Goal: Contribute content: Contribute content

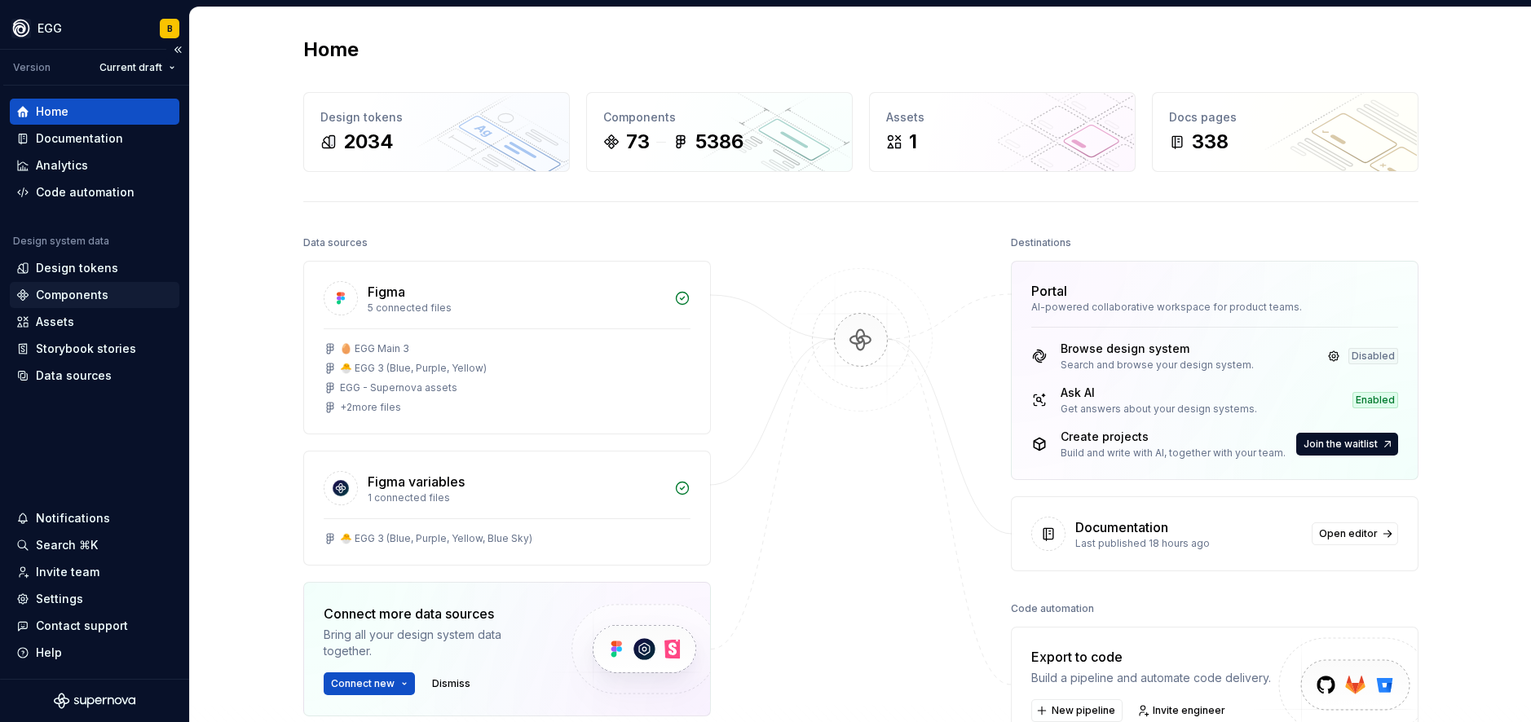
click at [77, 301] on div "Components" at bounding box center [72, 295] width 73 height 16
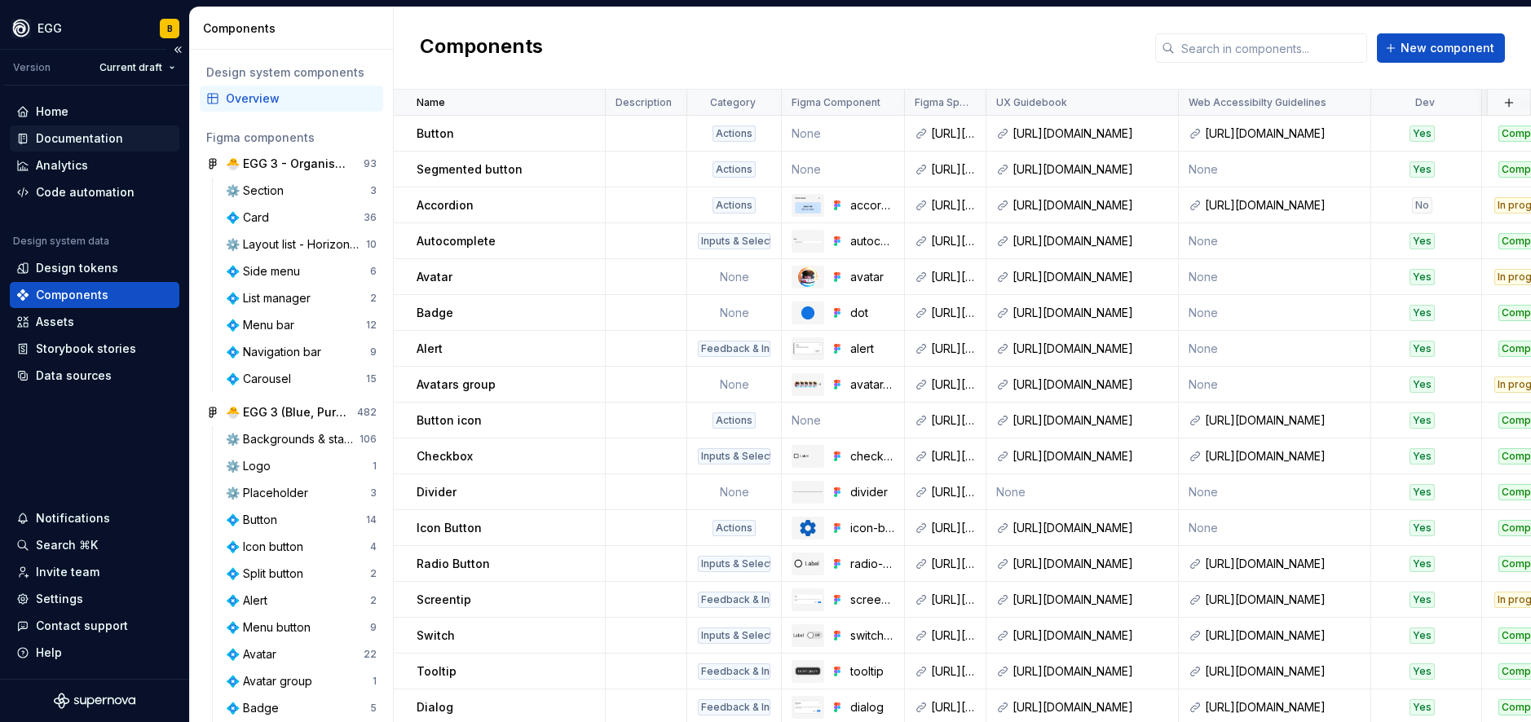
click at [65, 135] on div "Documentation" at bounding box center [79, 138] width 87 height 16
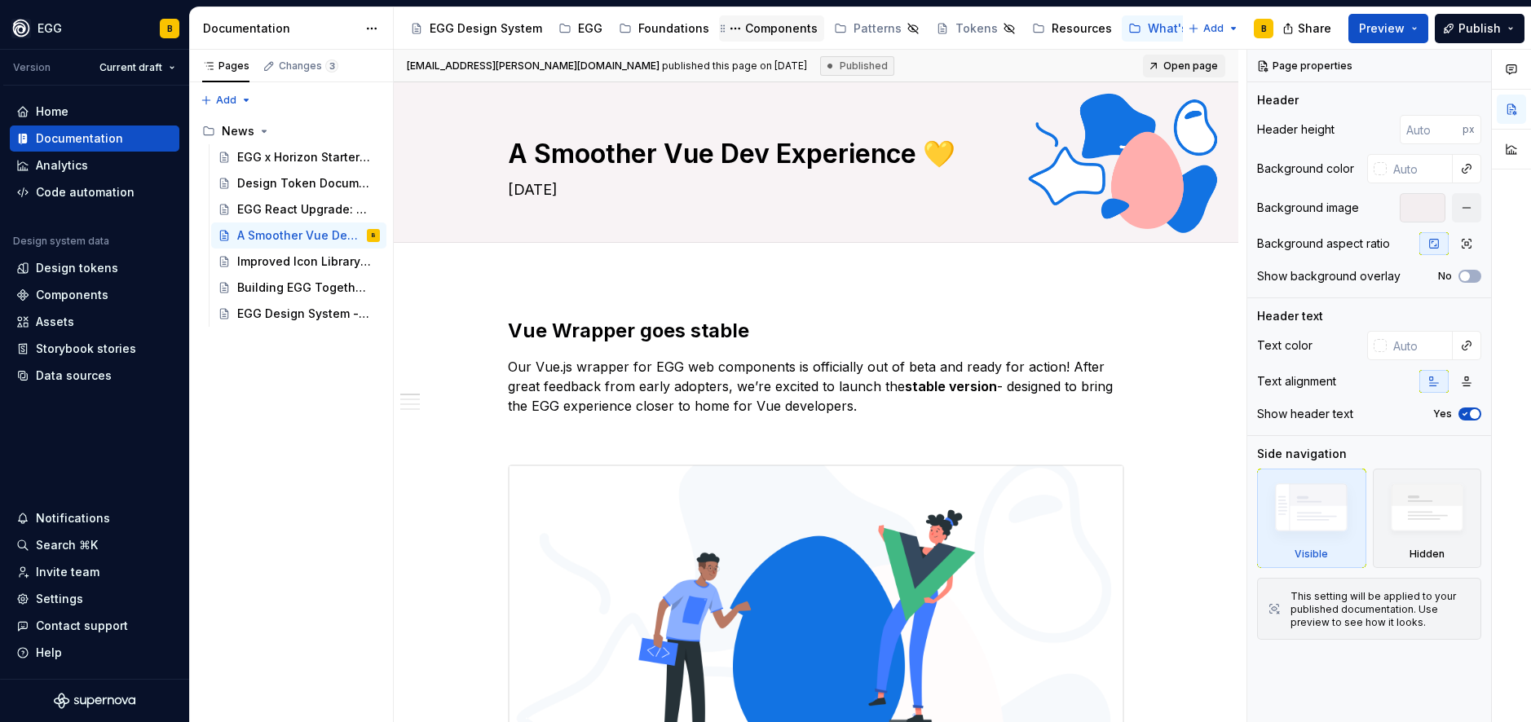
click at [766, 22] on div "Components" at bounding box center [781, 28] width 73 height 16
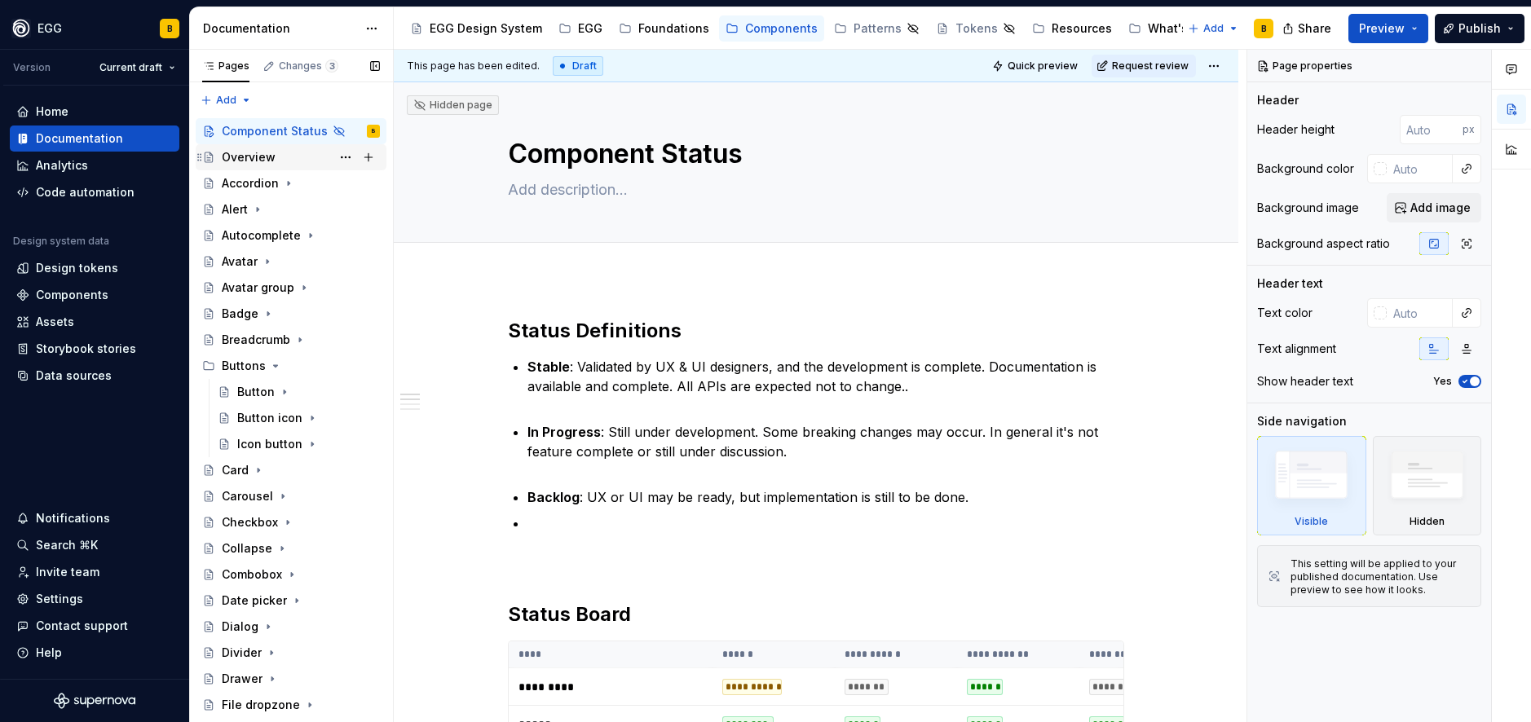
click at [227, 156] on div "Overview" at bounding box center [249, 157] width 54 height 16
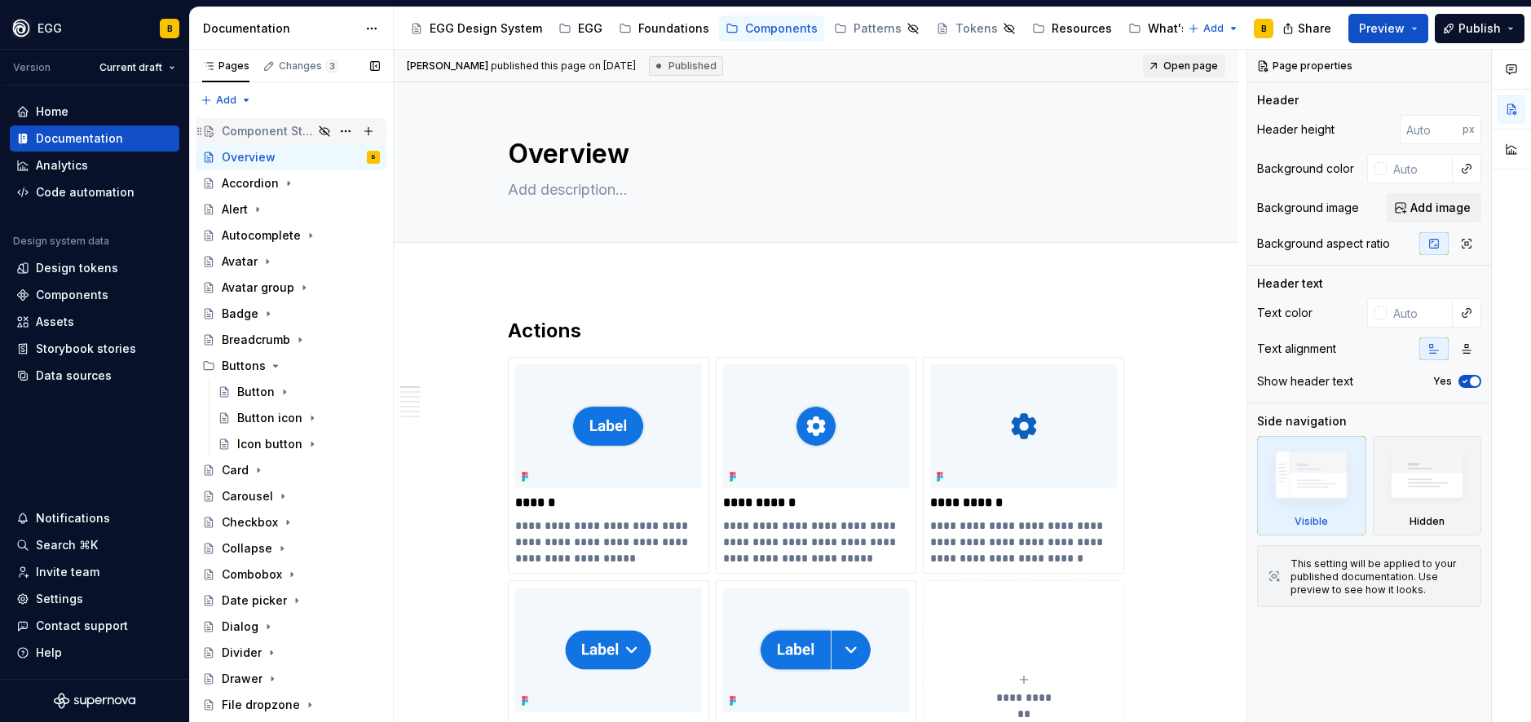
click at [264, 130] on div "Component Status" at bounding box center [267, 131] width 91 height 16
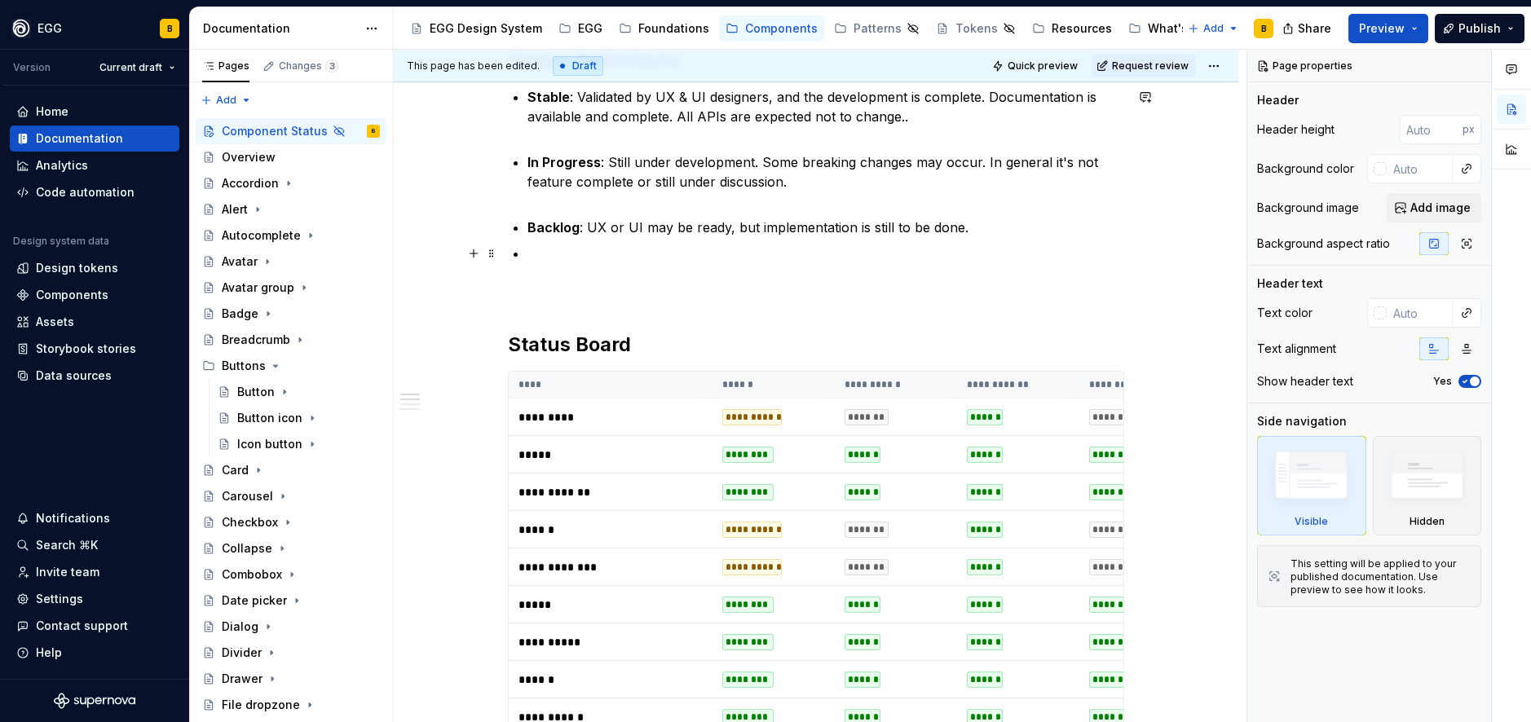
scroll to position [272, 0]
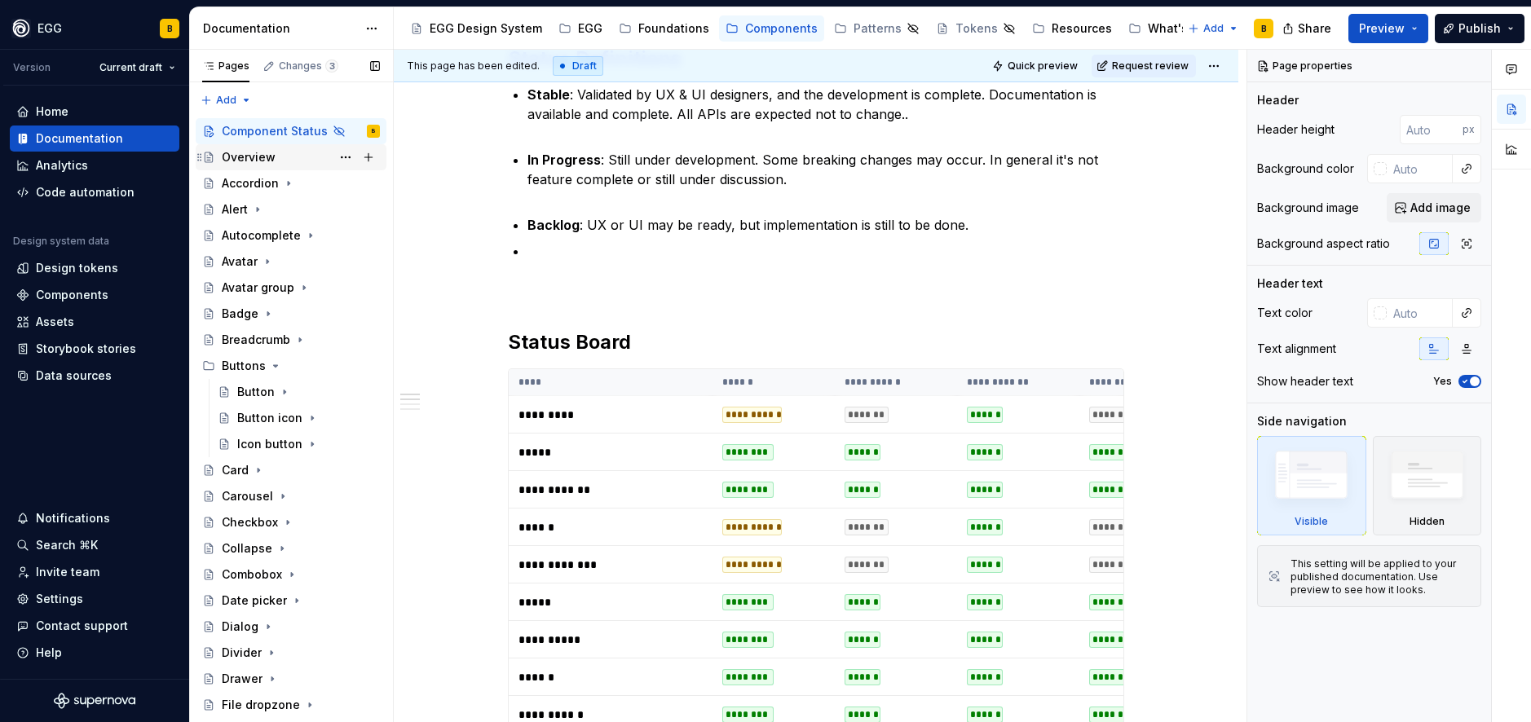
click at [271, 166] on div "Overview" at bounding box center [301, 157] width 158 height 23
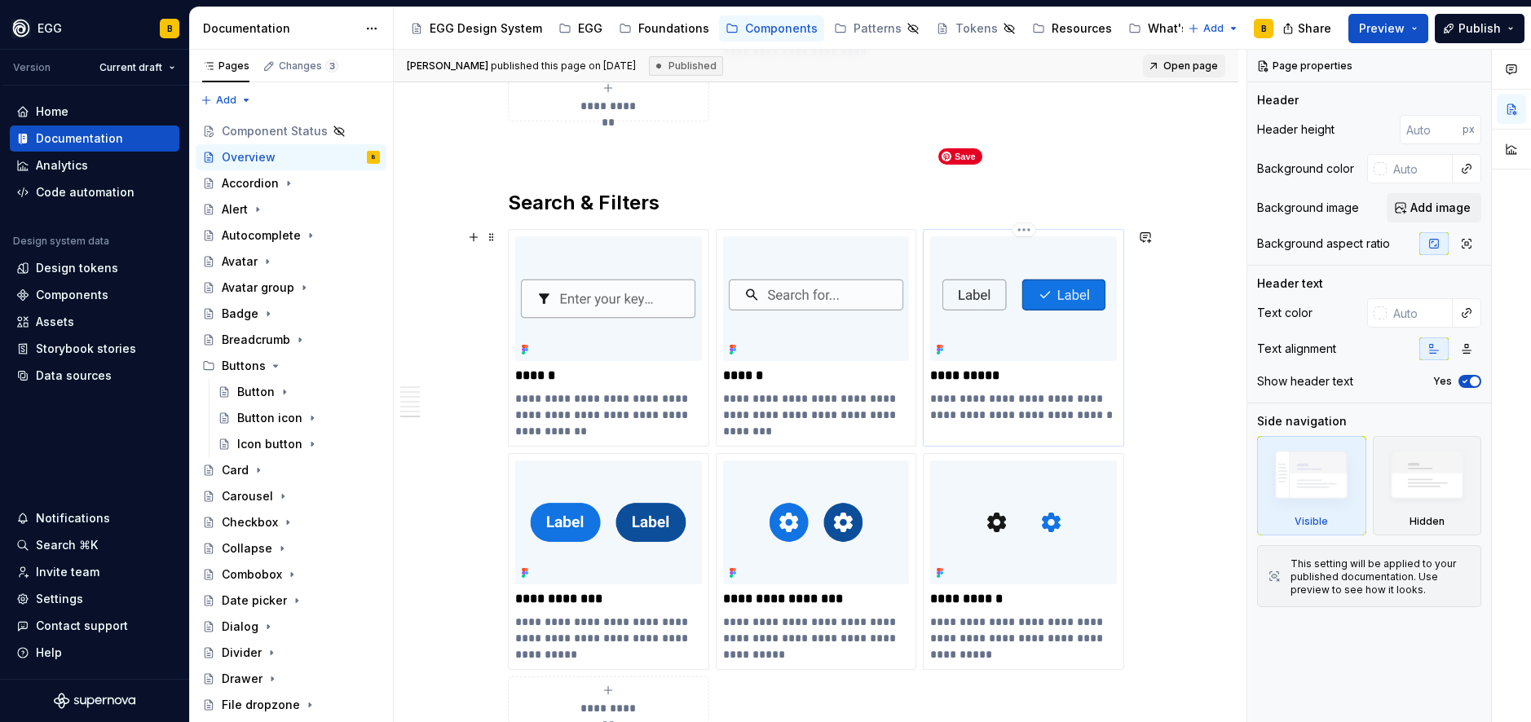
scroll to position [6241, 0]
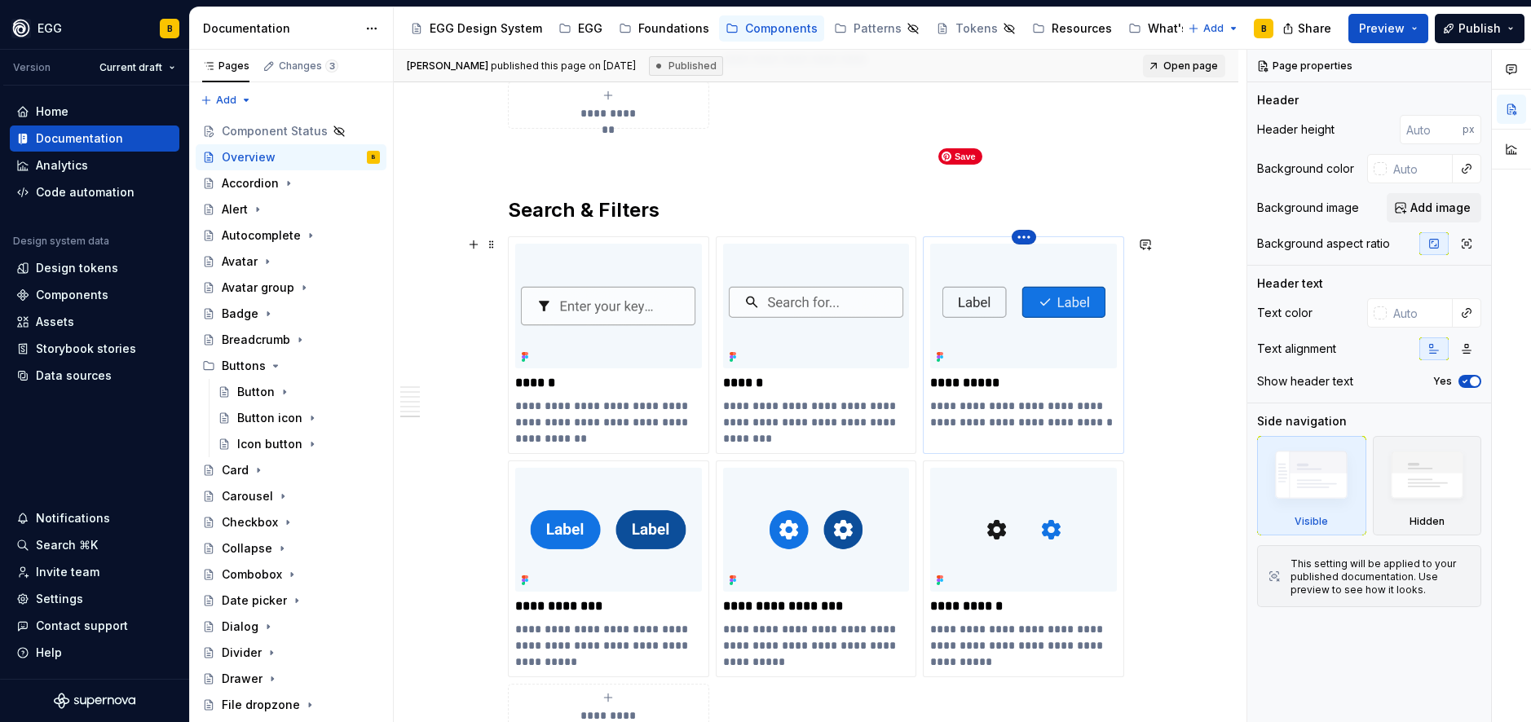
click at [1019, 242] on html "EGG B Version Current draft Home Documentation Analytics Code automation Design…" at bounding box center [765, 361] width 1531 height 722
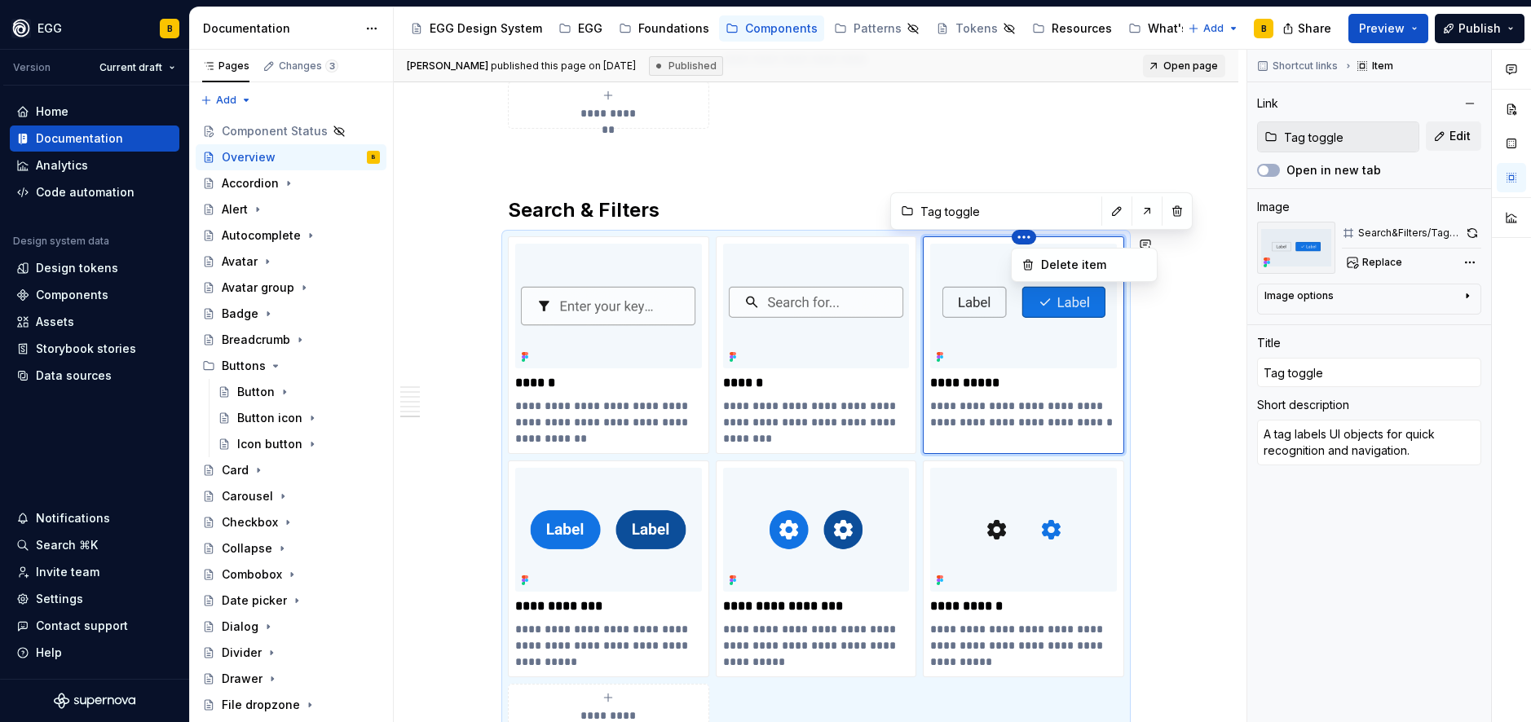
click at [957, 171] on html "EGG B Version Current draft Home Documentation Analytics Code automation Design…" at bounding box center [765, 361] width 1531 height 722
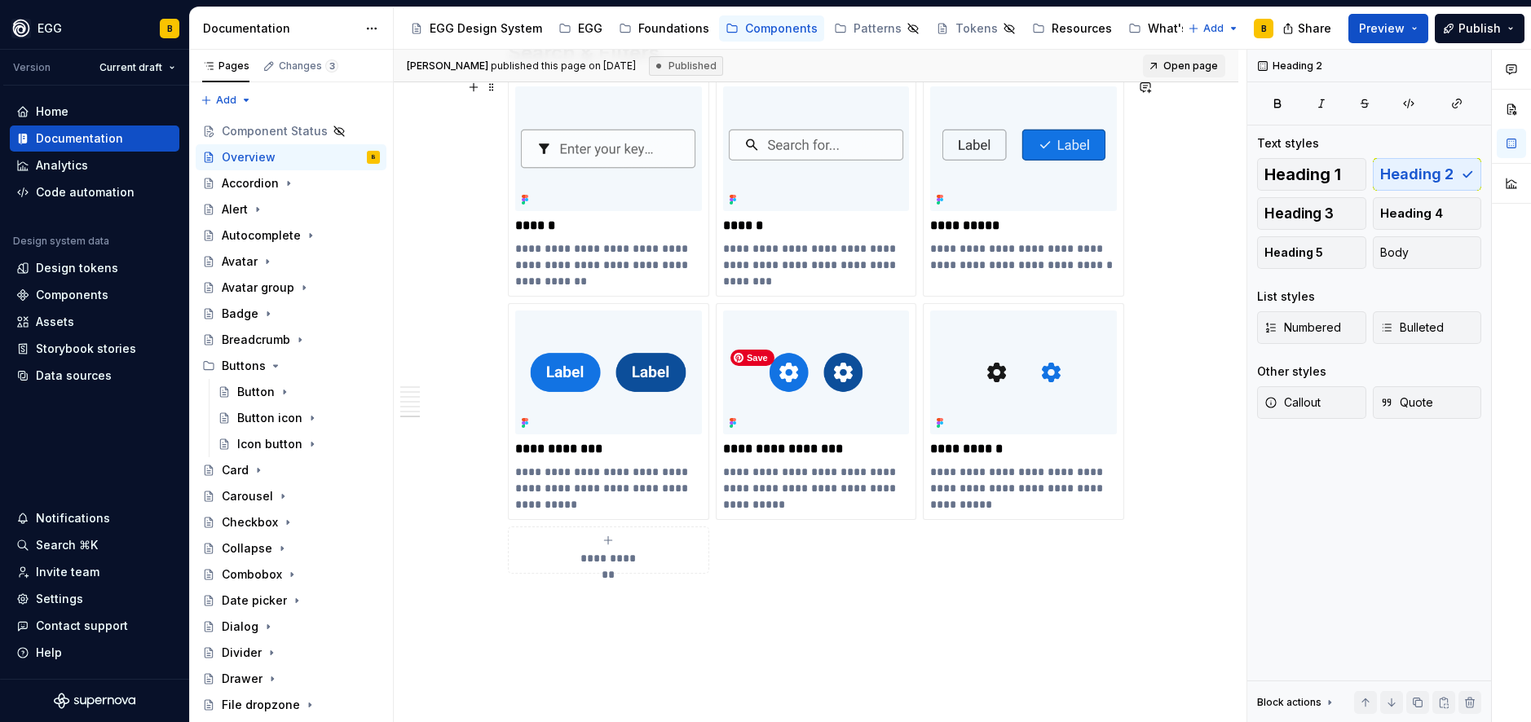
scroll to position [6404, 0]
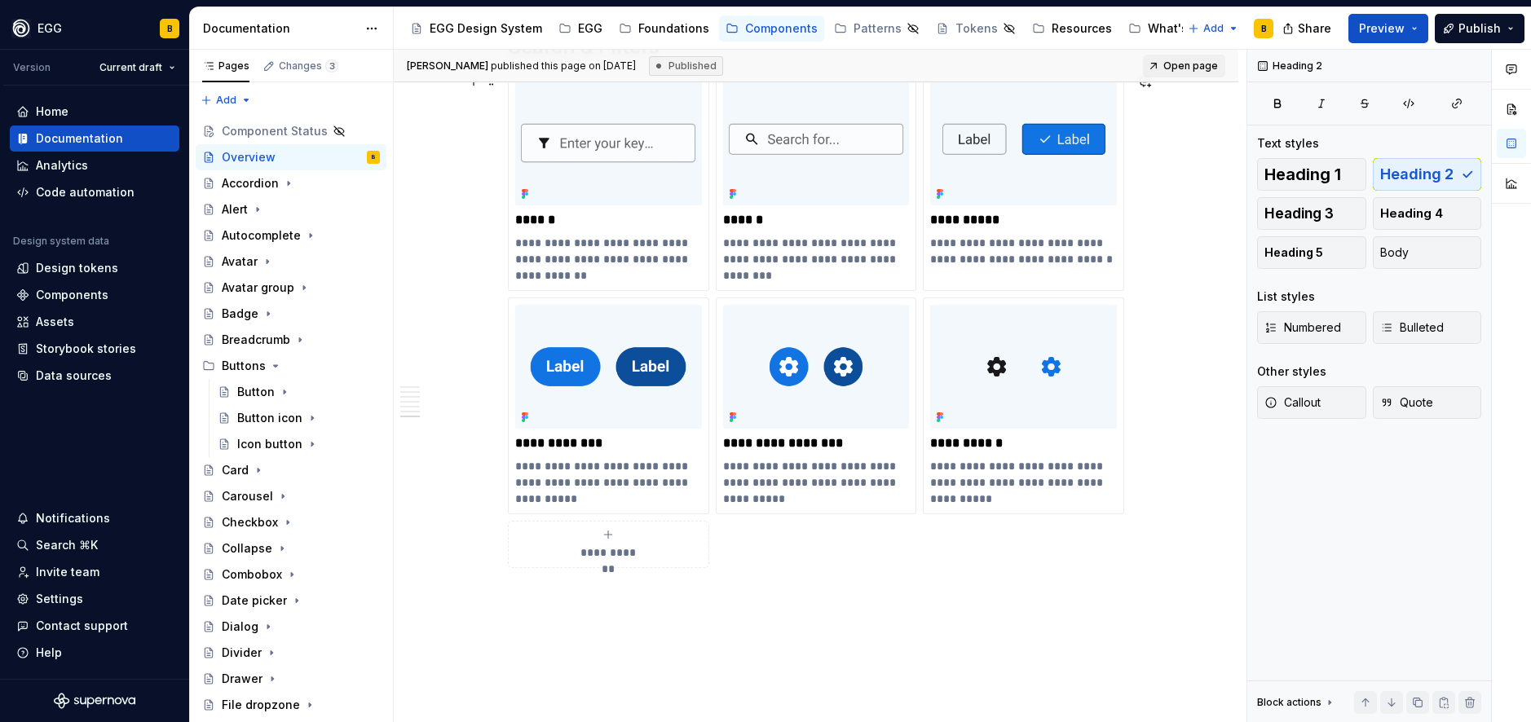
click at [607, 552] on span "**********" at bounding box center [608, 553] width 71 height 16
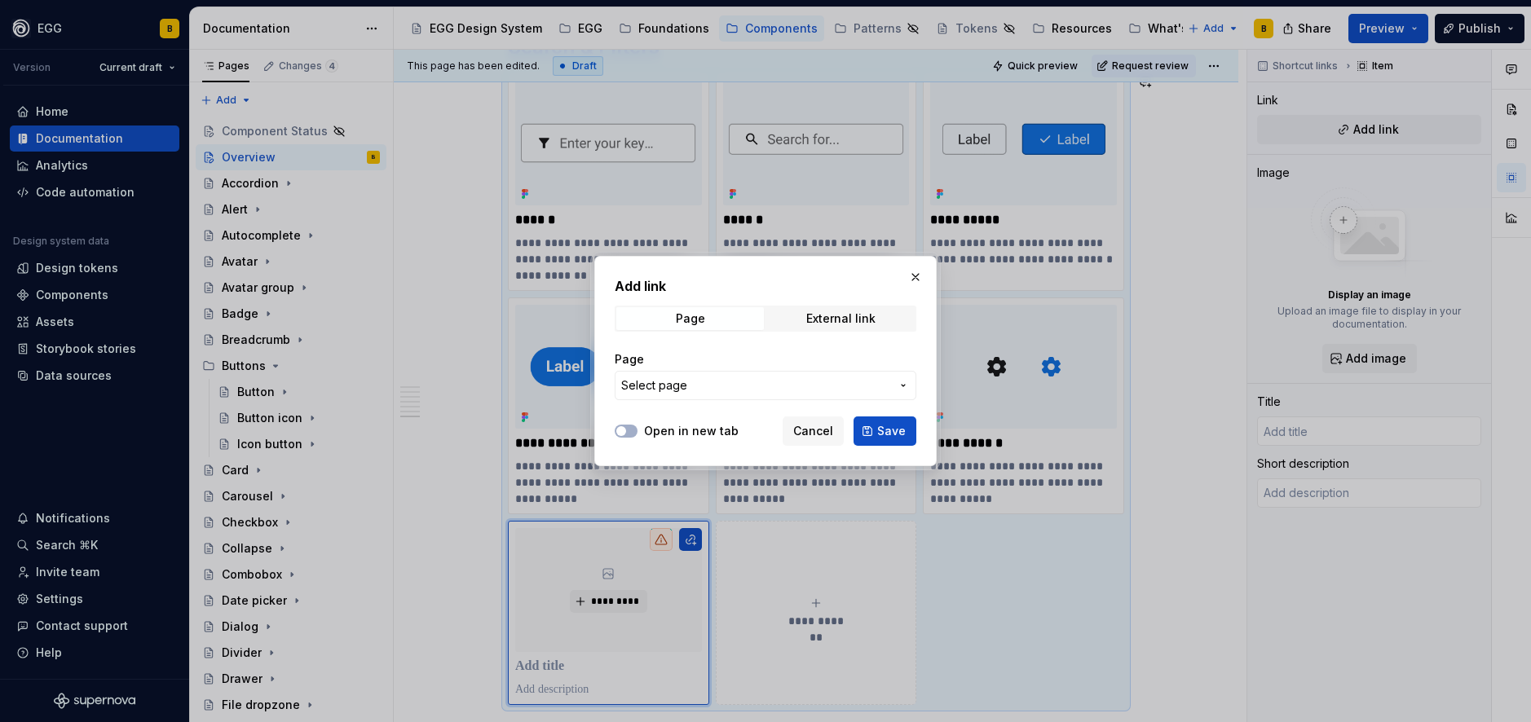
type textarea "*"
click at [677, 388] on span "Select page" at bounding box center [654, 385] width 66 height 16
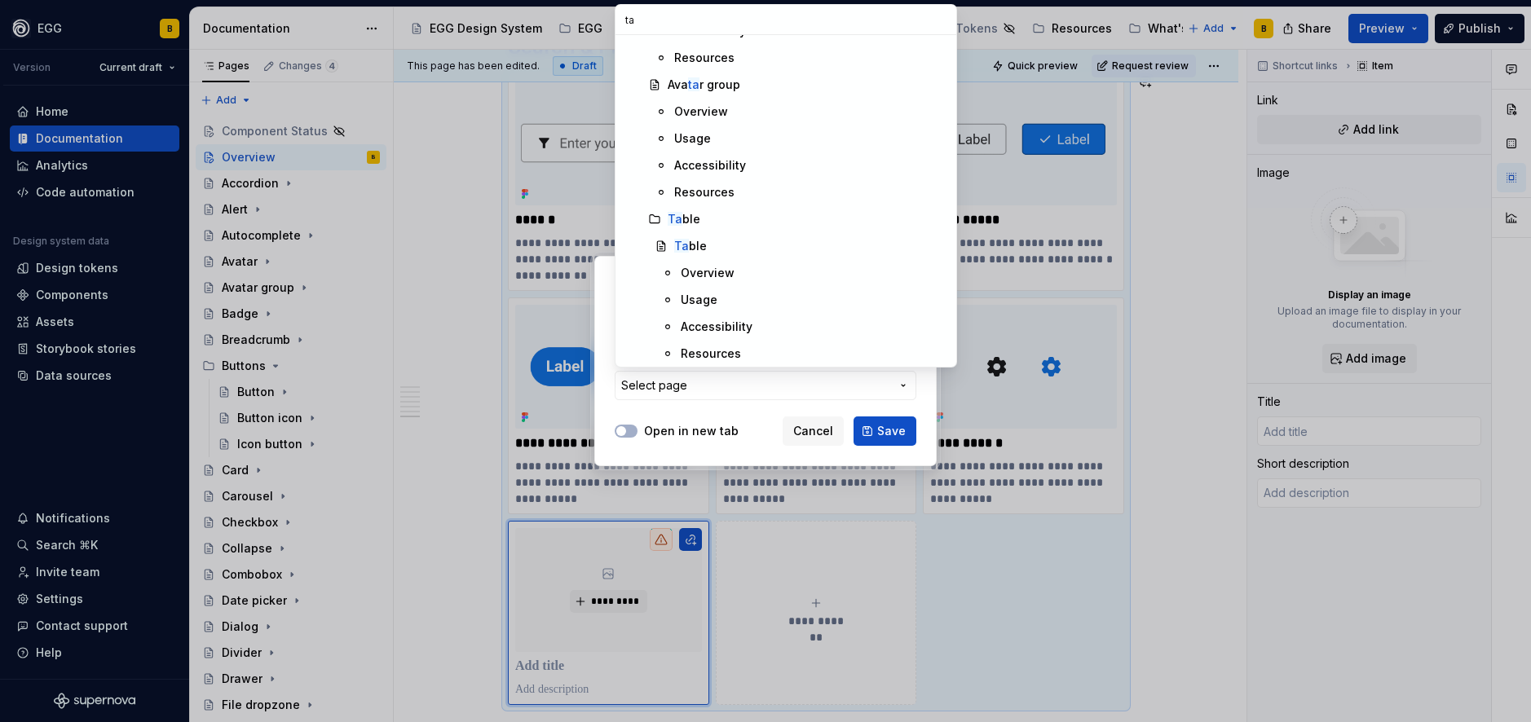
scroll to position [0, 0]
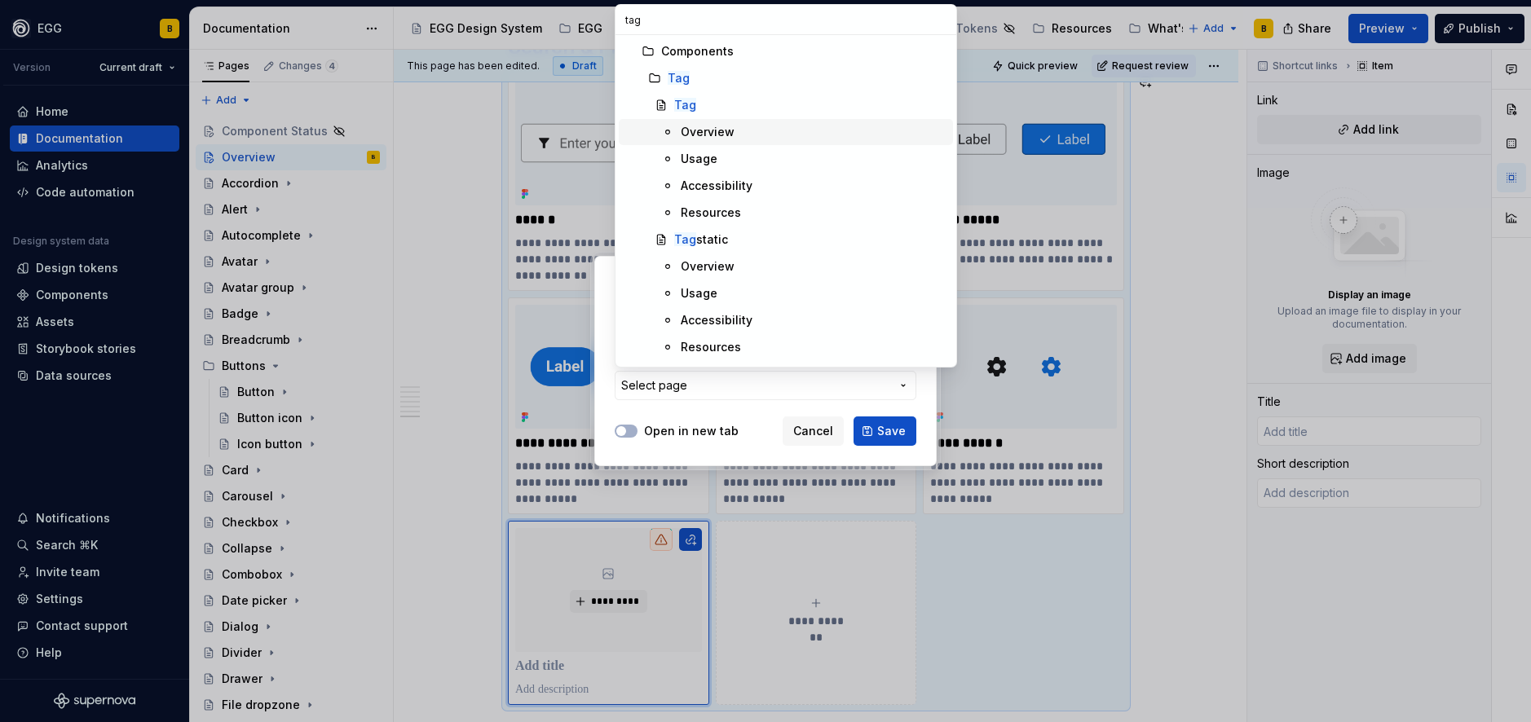
type input "tag"
click at [697, 126] on div "Overview" at bounding box center [708, 132] width 54 height 16
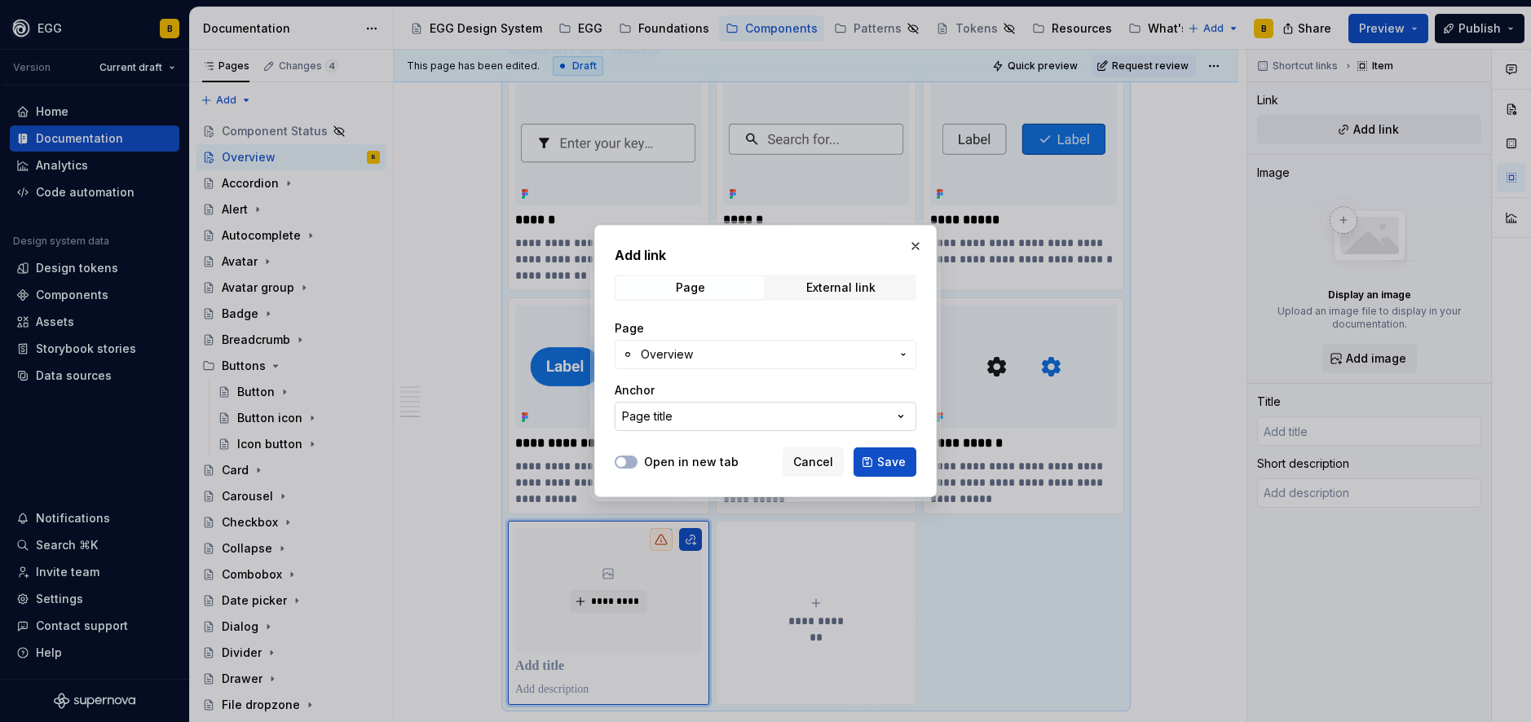
click at [708, 421] on button "Page title" at bounding box center [766, 416] width 302 height 29
click at [715, 419] on div "Add link Page External link Page Overview Anchor Page title Open in new tab Can…" at bounding box center [765, 361] width 1531 height 722
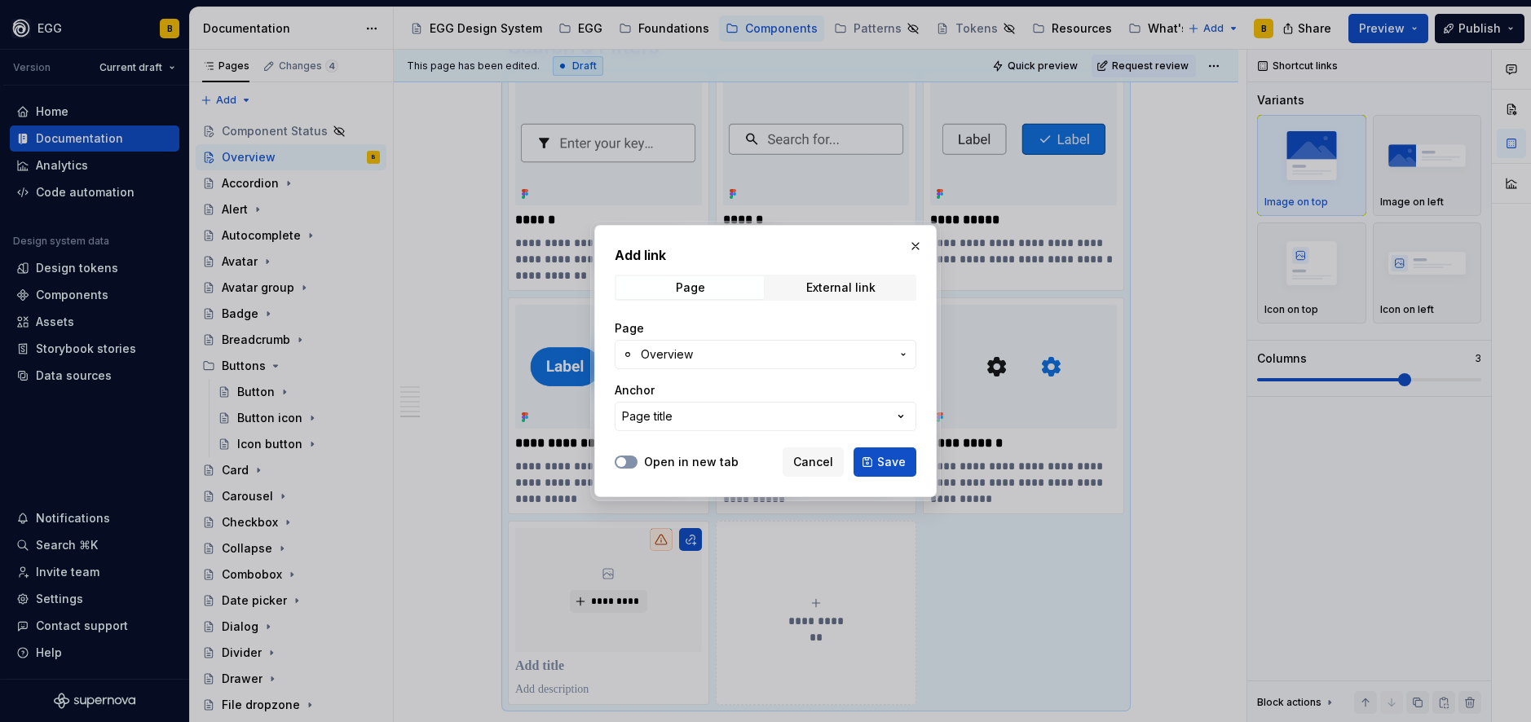
click at [631, 465] on button "Open in new tab" at bounding box center [626, 462] width 23 height 13
click at [633, 463] on span "button" at bounding box center [631, 462] width 10 height 10
click at [882, 462] on span "Save" at bounding box center [891, 462] width 29 height 16
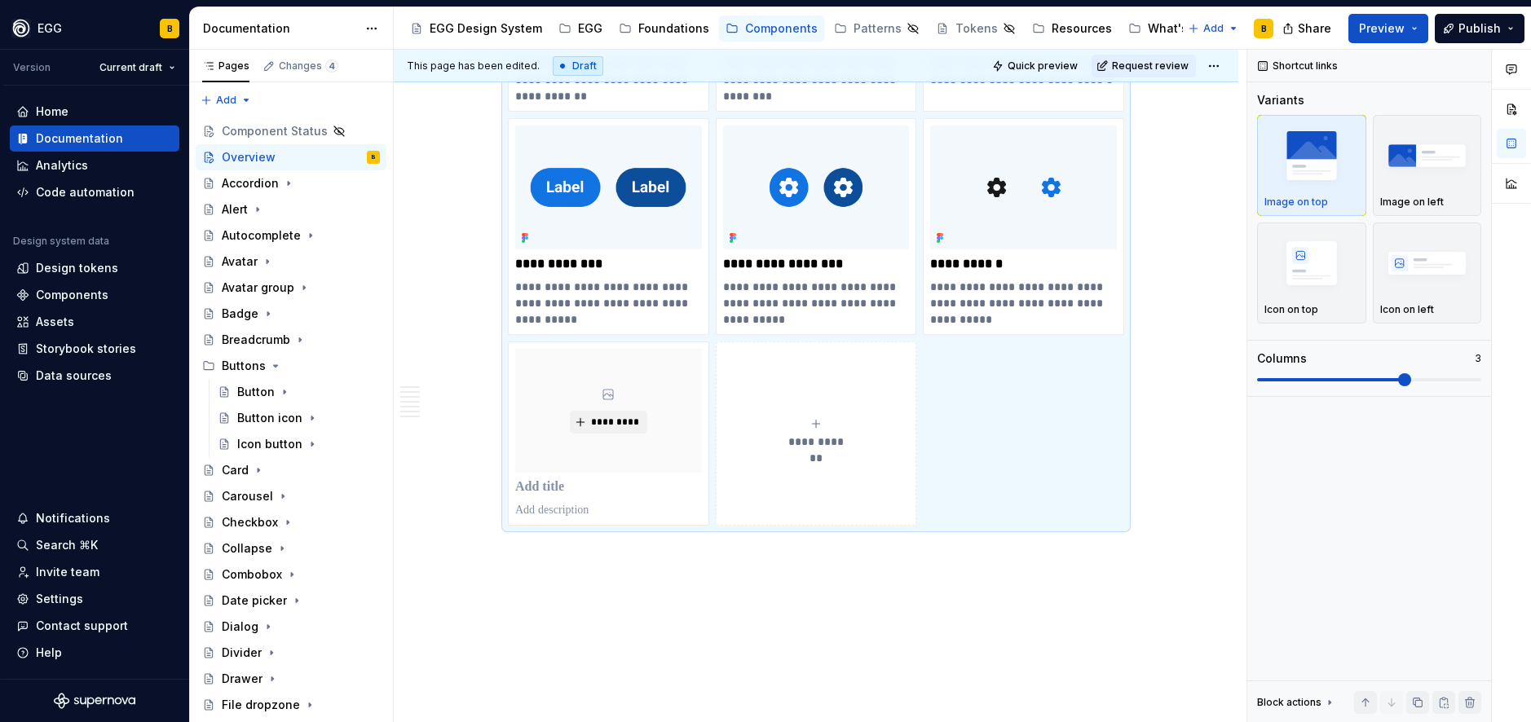
scroll to position [6623, 0]
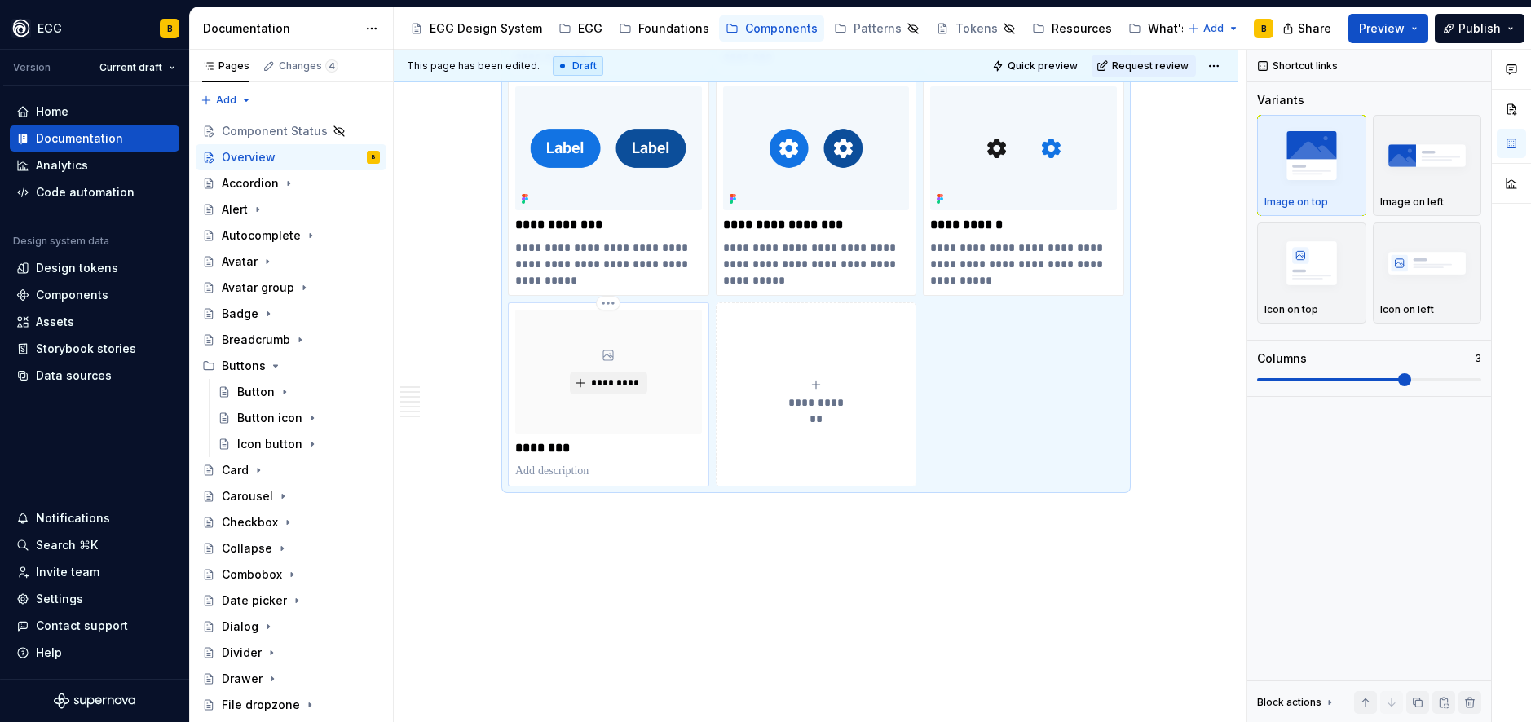
click at [614, 446] on p "********" at bounding box center [608, 448] width 187 height 16
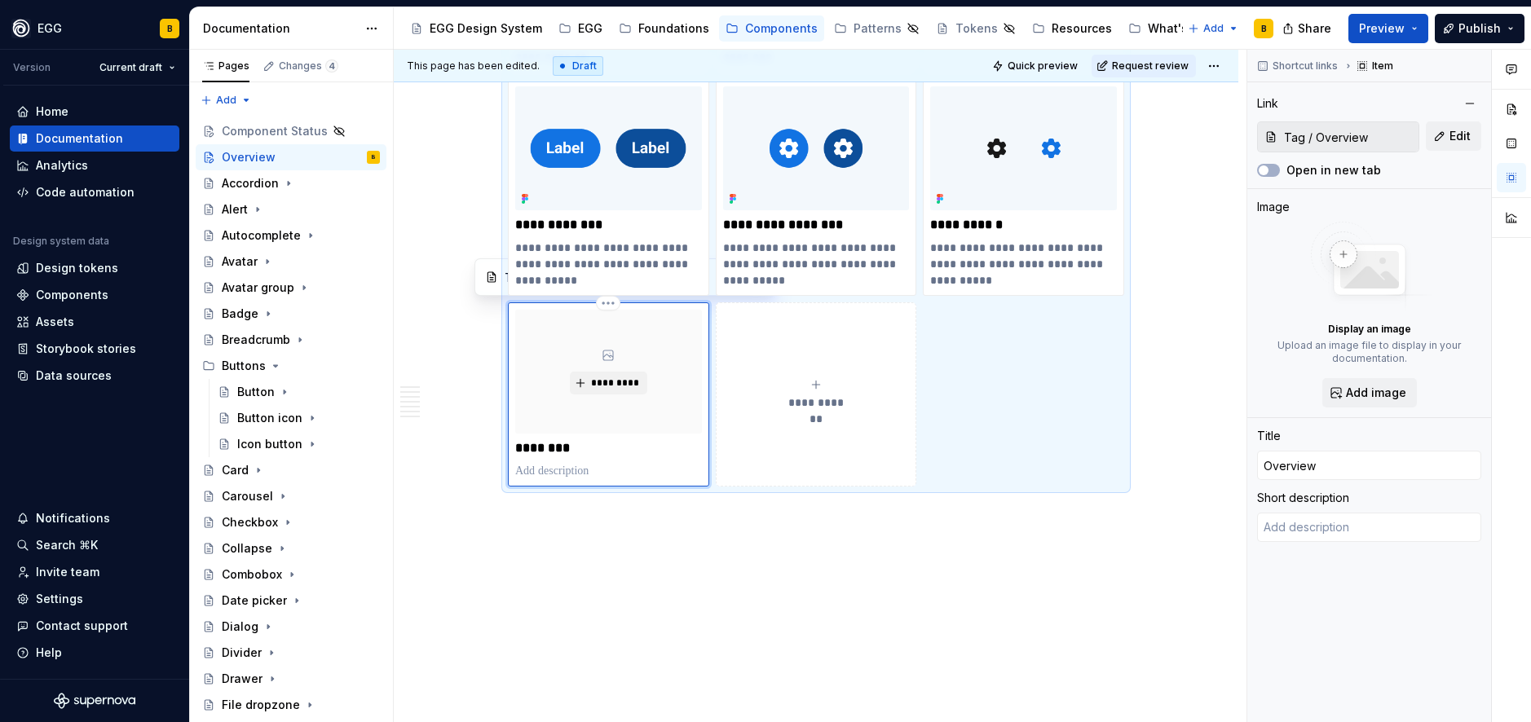
click at [563, 448] on p "********" at bounding box center [608, 448] width 187 height 16
click at [565, 448] on p "********" at bounding box center [608, 448] width 187 height 16
type textarea "*"
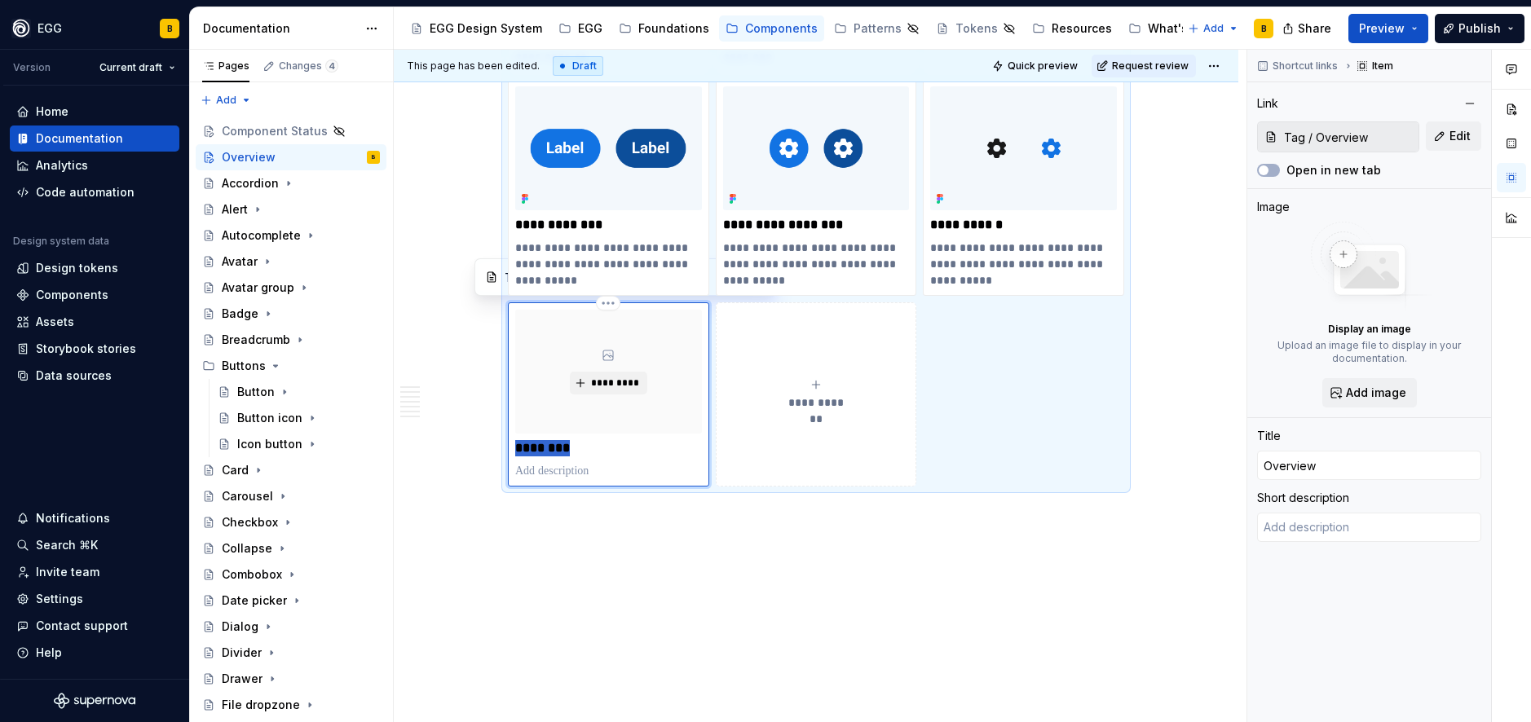
type input "T"
type textarea "*"
type input "Ta"
type textarea "*"
type input "Tag"
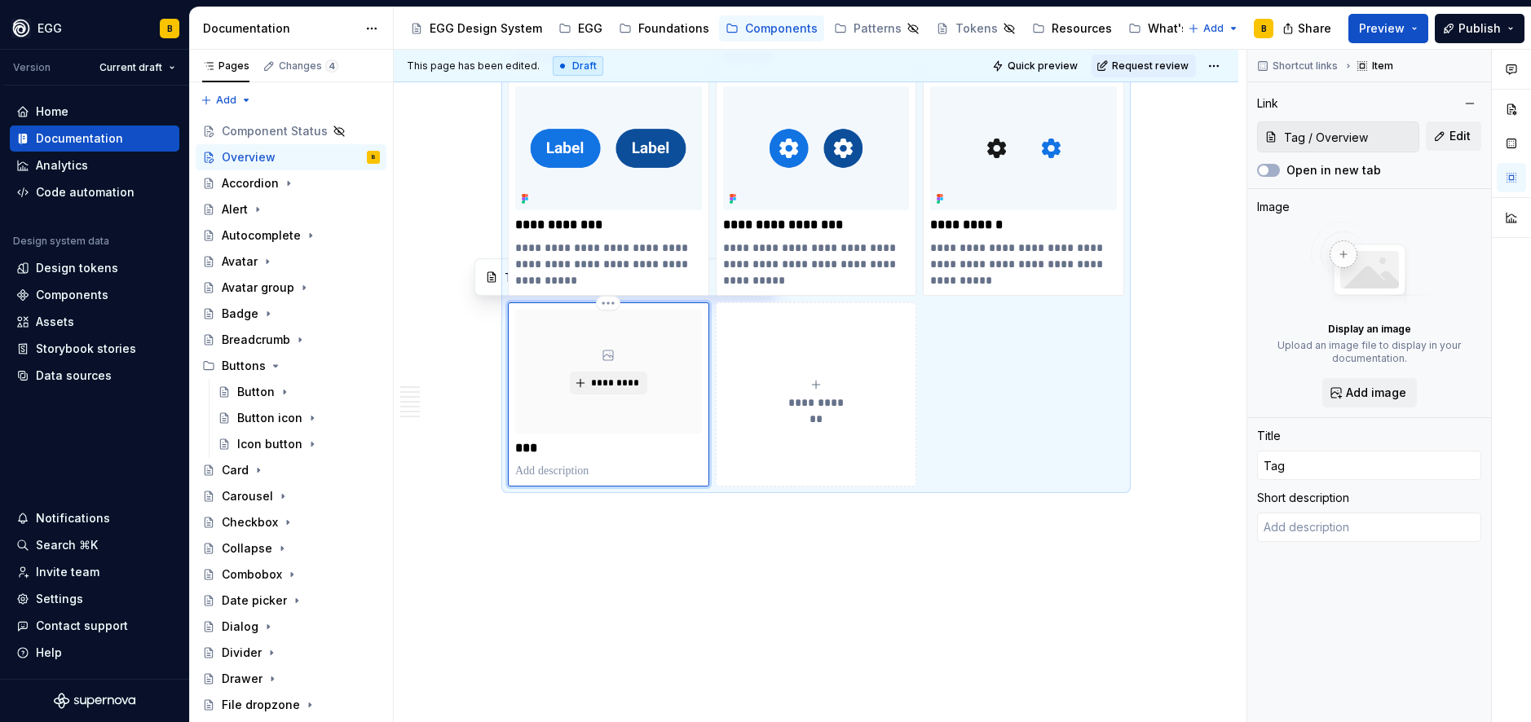
click at [554, 474] on p at bounding box center [608, 471] width 187 height 16
click at [554, 473] on p at bounding box center [608, 471] width 187 height 16
type textarea "*"
type textarea "A tag labels UI objects for quick recognition and navigation."
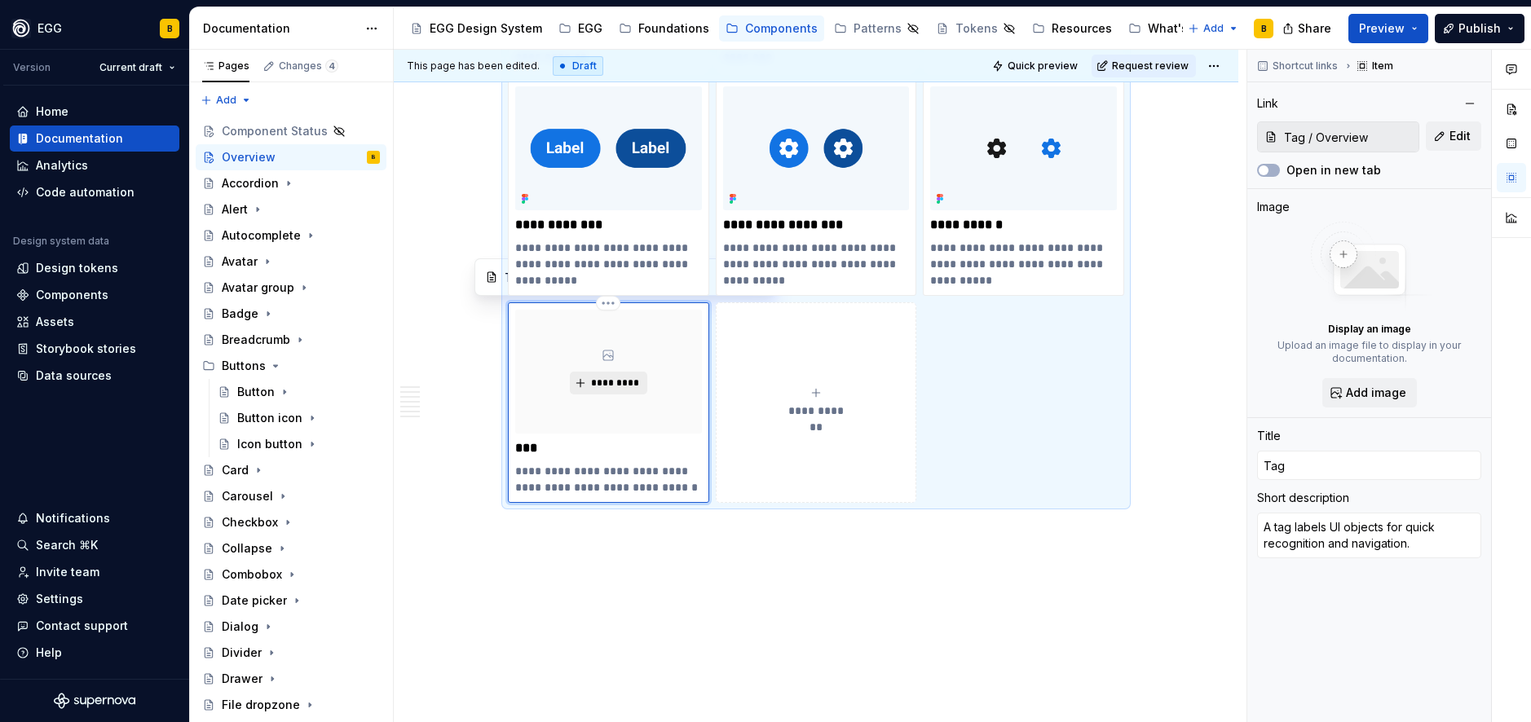
click at [598, 380] on span "*********" at bounding box center [615, 383] width 50 height 13
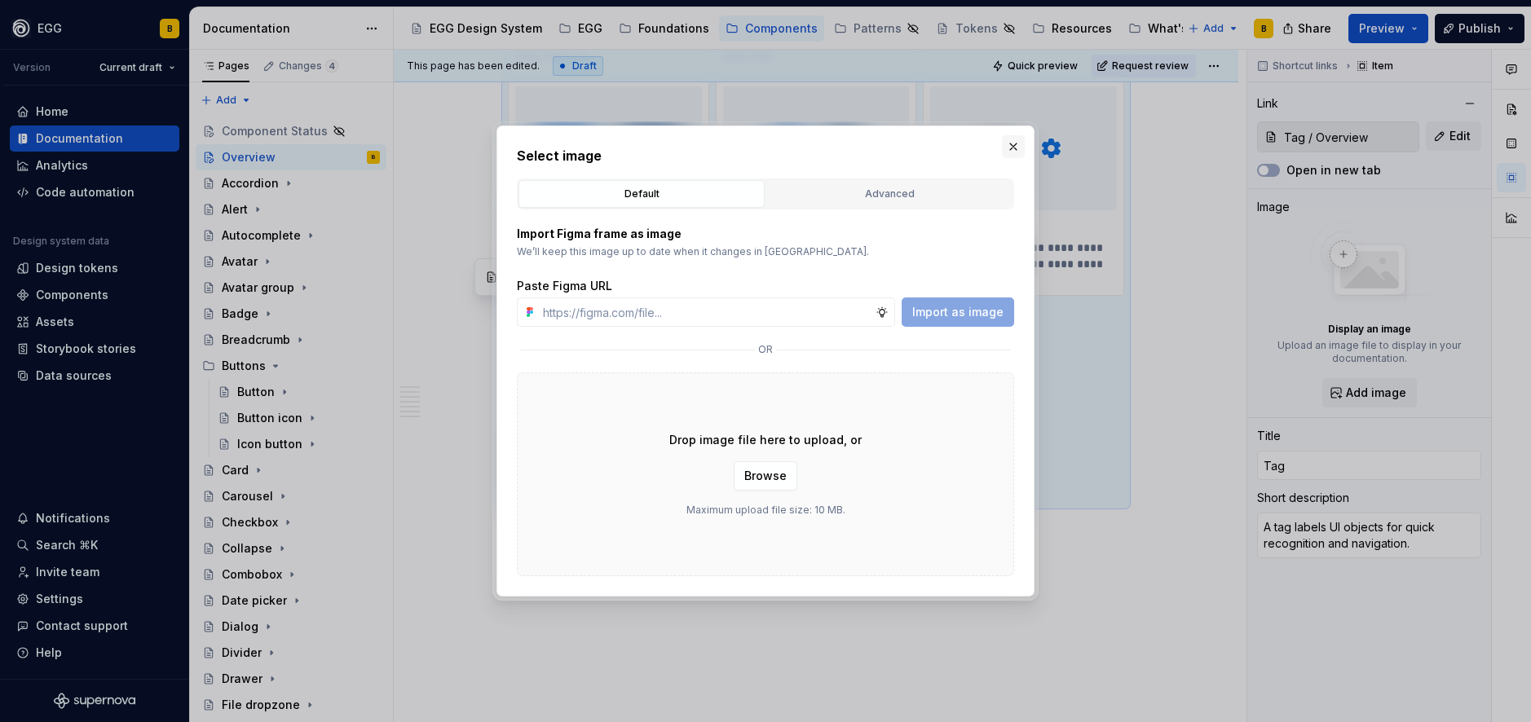
click at [1015, 148] on button "button" at bounding box center [1013, 146] width 23 height 23
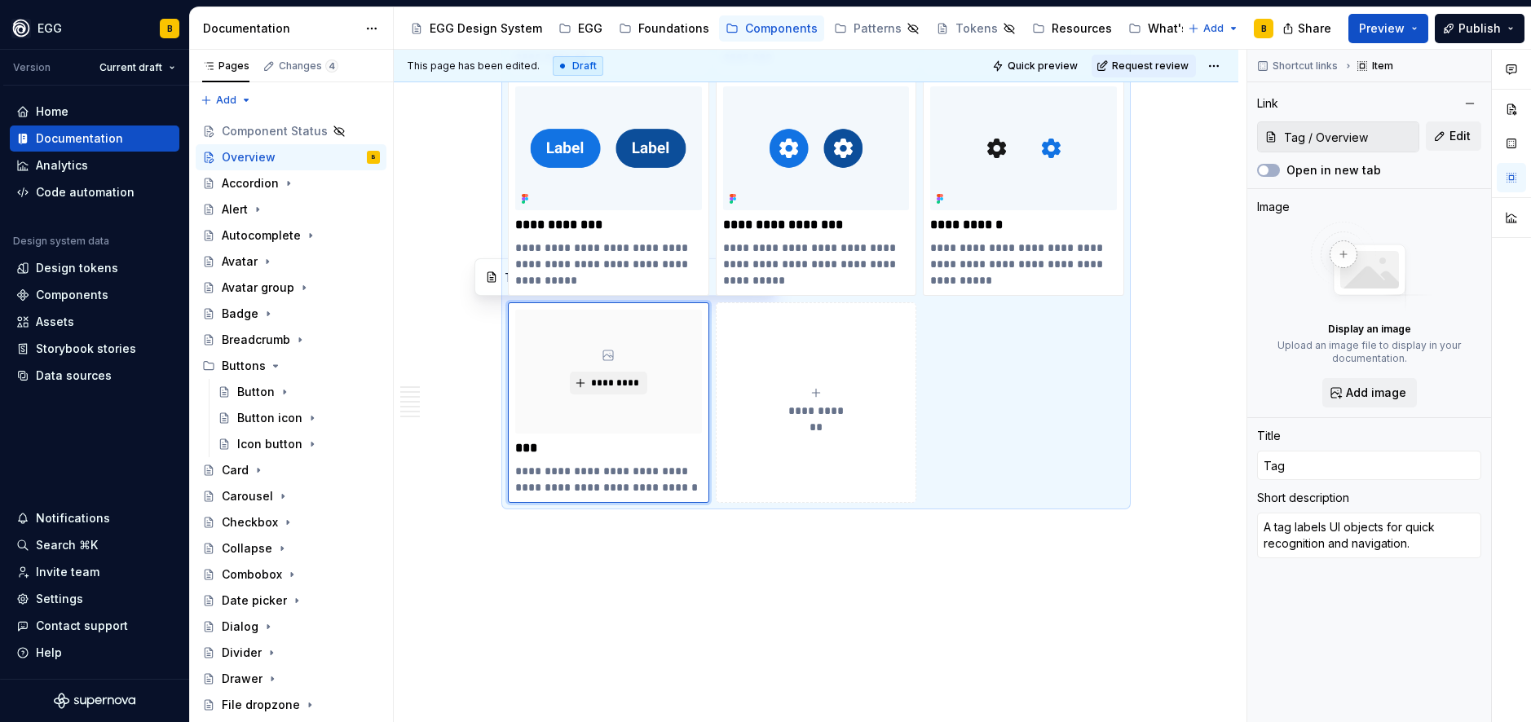
click at [814, 409] on span "**********" at bounding box center [816, 411] width 71 height 16
type textarea "*"
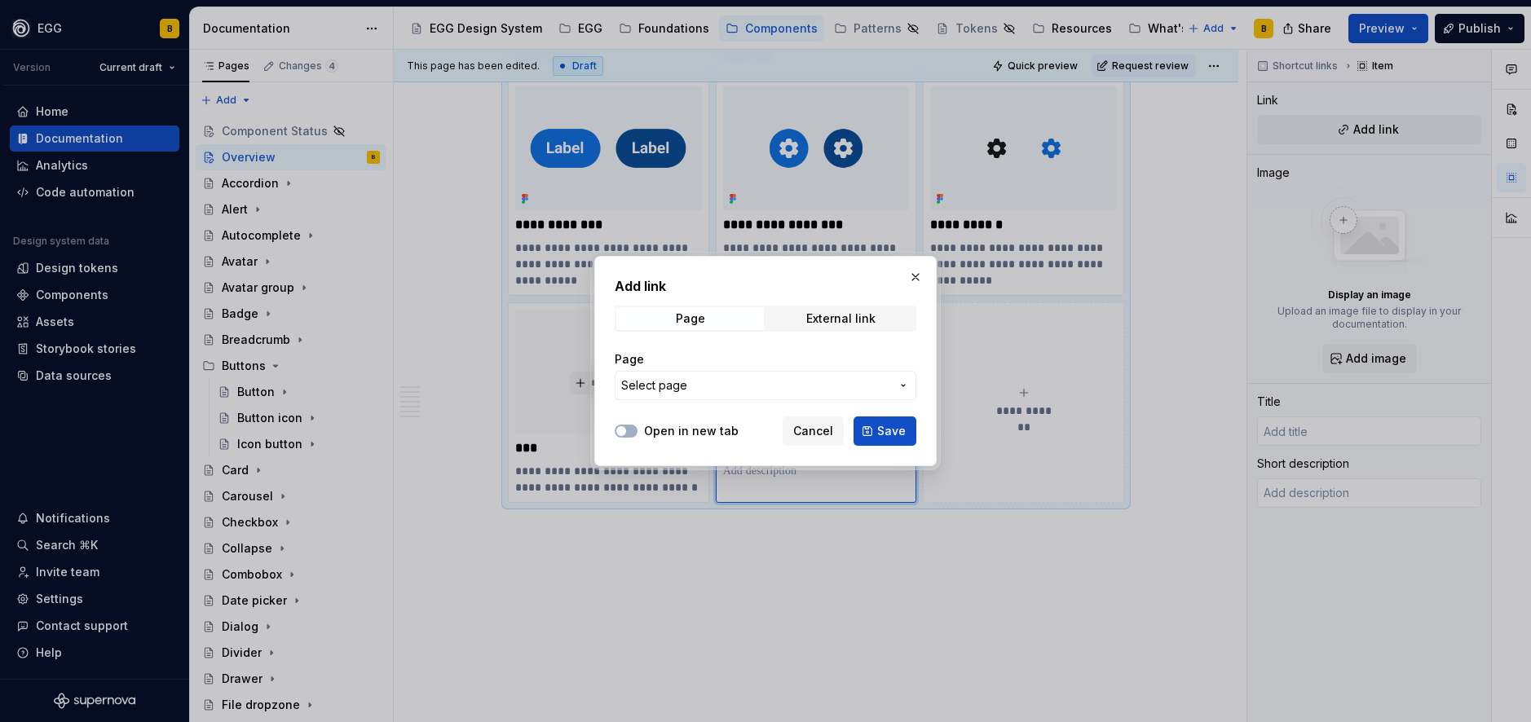
click at [738, 386] on span "Select page" at bounding box center [755, 385] width 269 height 16
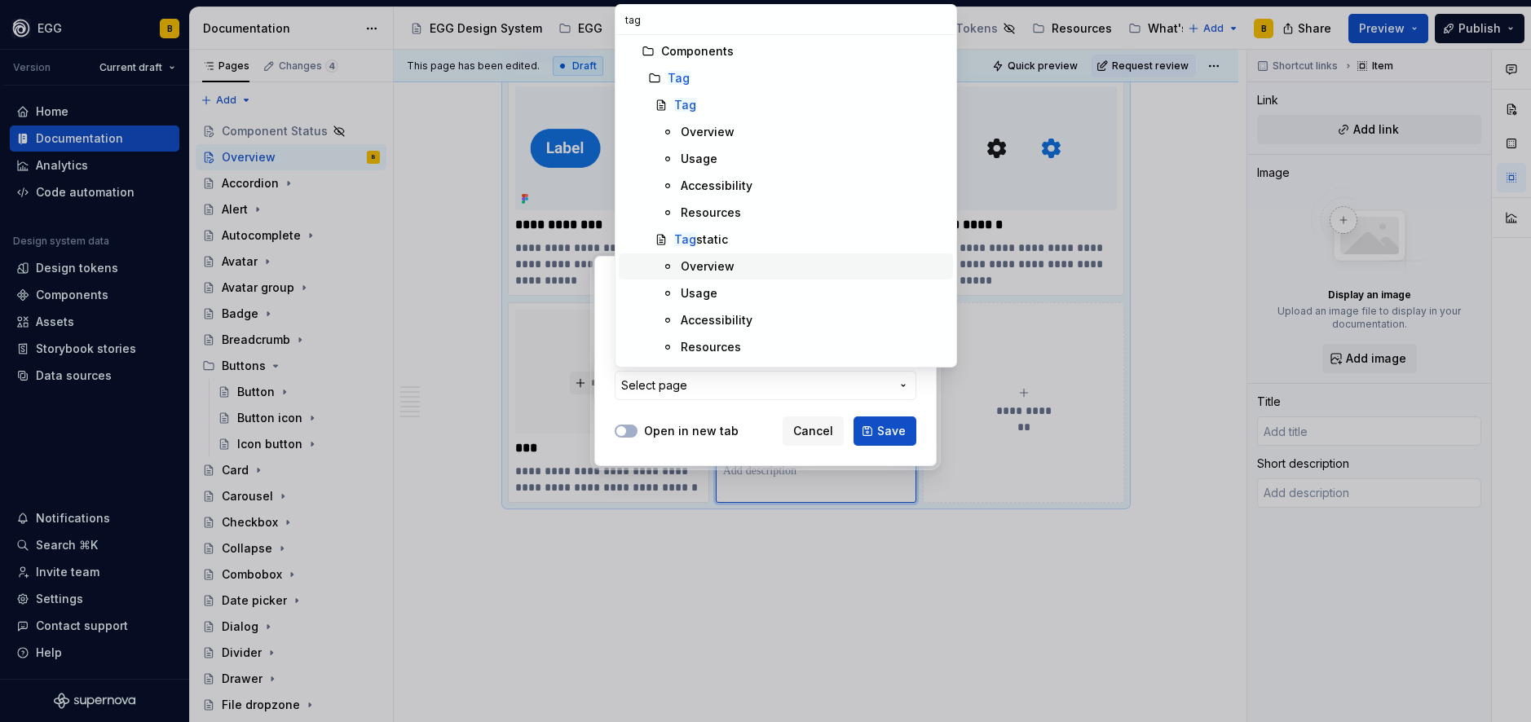
type input "tag"
click at [726, 258] on div "Overview" at bounding box center [708, 266] width 54 height 16
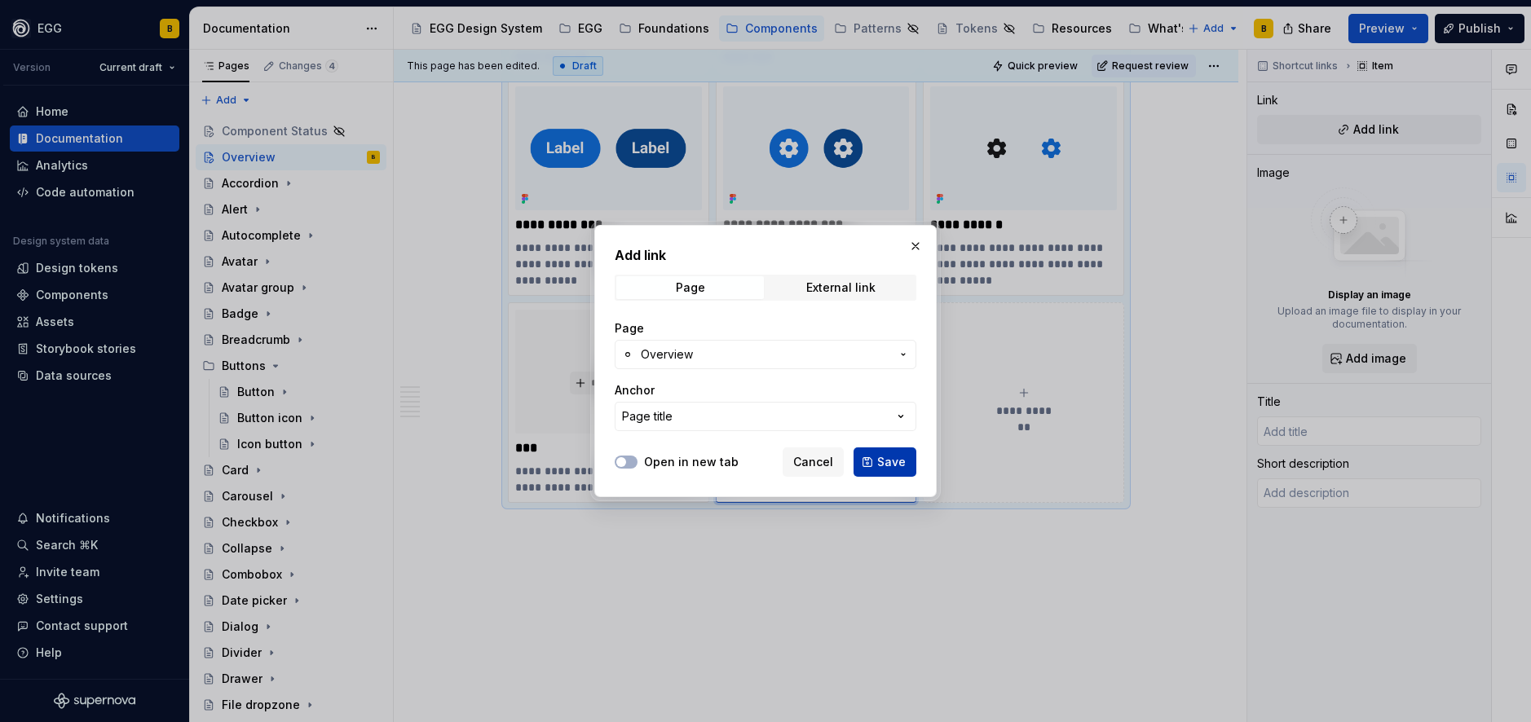
click at [896, 461] on span "Save" at bounding box center [891, 462] width 29 height 16
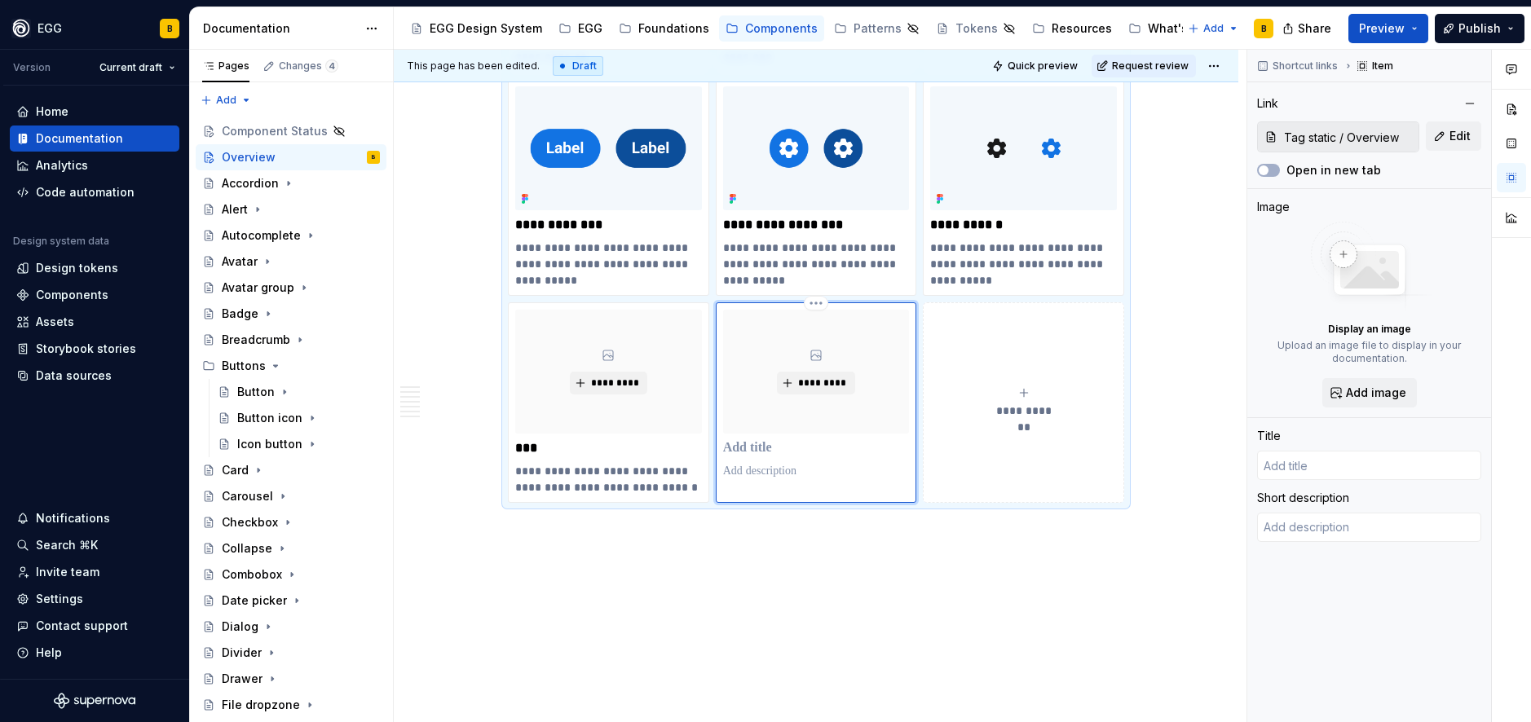
type textarea "*"
type input "Overview"
click at [760, 449] on p "********" at bounding box center [816, 448] width 187 height 16
type textarea "*"
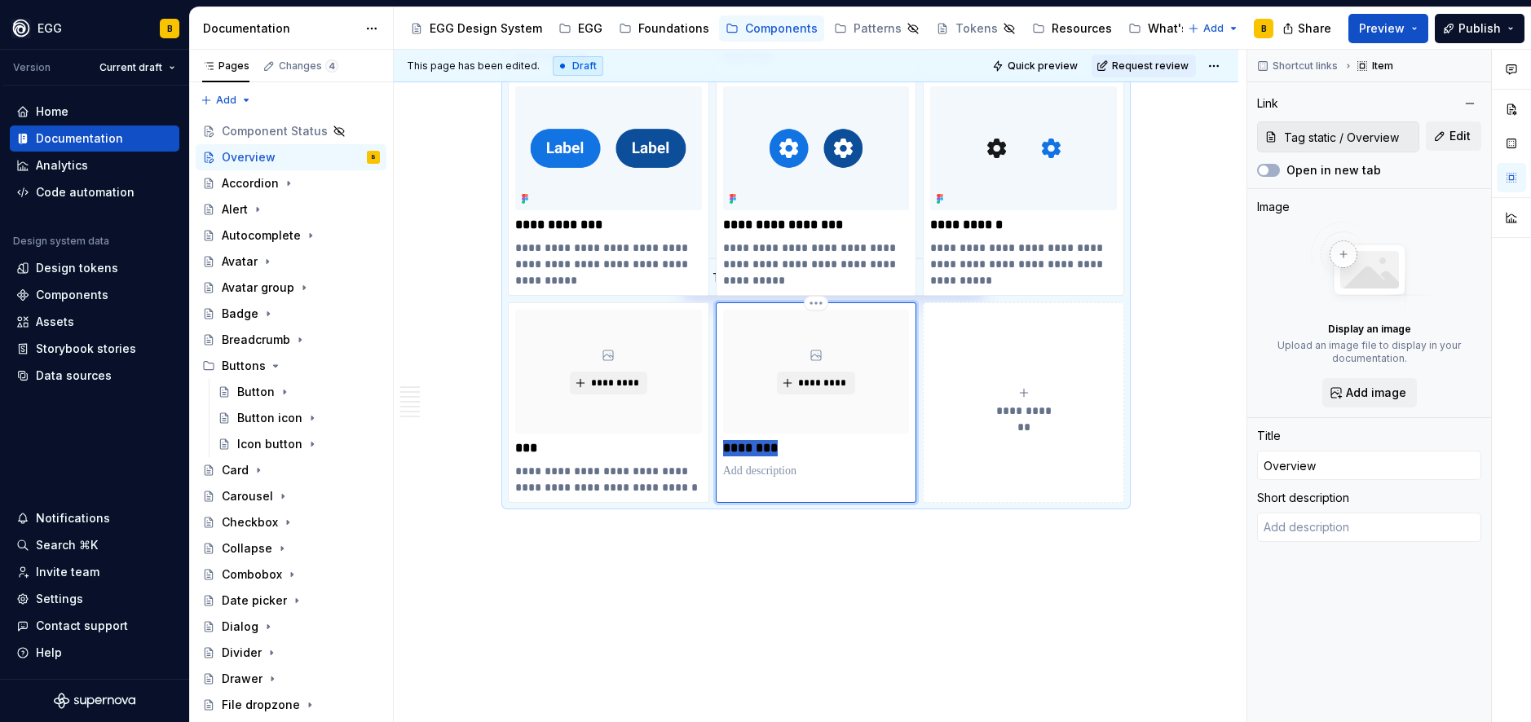
type input "T"
type textarea "*"
type input "Ta"
type textarea "*"
type input "Tag"
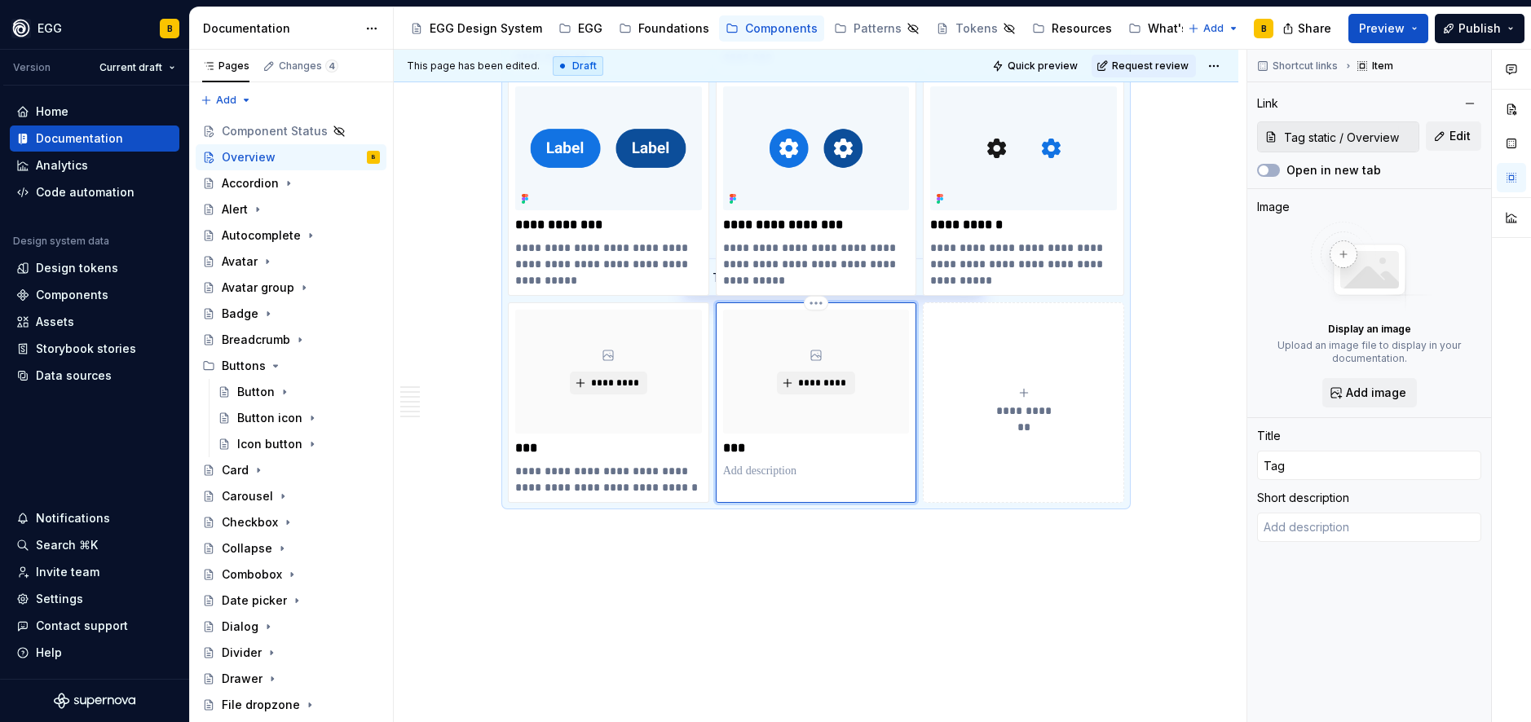
type textarea "*"
type input "Tag"
type textarea "*"
type input "Tag s"
type textarea "*"
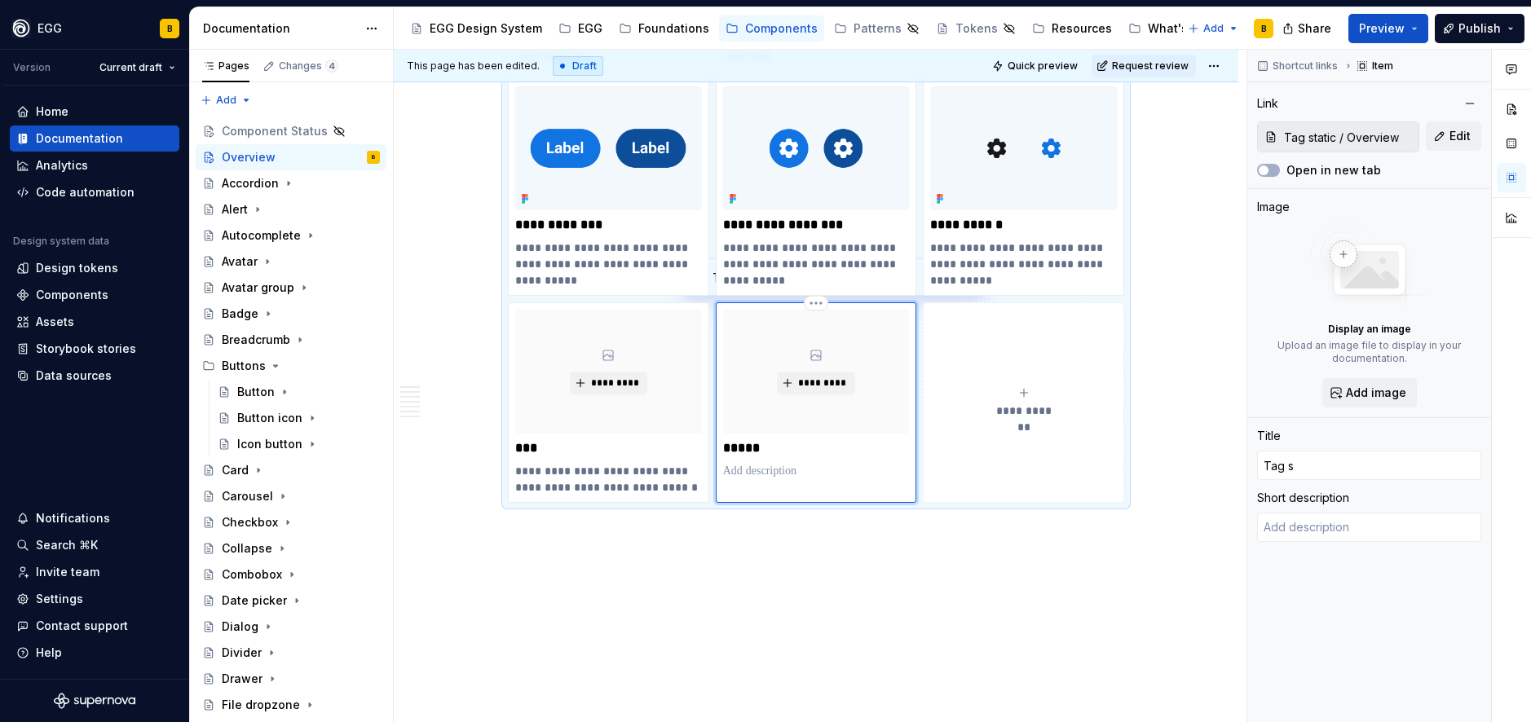
type input "Tag st"
type textarea "*"
type input "Tag sta"
type textarea "*"
type input "Tag stat"
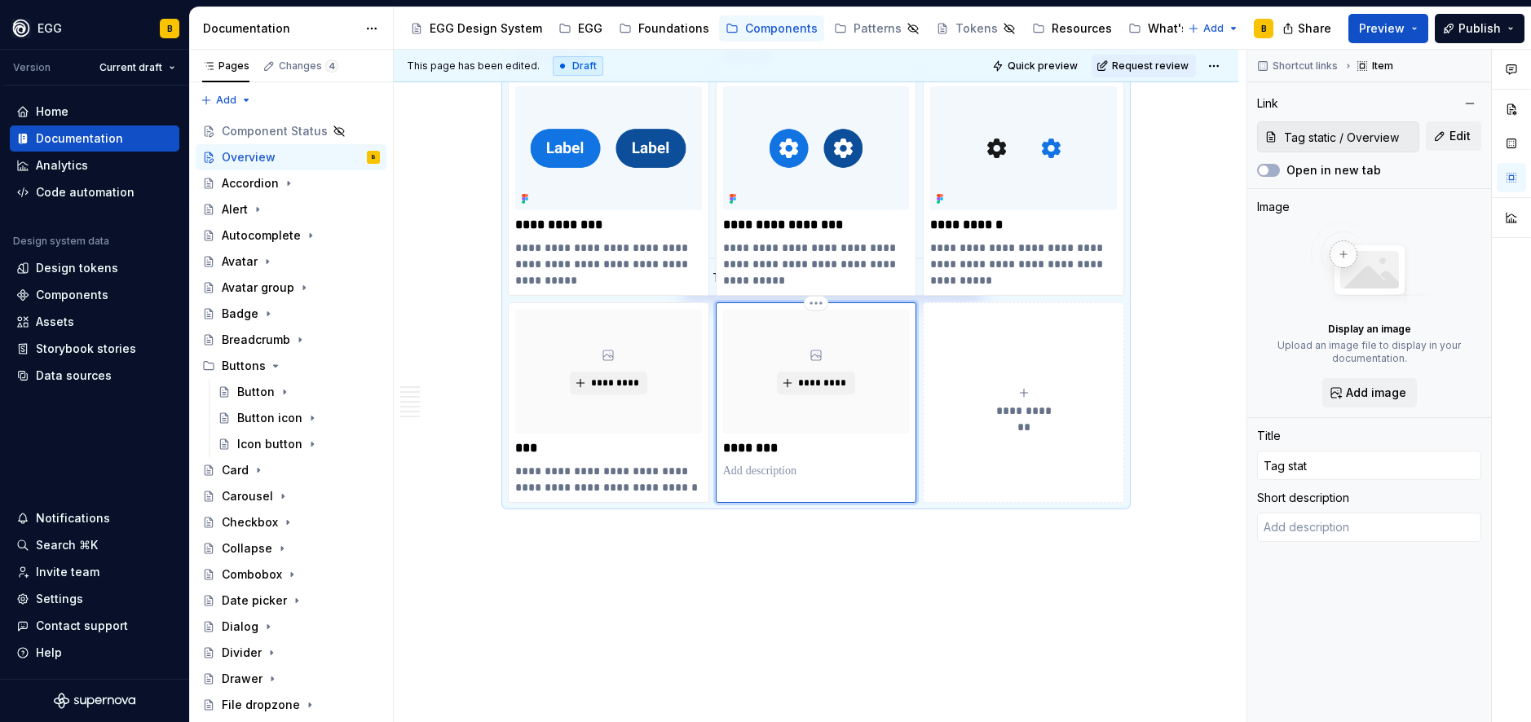
type textarea "*"
type input "Tag stati"
type textarea "*"
type input "Tag static"
click at [766, 470] on p at bounding box center [816, 471] width 187 height 16
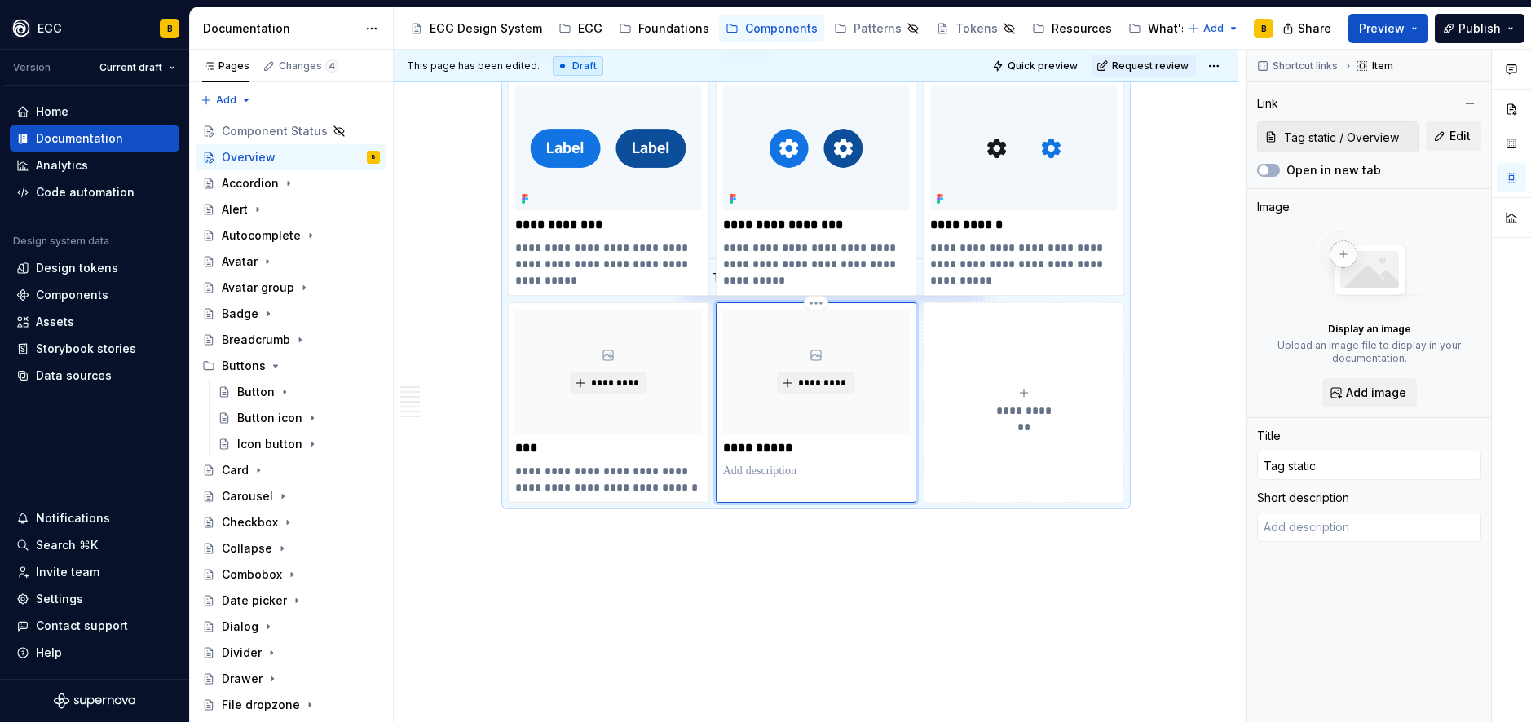
click at [766, 470] on p at bounding box center [816, 471] width 187 height 16
type textarea "*"
type textarea "A static tag labels UI objects for quick recognition."
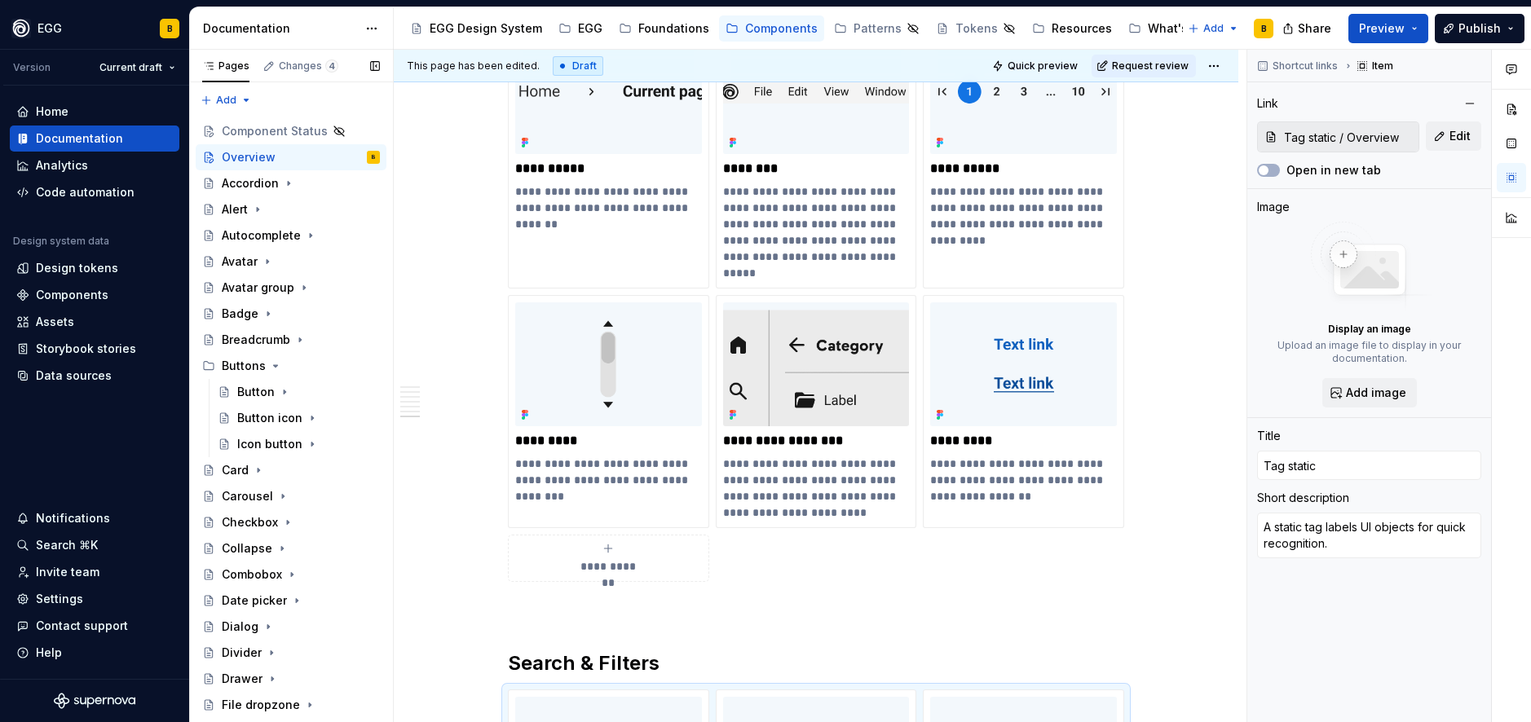
scroll to position [5789, 0]
click at [616, 553] on div "**********" at bounding box center [608, 557] width 187 height 33
type textarea "*"
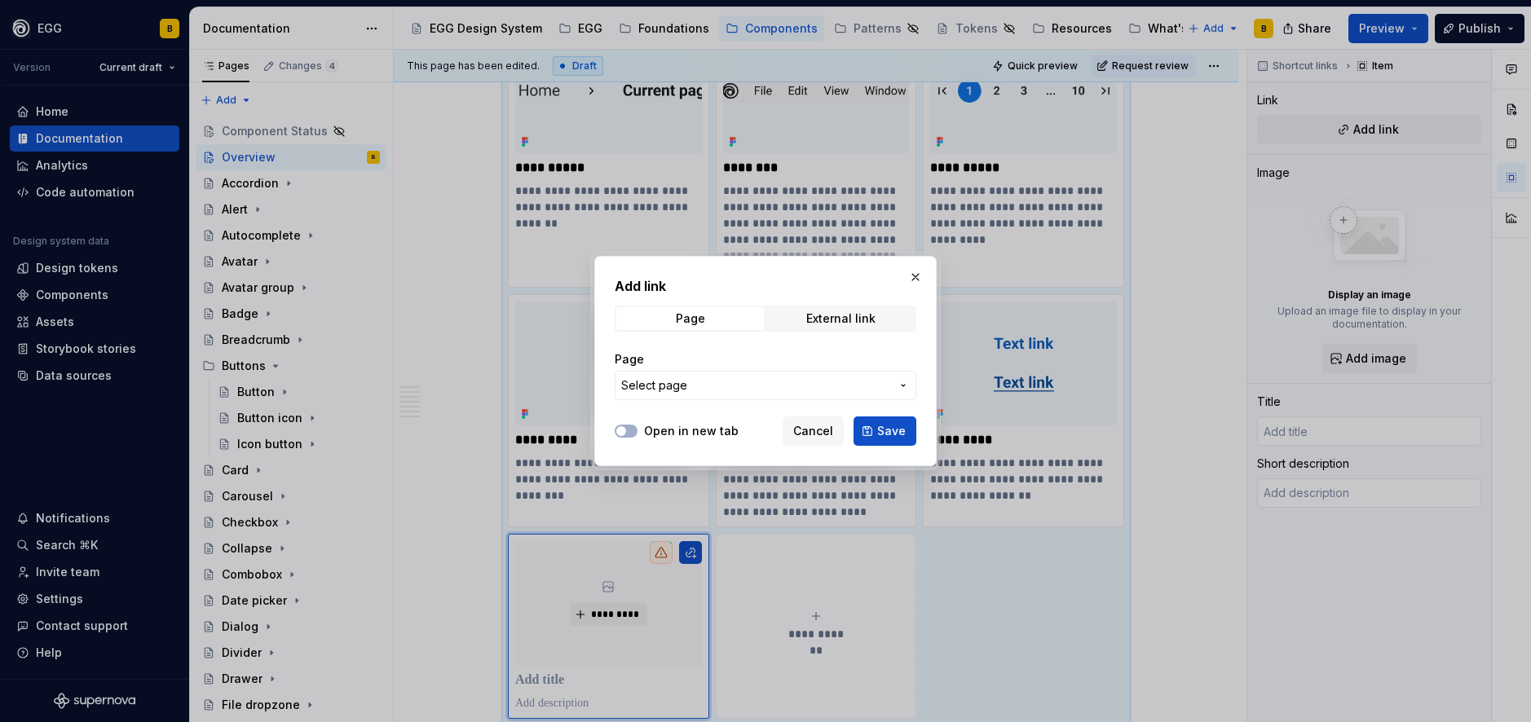
click at [688, 386] on span "Select page" at bounding box center [755, 385] width 269 height 16
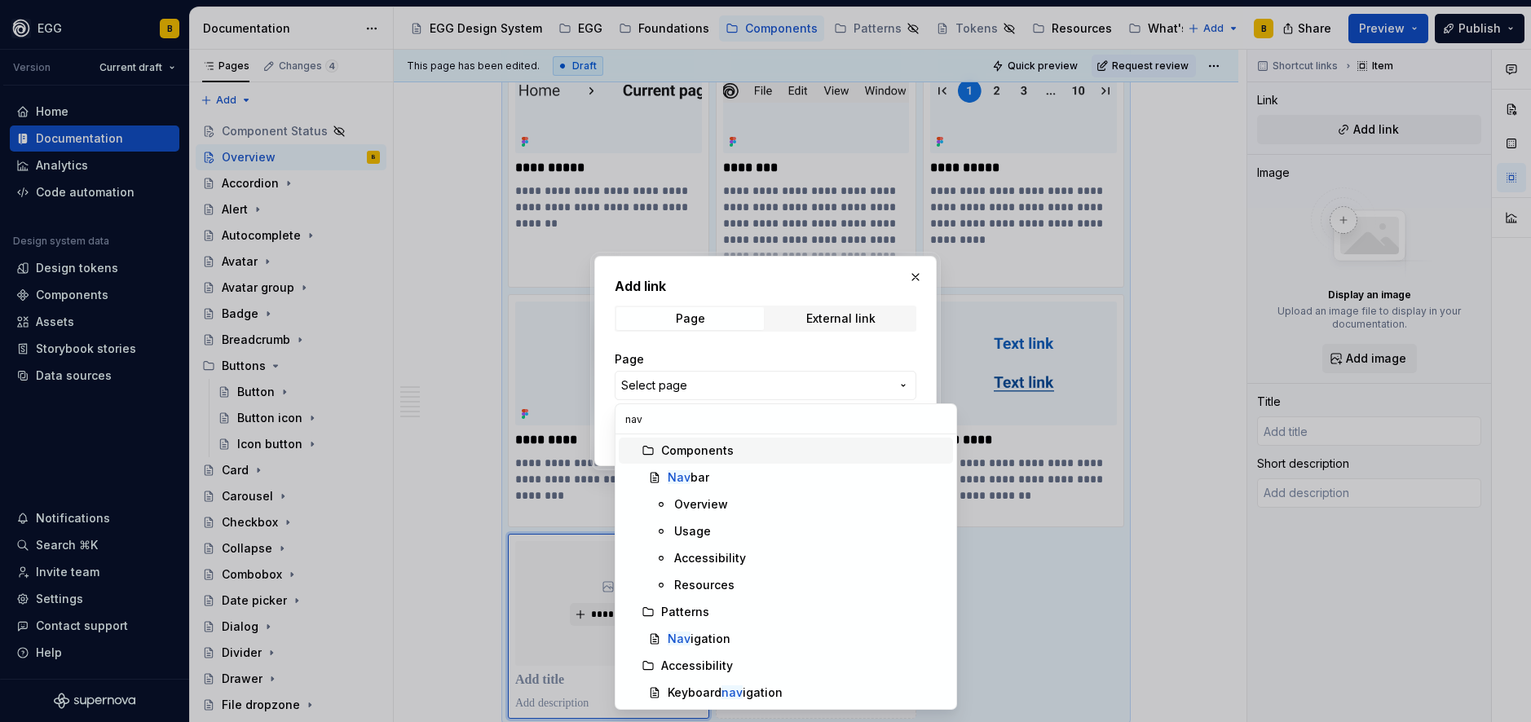
type input "navi"
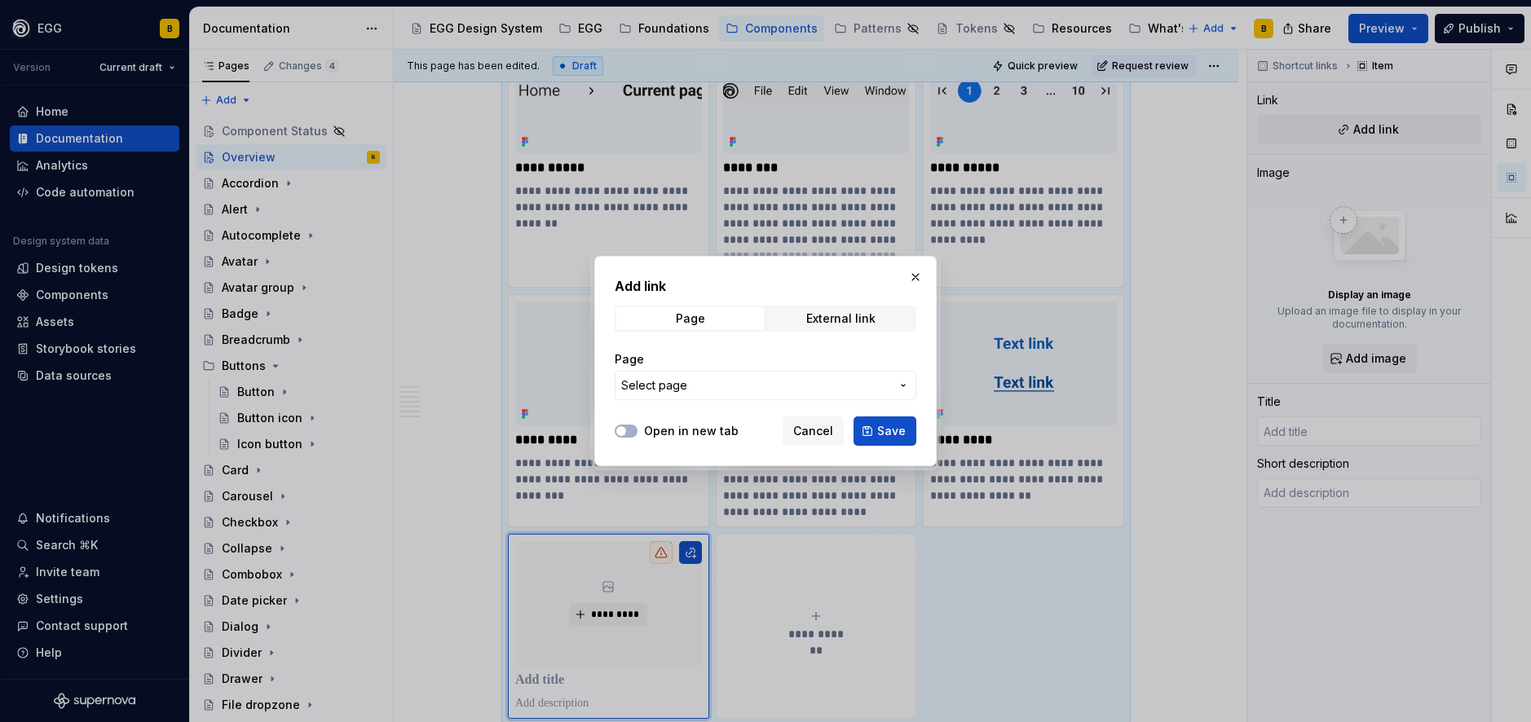
type textarea "*"
click at [740, 389] on span "Select page" at bounding box center [755, 385] width 269 height 16
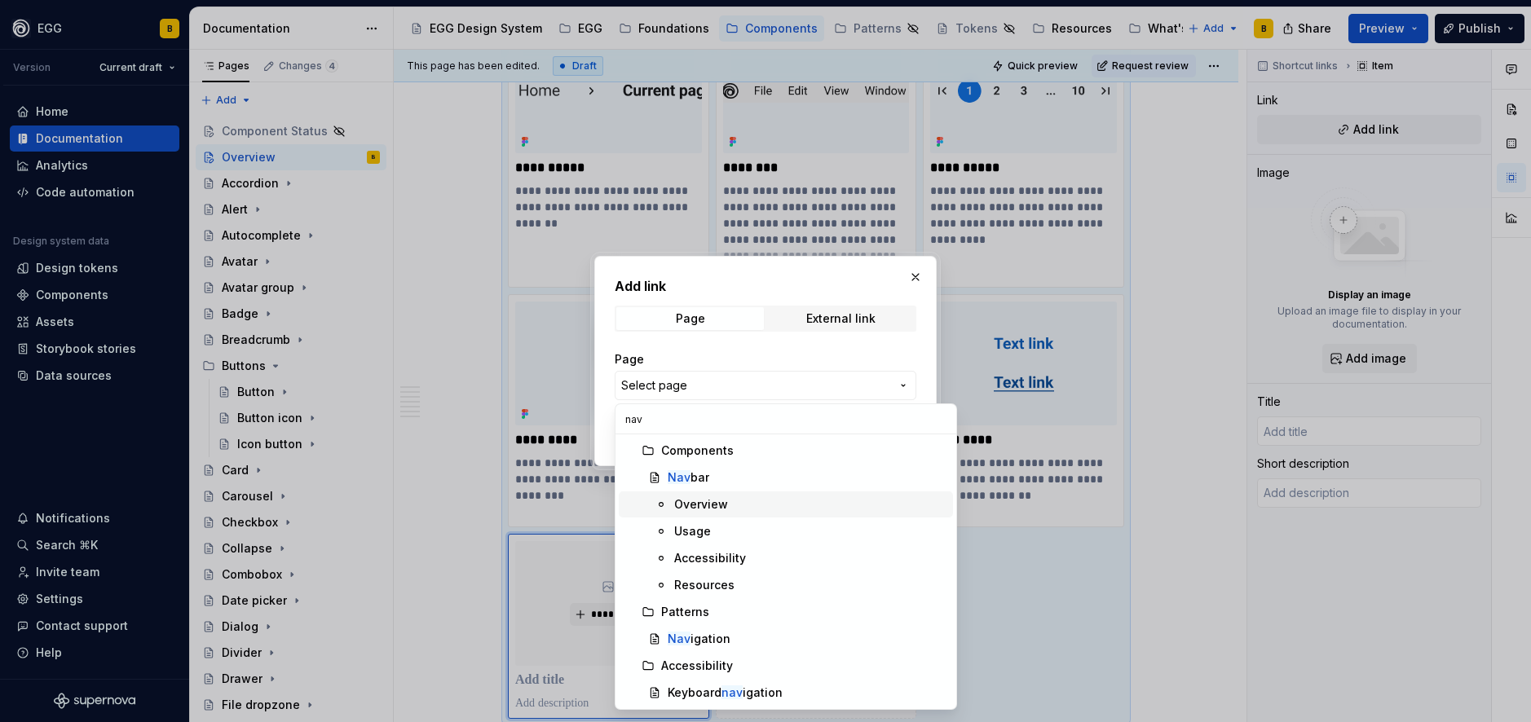
type input "nav"
click at [691, 501] on div "Overview" at bounding box center [701, 504] width 54 height 16
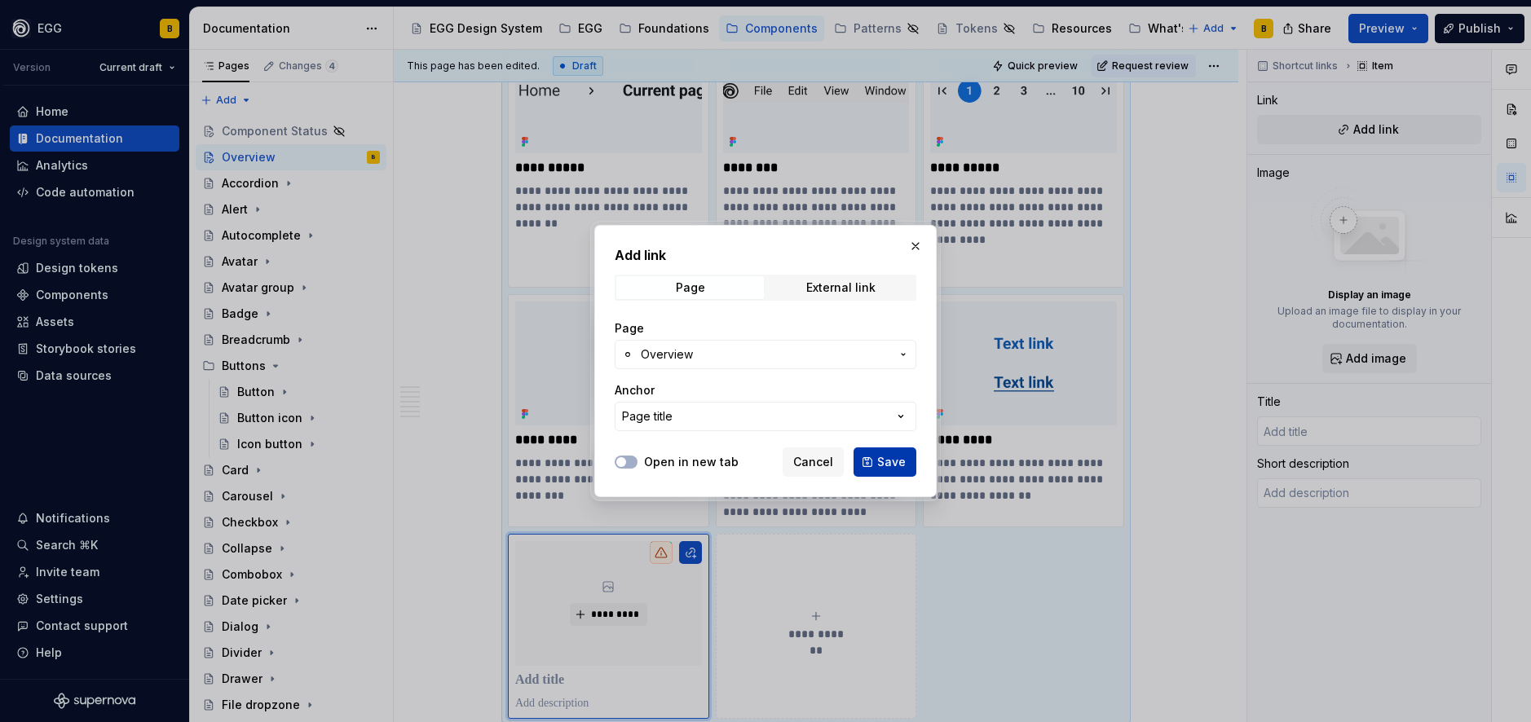
click at [893, 461] on span "Save" at bounding box center [891, 462] width 29 height 16
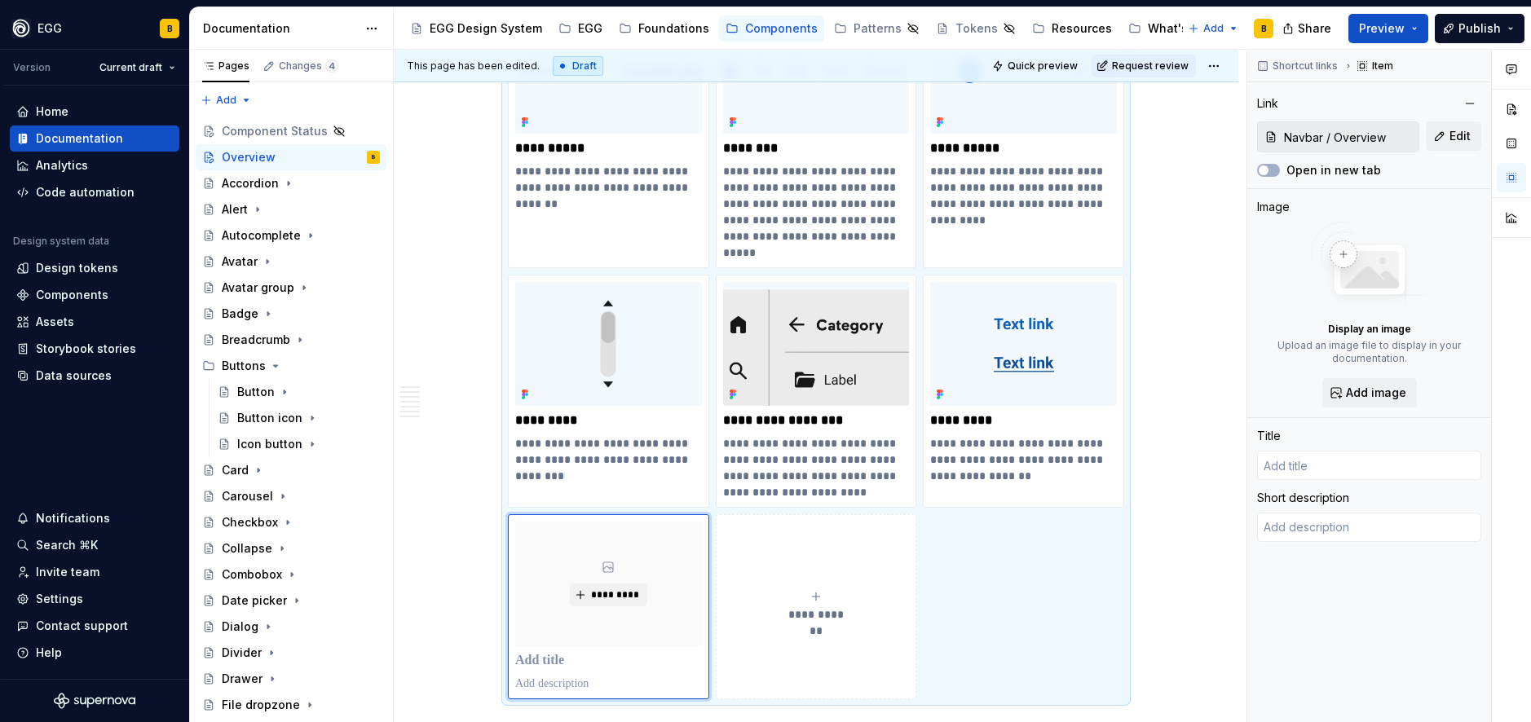
type textarea "*"
type input "Overview"
click at [545, 663] on p "********" at bounding box center [608, 661] width 187 height 16
type textarea "*"
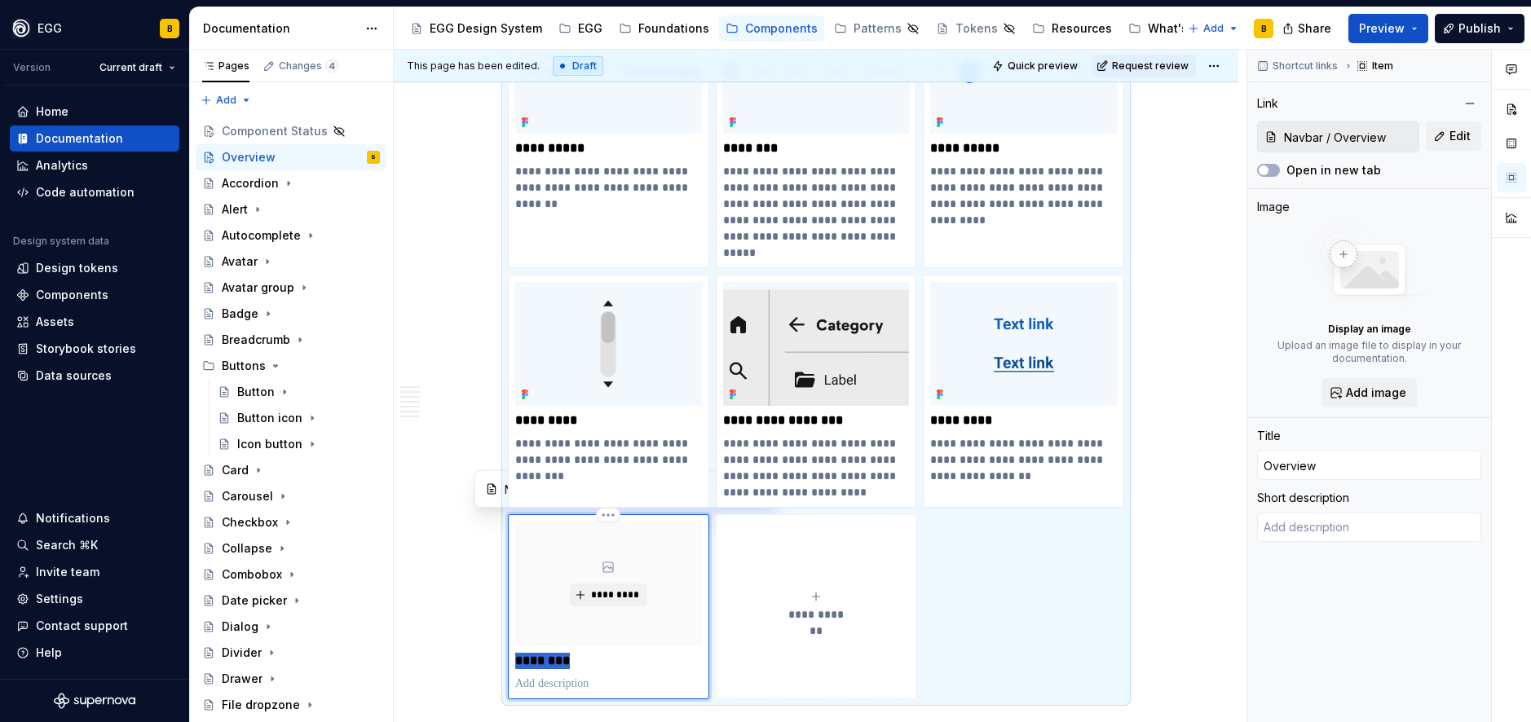
type input "N"
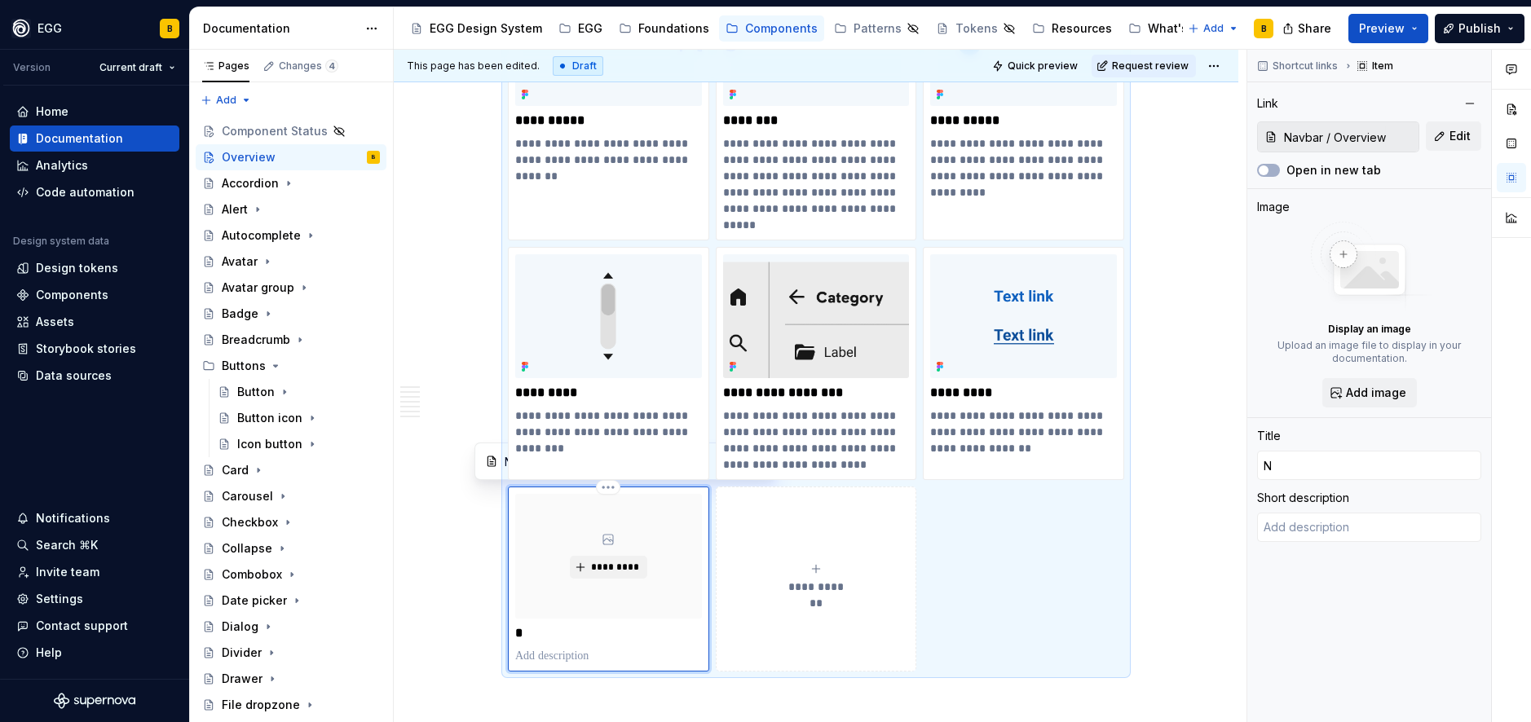
type textarea "*"
type input "Na"
type textarea "*"
type input "Nav"
type textarea "*"
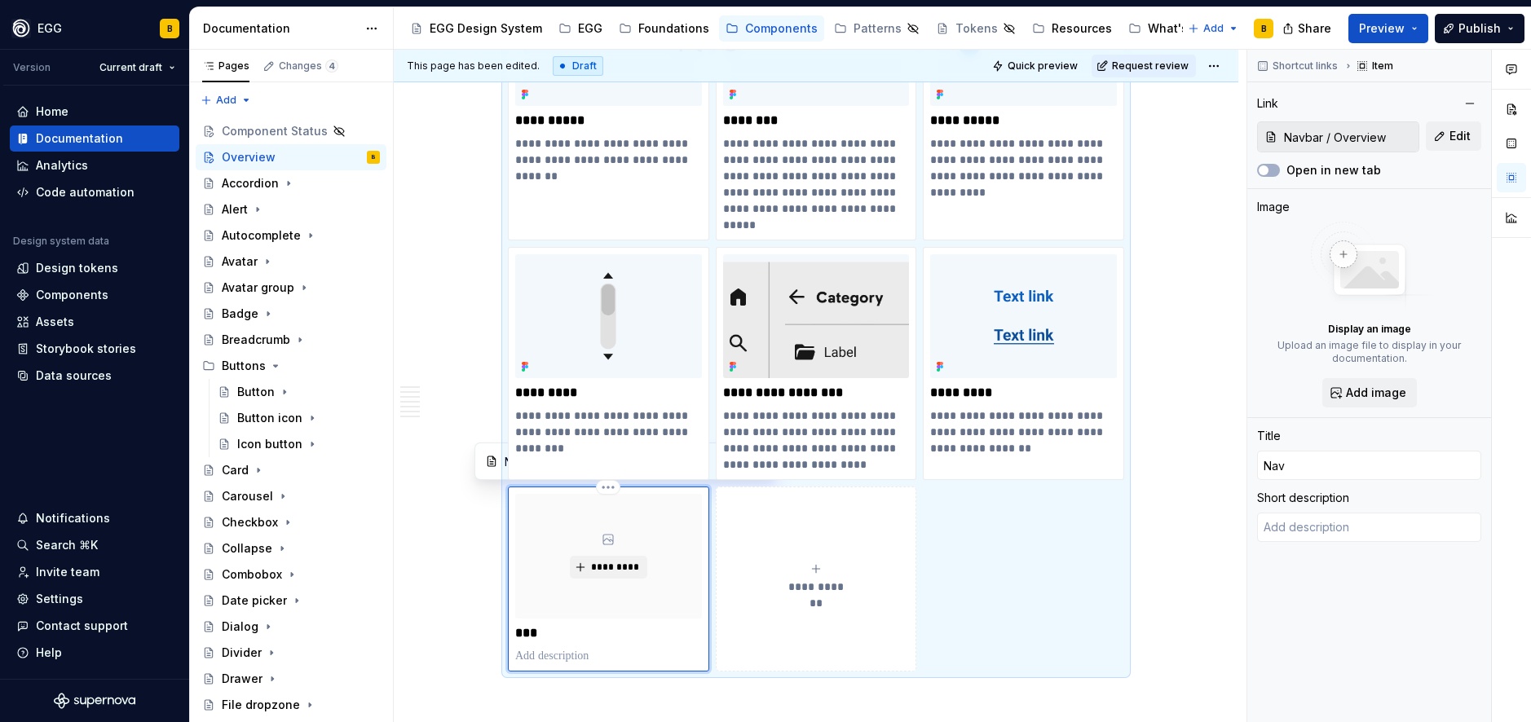
type input "Navb"
type textarea "*"
type input "Navba"
type textarea "*"
type input "Navbar"
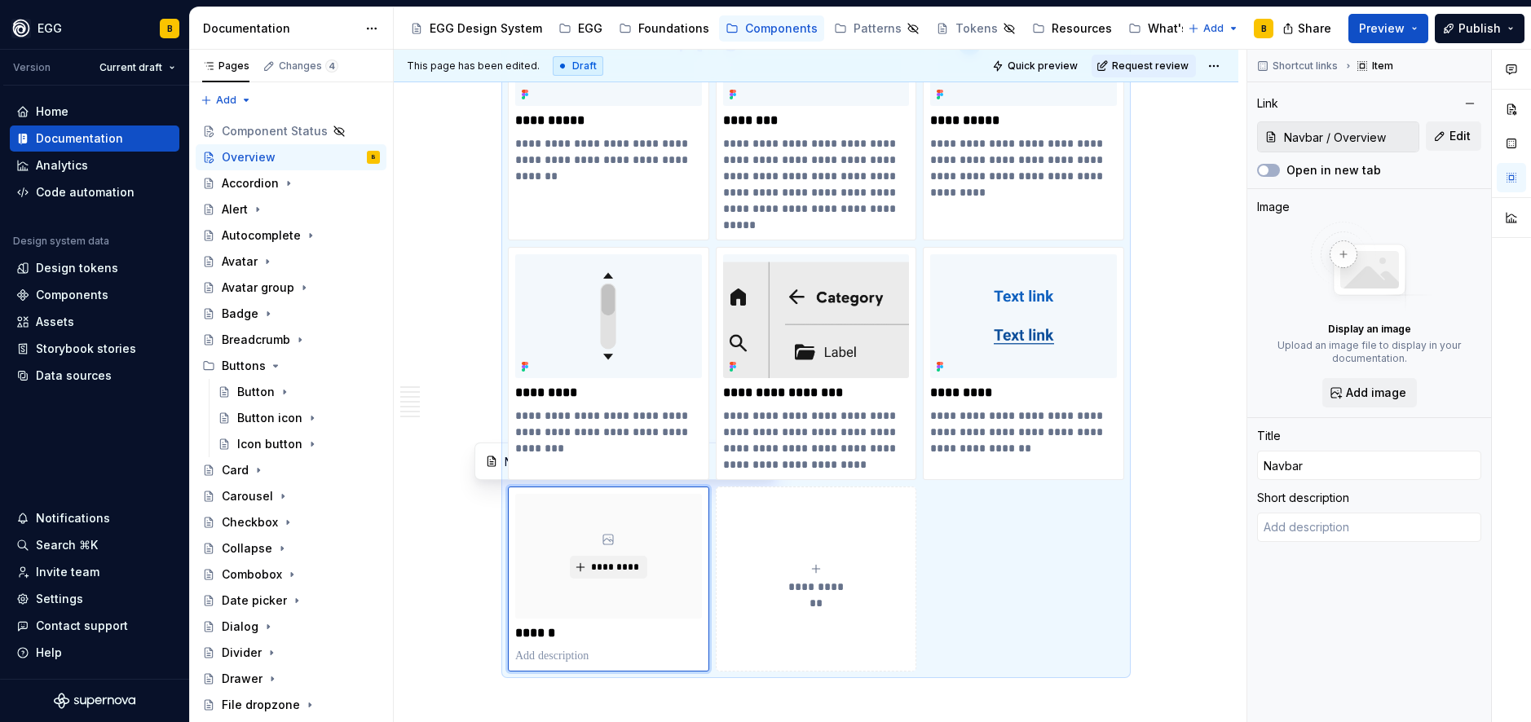
click at [548, 651] on p at bounding box center [608, 656] width 187 height 16
type textarea "*"
type textarea "This section provides comprehensive details about the composition of the compon…"
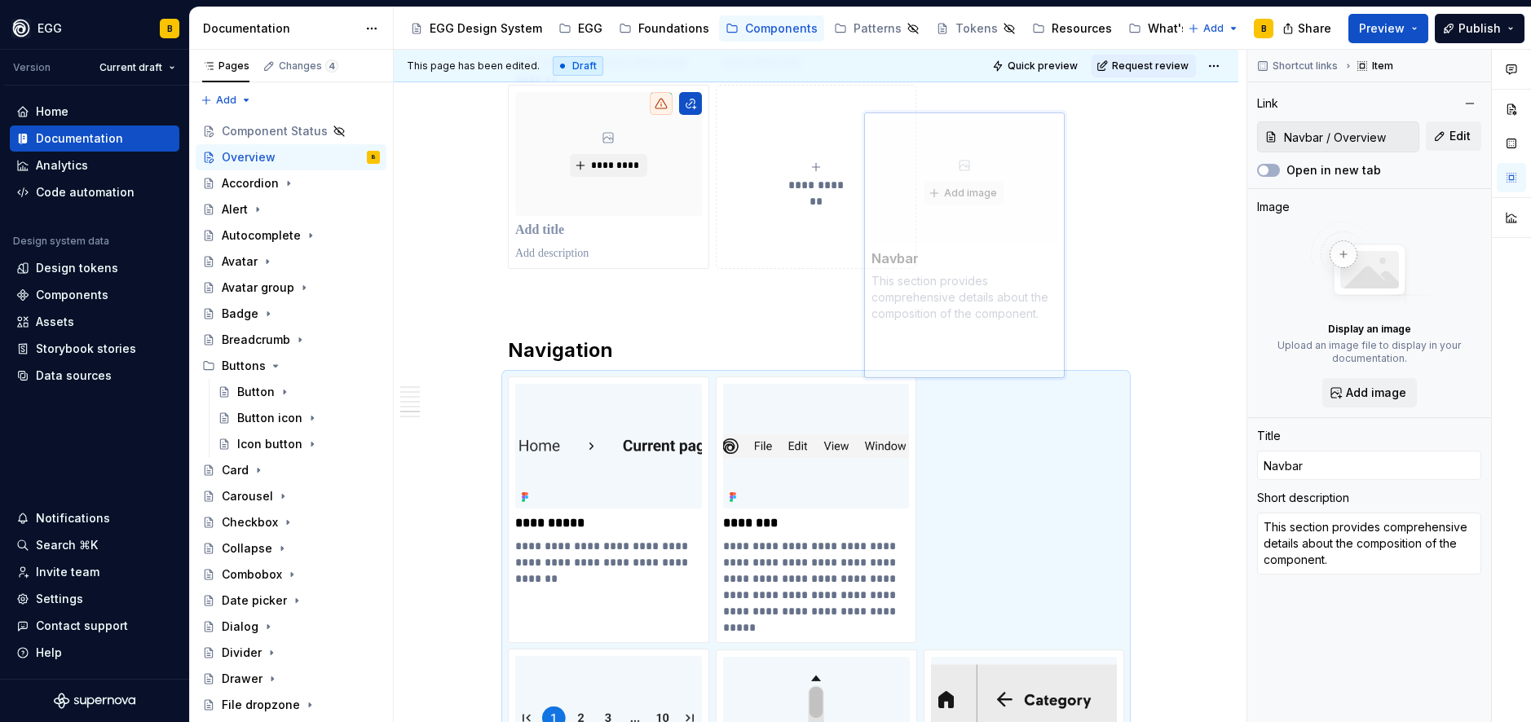
scroll to position [5416, 0]
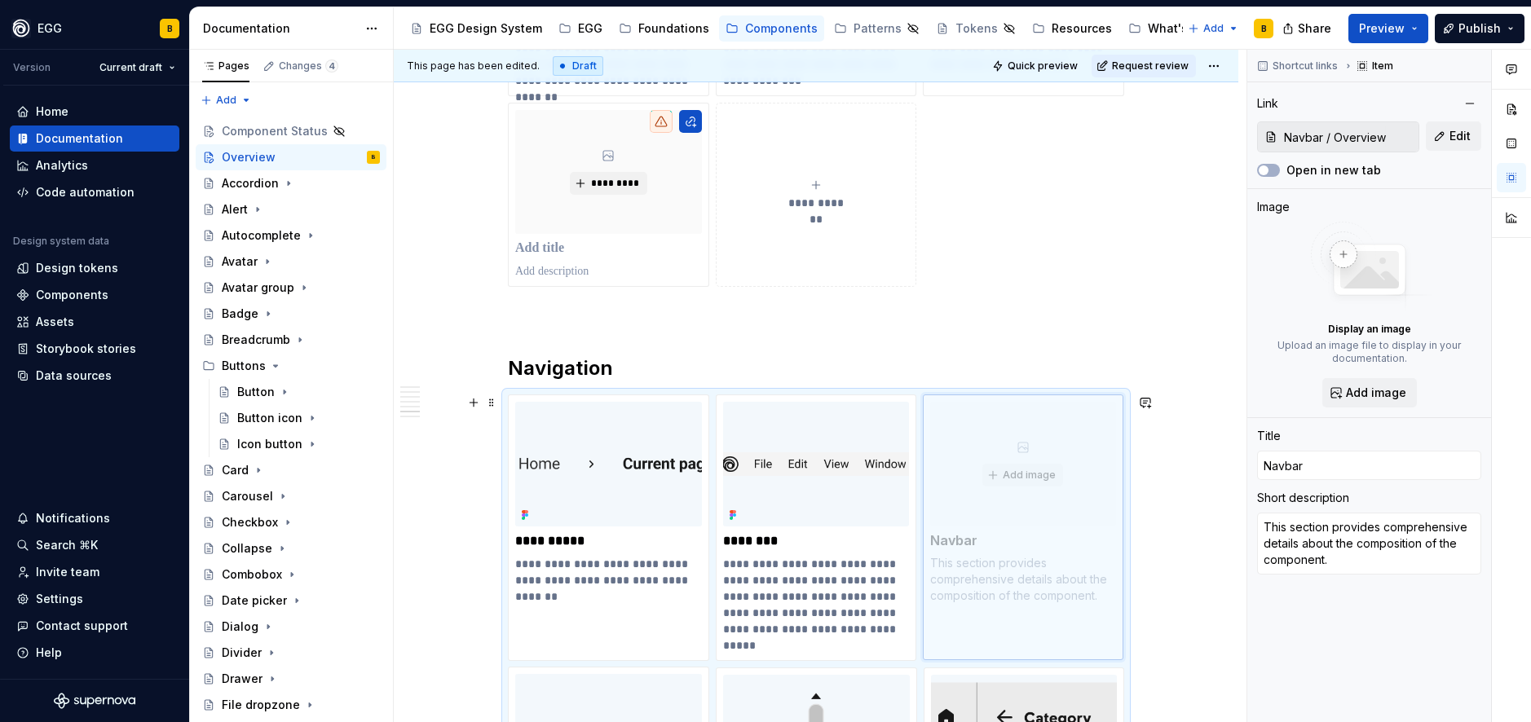
drag, startPoint x: 560, startPoint y: 501, endPoint x: 971, endPoint y: 412, distance: 420.6
click at [971, 412] on body "EGG B Version Current draft Home Documentation Analytics Code automation Design…" at bounding box center [765, 361] width 1531 height 722
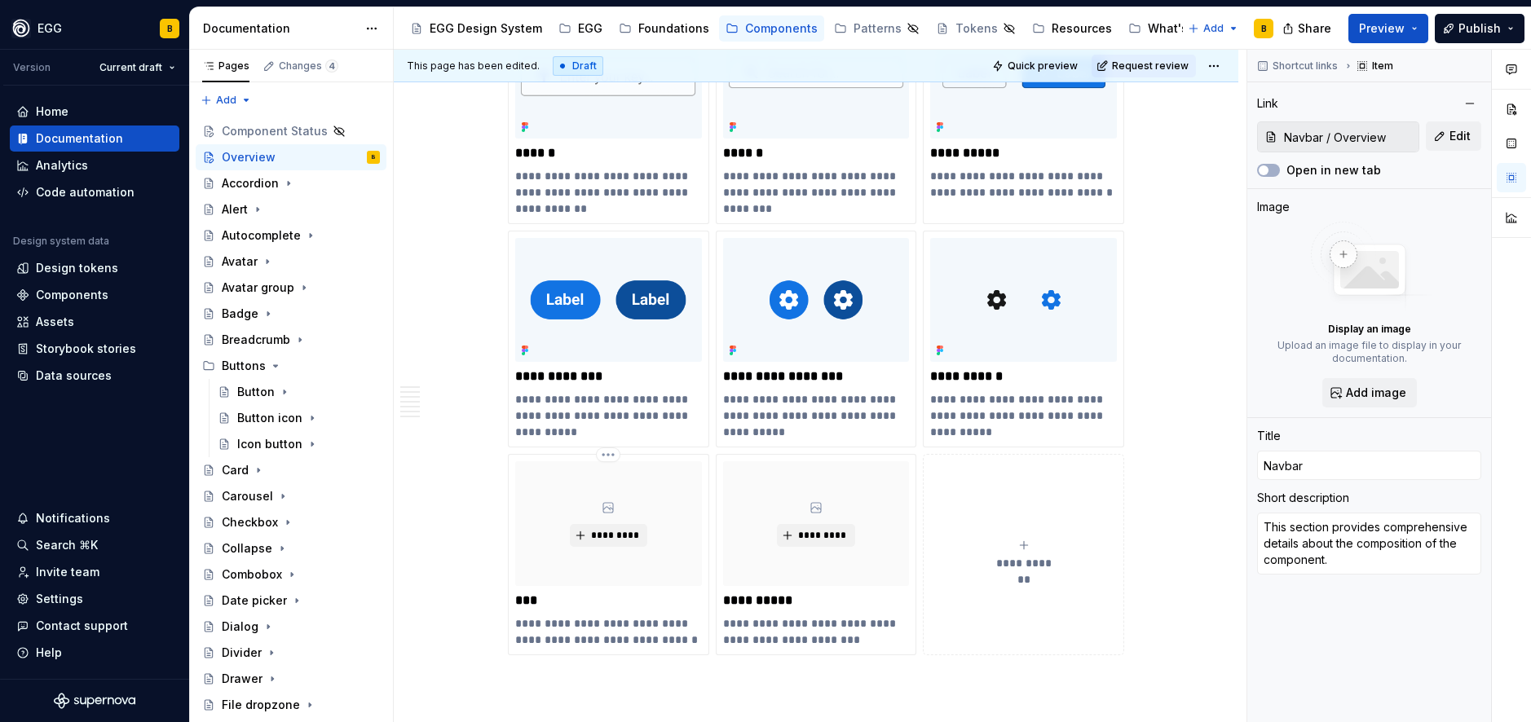
scroll to position [6647, 0]
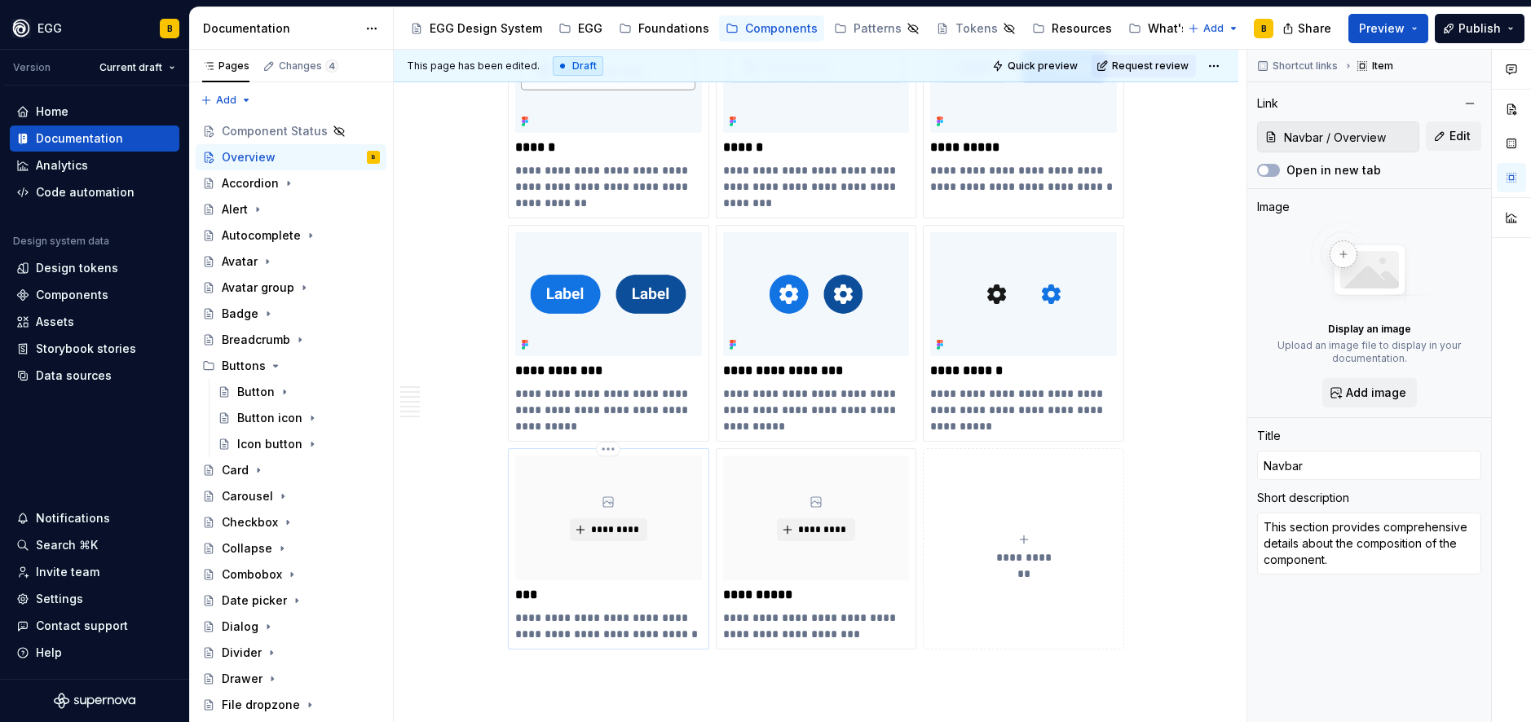
type textarea "*"
type input "Tag / Overview"
type input "Tag"
type textarea "A tag labels UI objects for quick recognition and navigation."
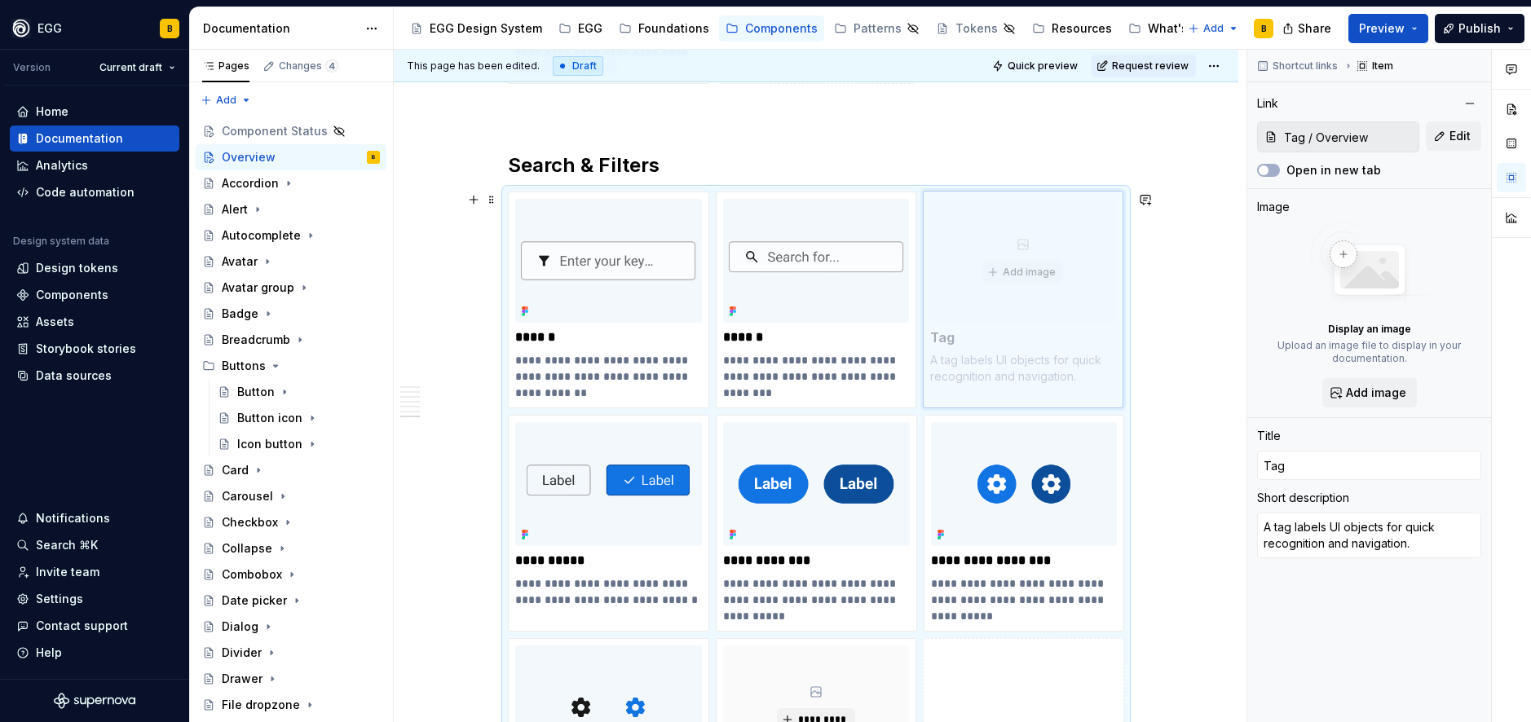
drag, startPoint x: 622, startPoint y: 450, endPoint x: 1038, endPoint y: 214, distance: 477.9
click at [1038, 214] on body "EGG B Version Current draft Home Documentation Analytics Code automation Design…" at bounding box center [765, 361] width 1531 height 722
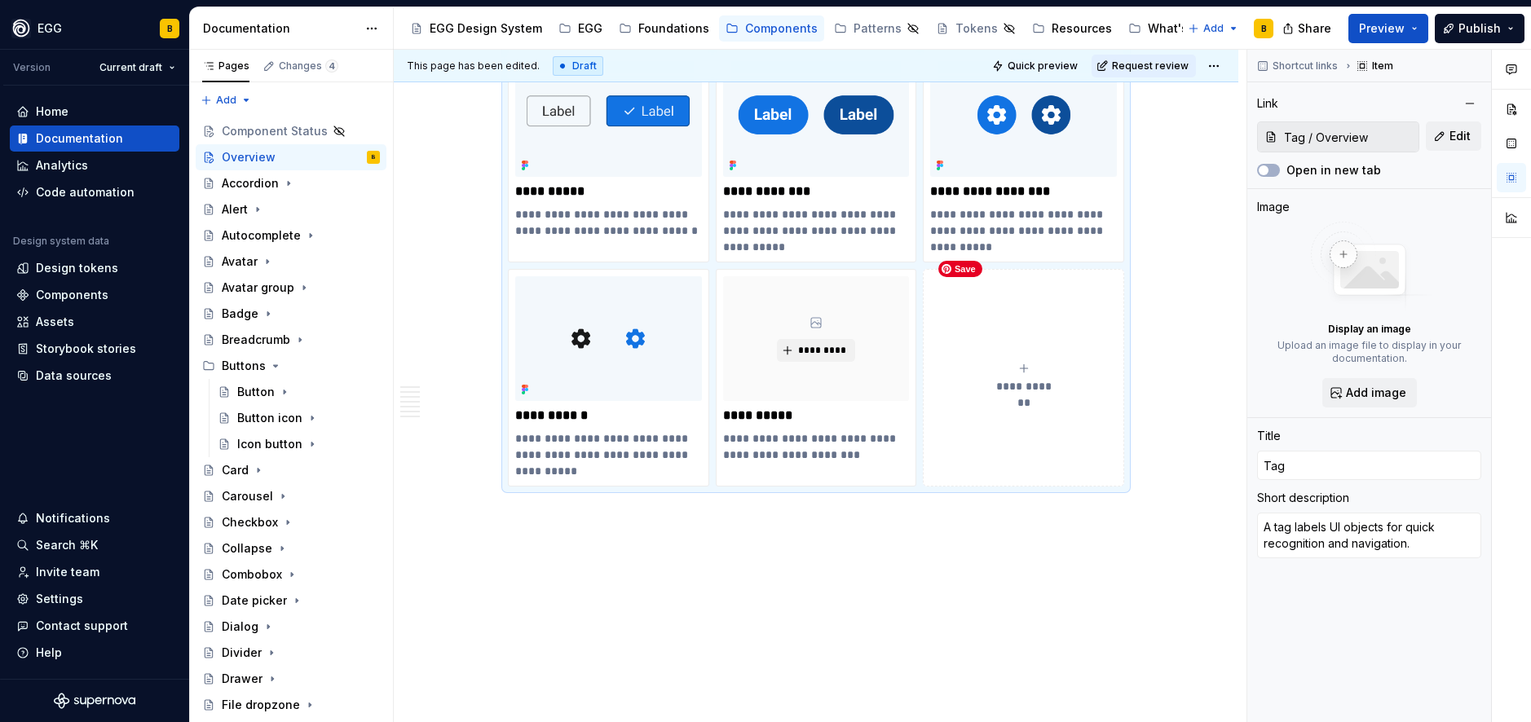
scroll to position [6826, 0]
type textarea "*"
type input "Tag static / Overview"
type input "Tag static"
type textarea "A static tag labels UI objects for quick recognition."
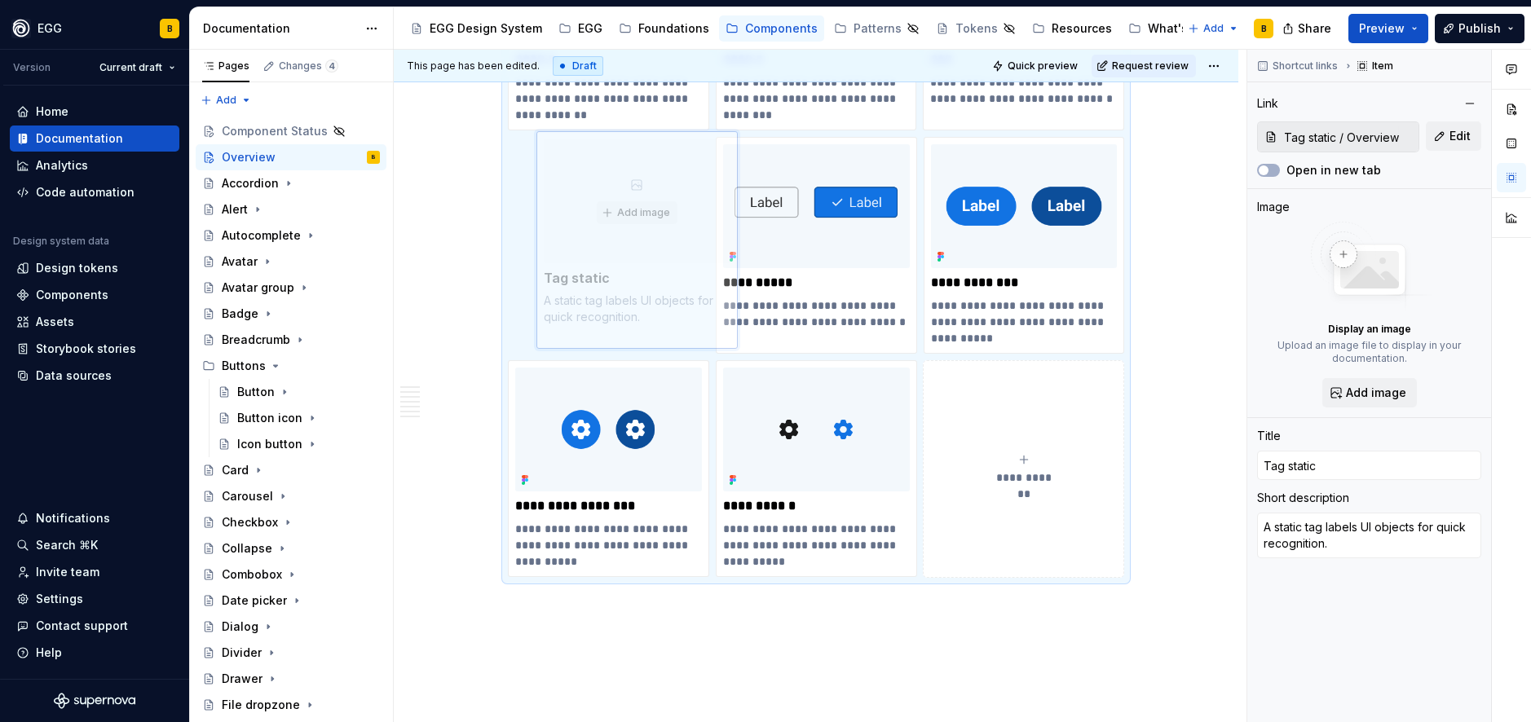
scroll to position [6622, 0]
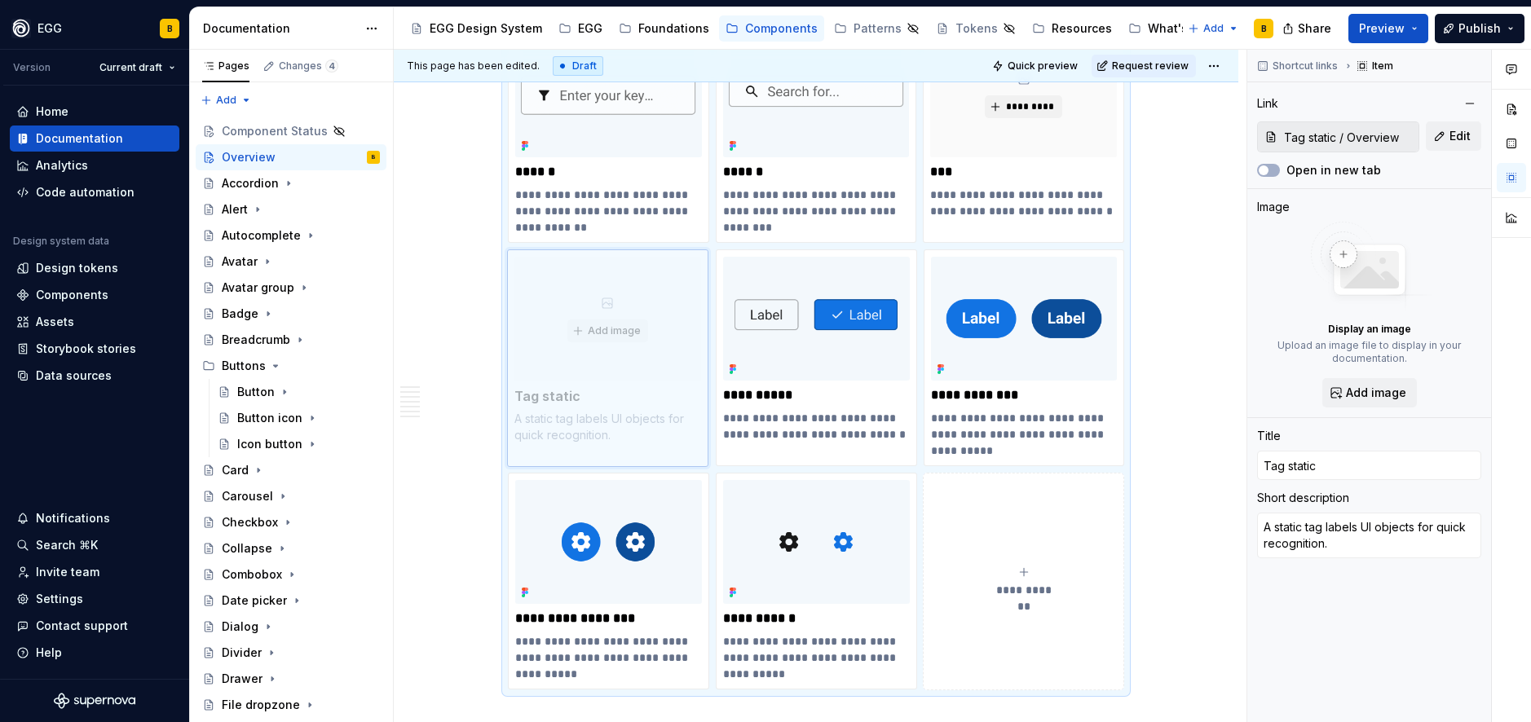
drag, startPoint x: 737, startPoint y: 269, endPoint x: 548, endPoint y: 258, distance: 189.5
click at [548, 258] on body "EGG B Version Current draft Home Documentation Analytics Code automation Design…" at bounding box center [765, 361] width 1531 height 722
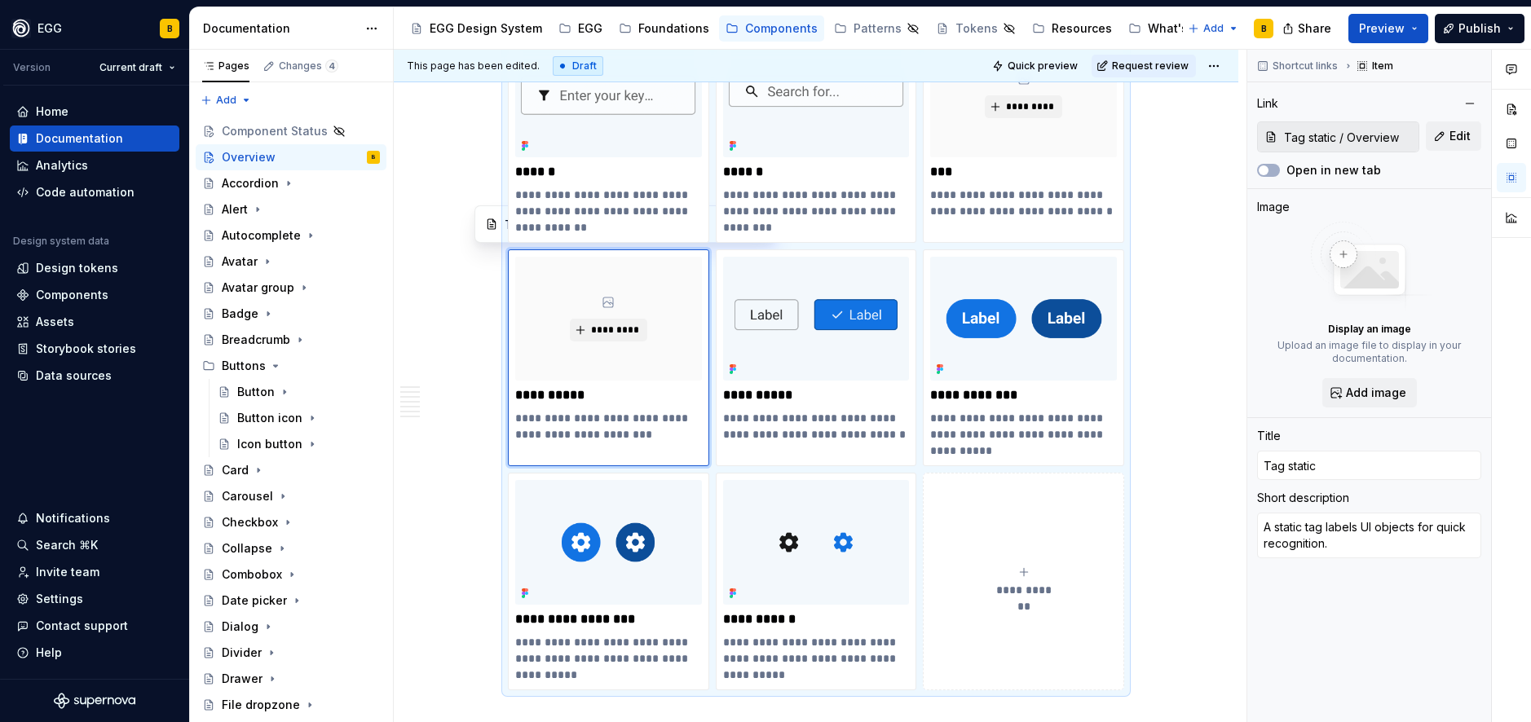
click at [51, 321] on div "Assets" at bounding box center [55, 322] width 38 height 16
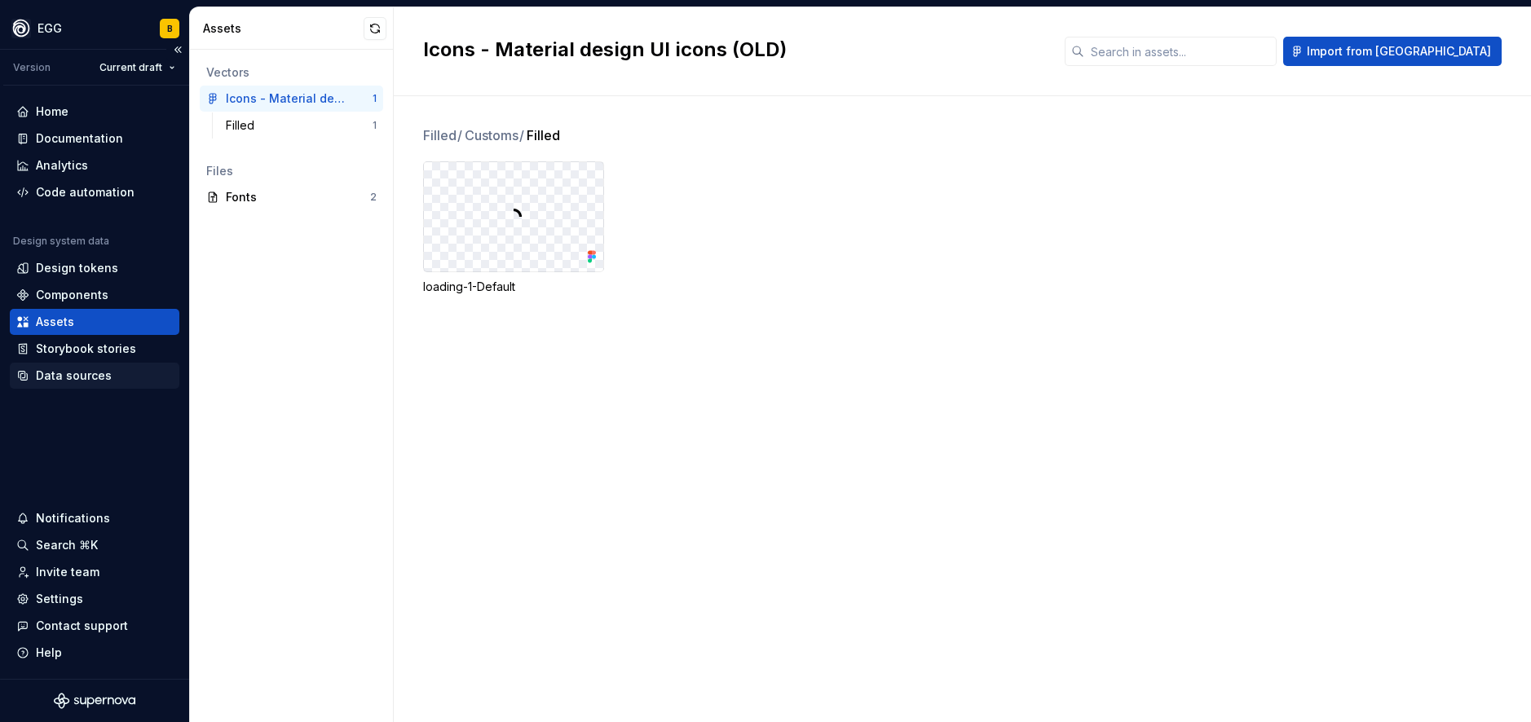
click at [85, 376] on div "Data sources" at bounding box center [74, 376] width 76 height 16
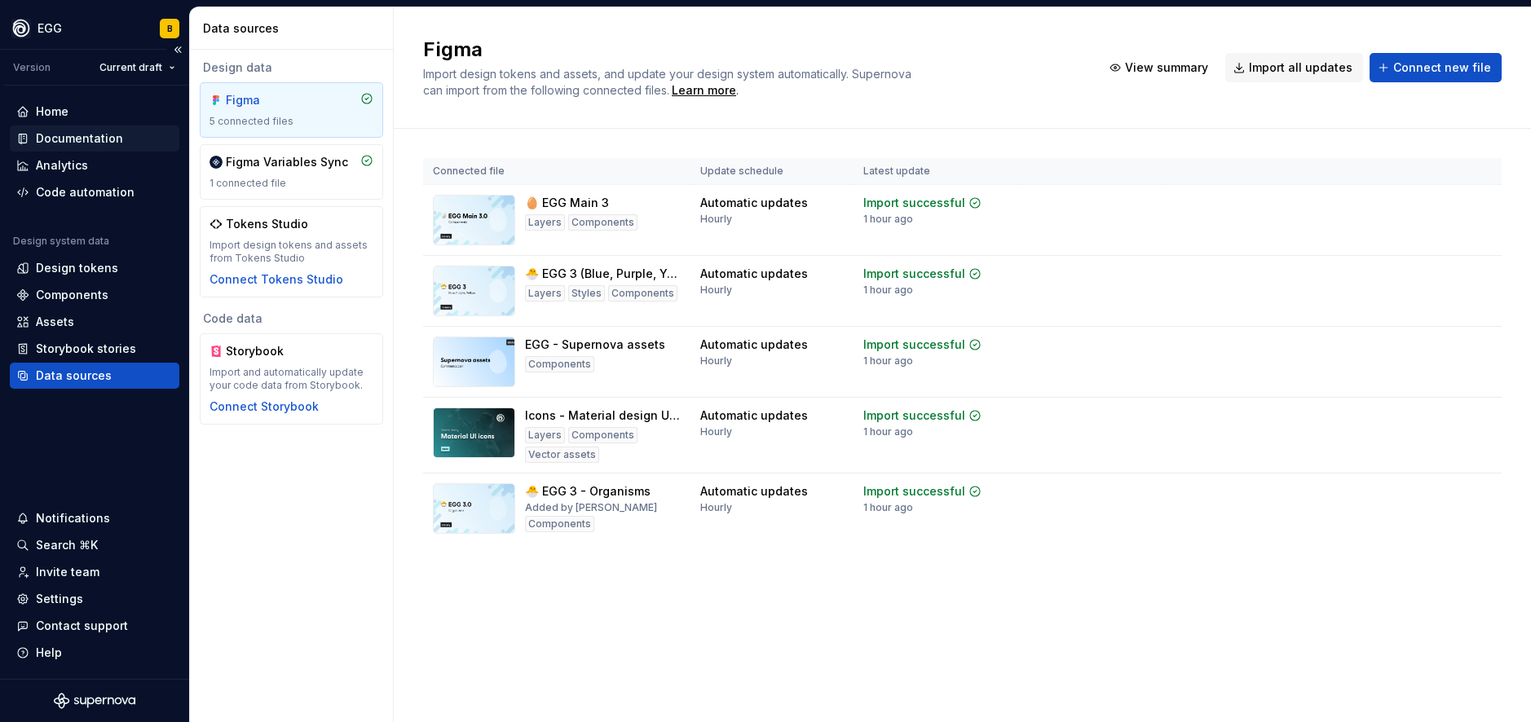
click at [68, 131] on div "Documentation" at bounding box center [79, 138] width 87 height 16
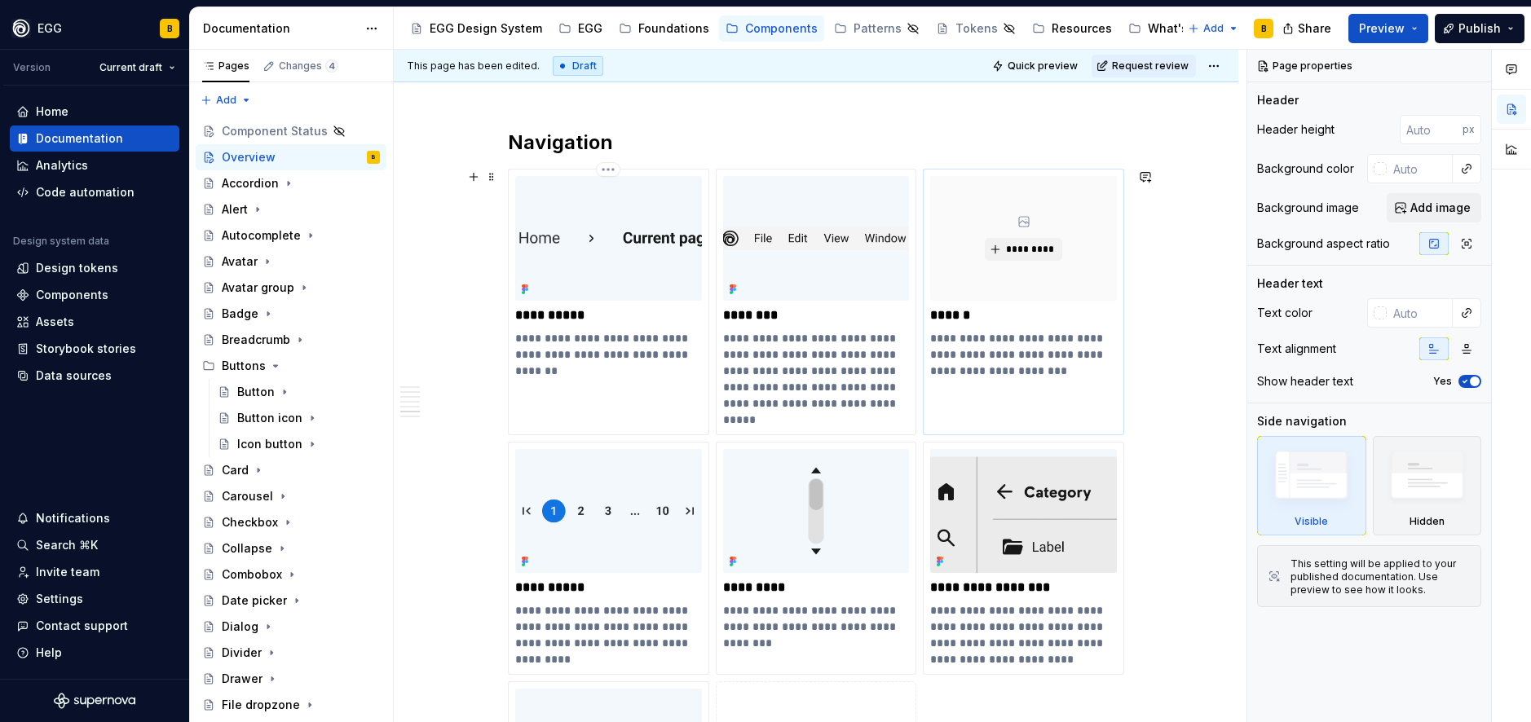
scroll to position [5644, 0]
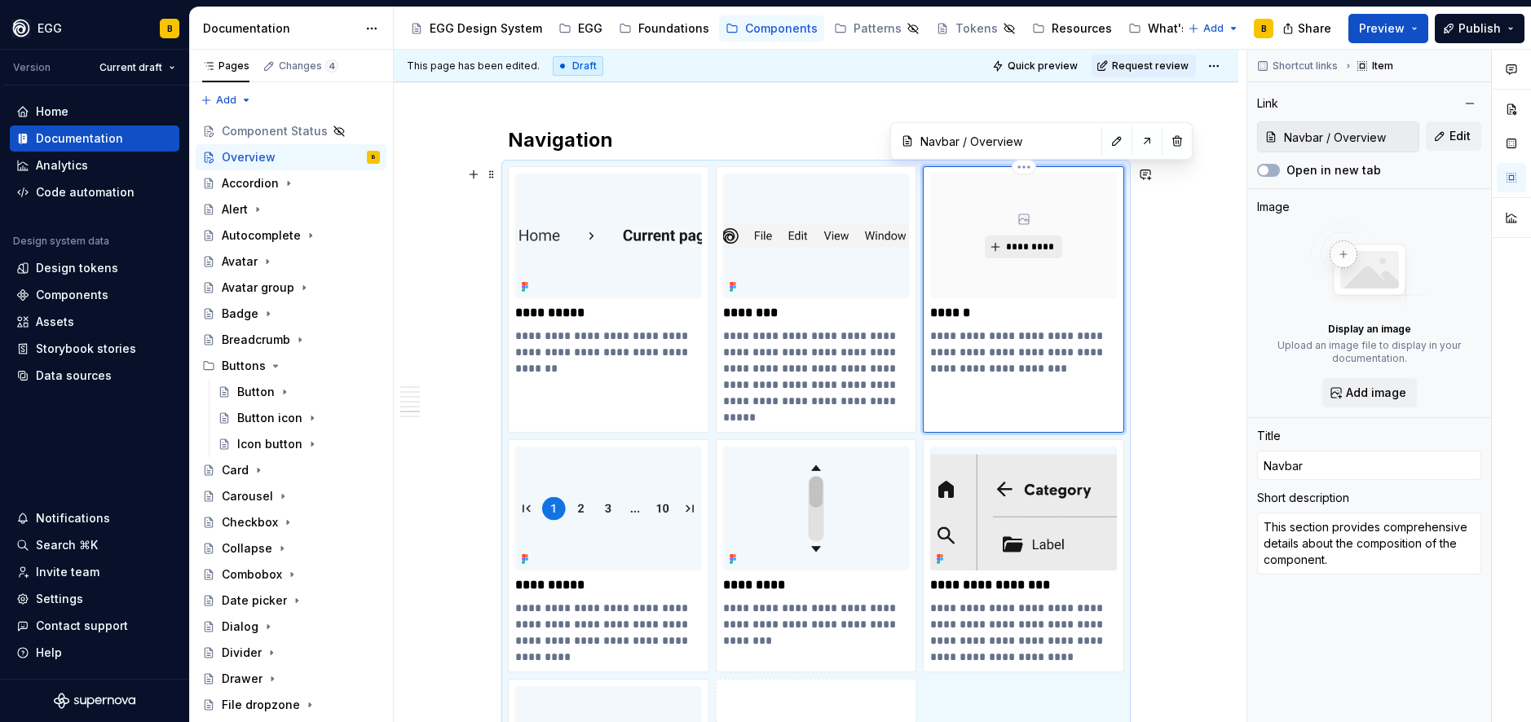
click at [1028, 248] on span "*********" at bounding box center [1030, 246] width 50 height 13
type textarea "*"
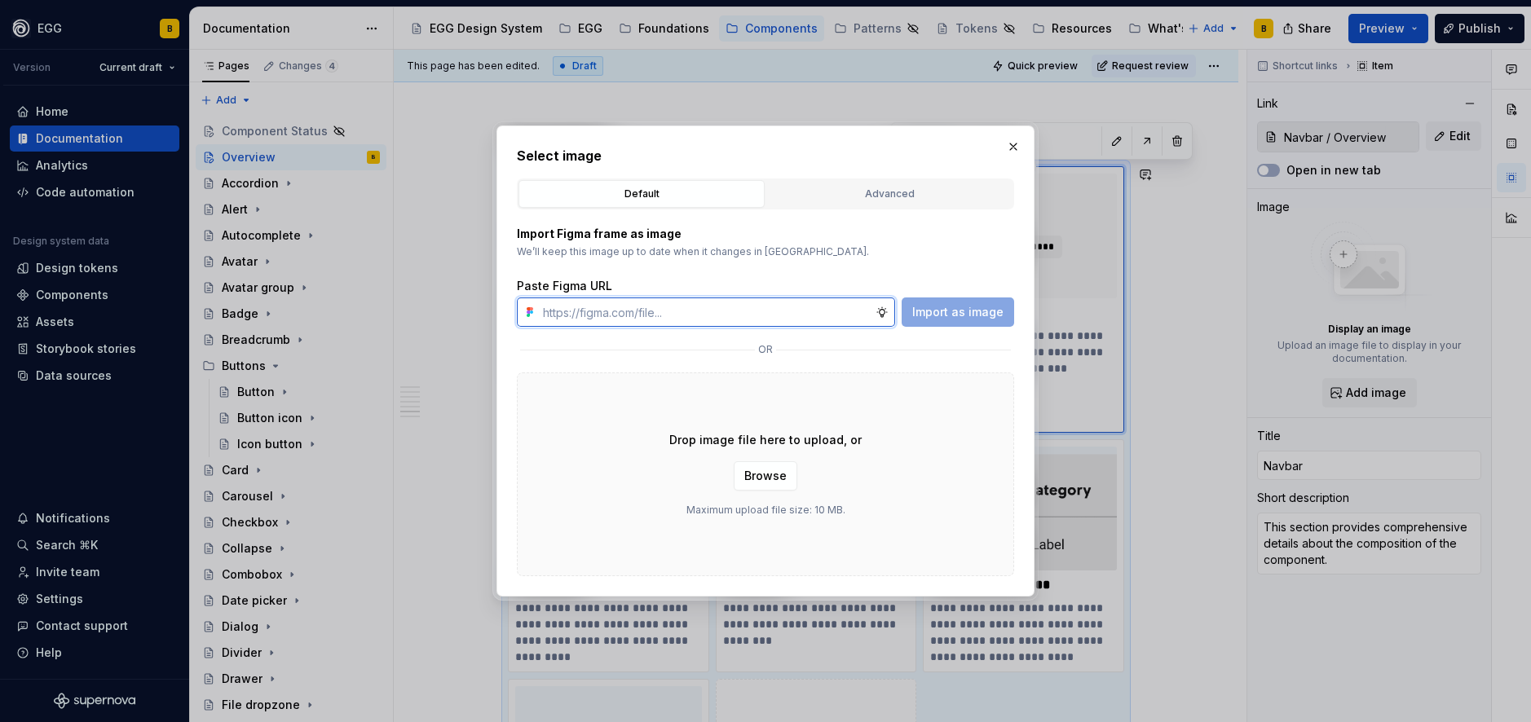
paste input "Navigation/Navbar"
type input "Navigation/Navbar"
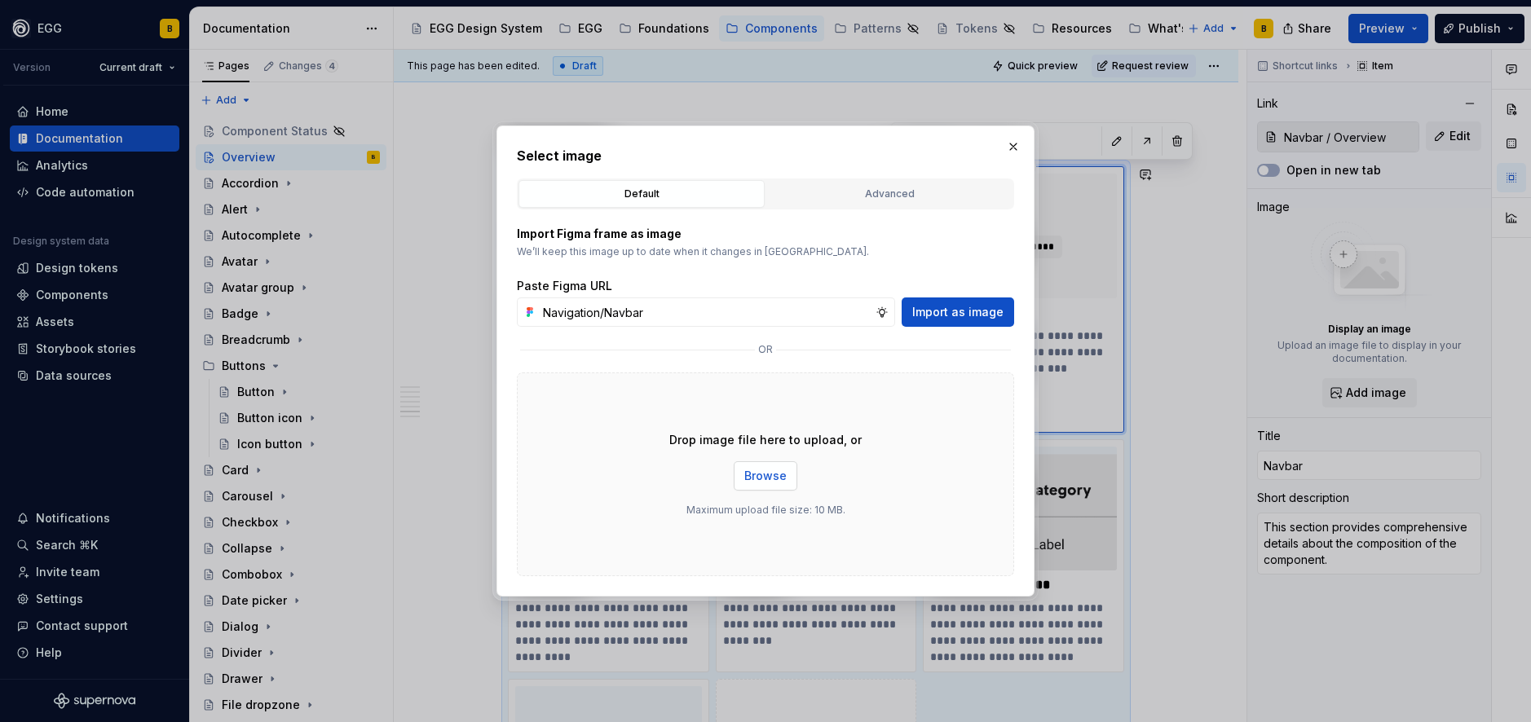
click at [763, 484] on button "Browse" at bounding box center [766, 475] width 64 height 29
click at [746, 320] on input "Navigation/Navbar" at bounding box center [705, 312] width 339 height 29
click at [866, 188] on div "Advanced" at bounding box center [889, 194] width 235 height 16
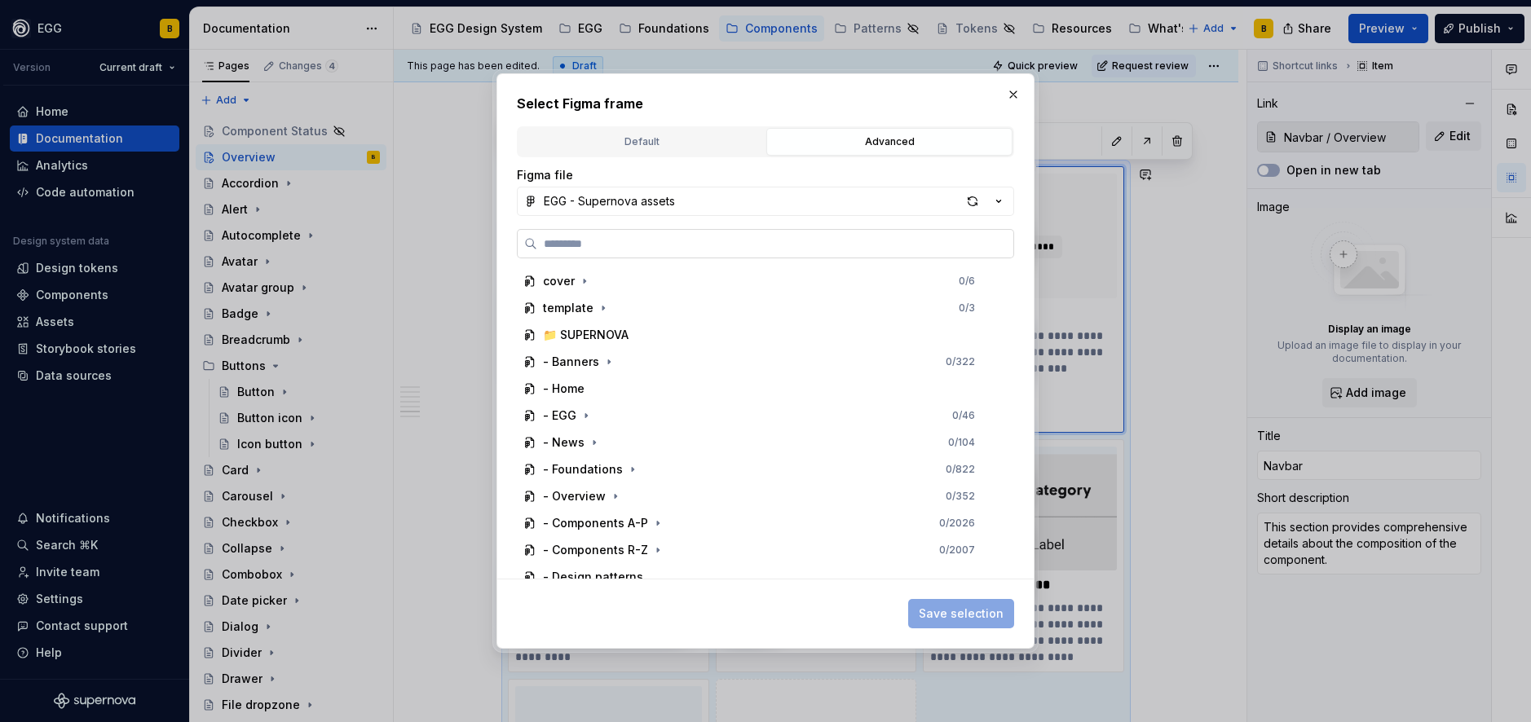
paste input "**********"
type input "**********"
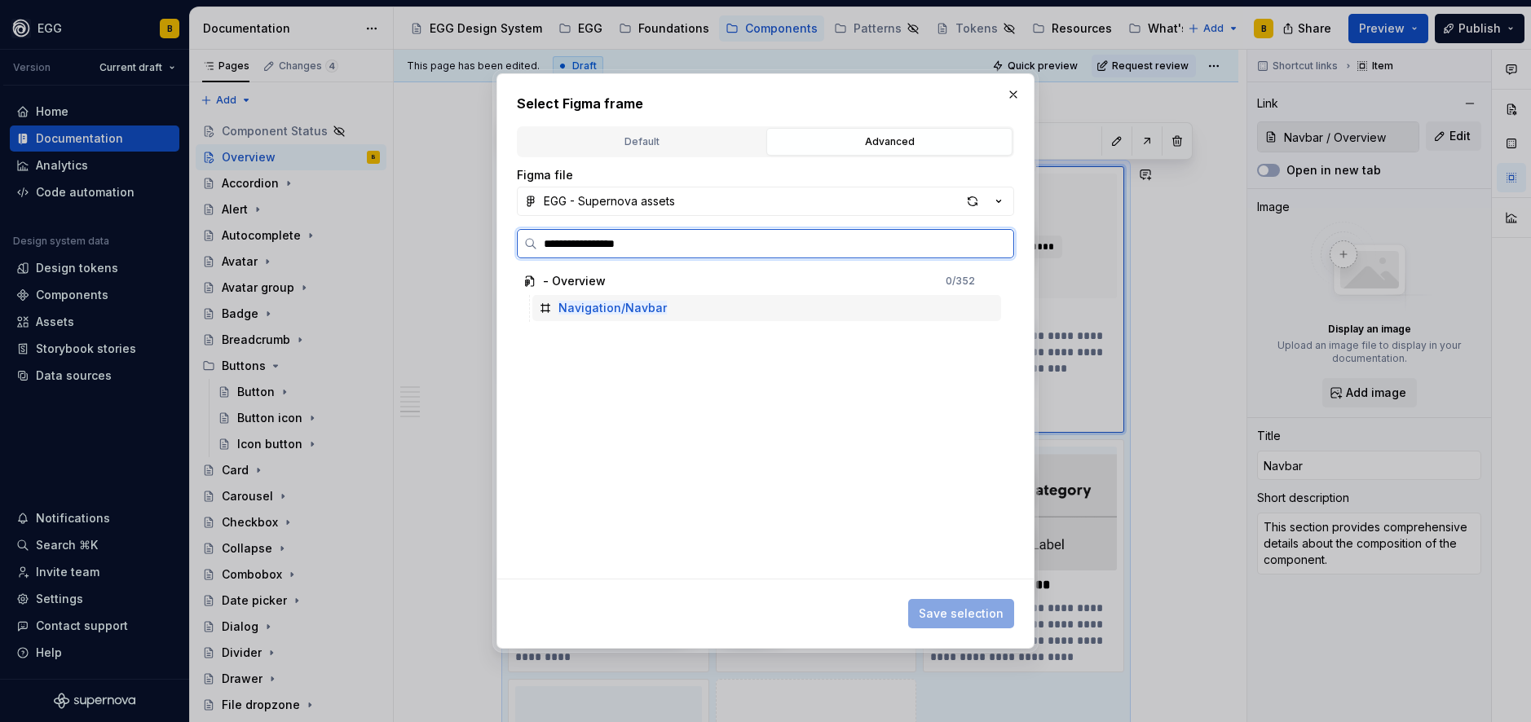
click at [677, 308] on div "Navigation/Navbar" at bounding box center [766, 308] width 469 height 26
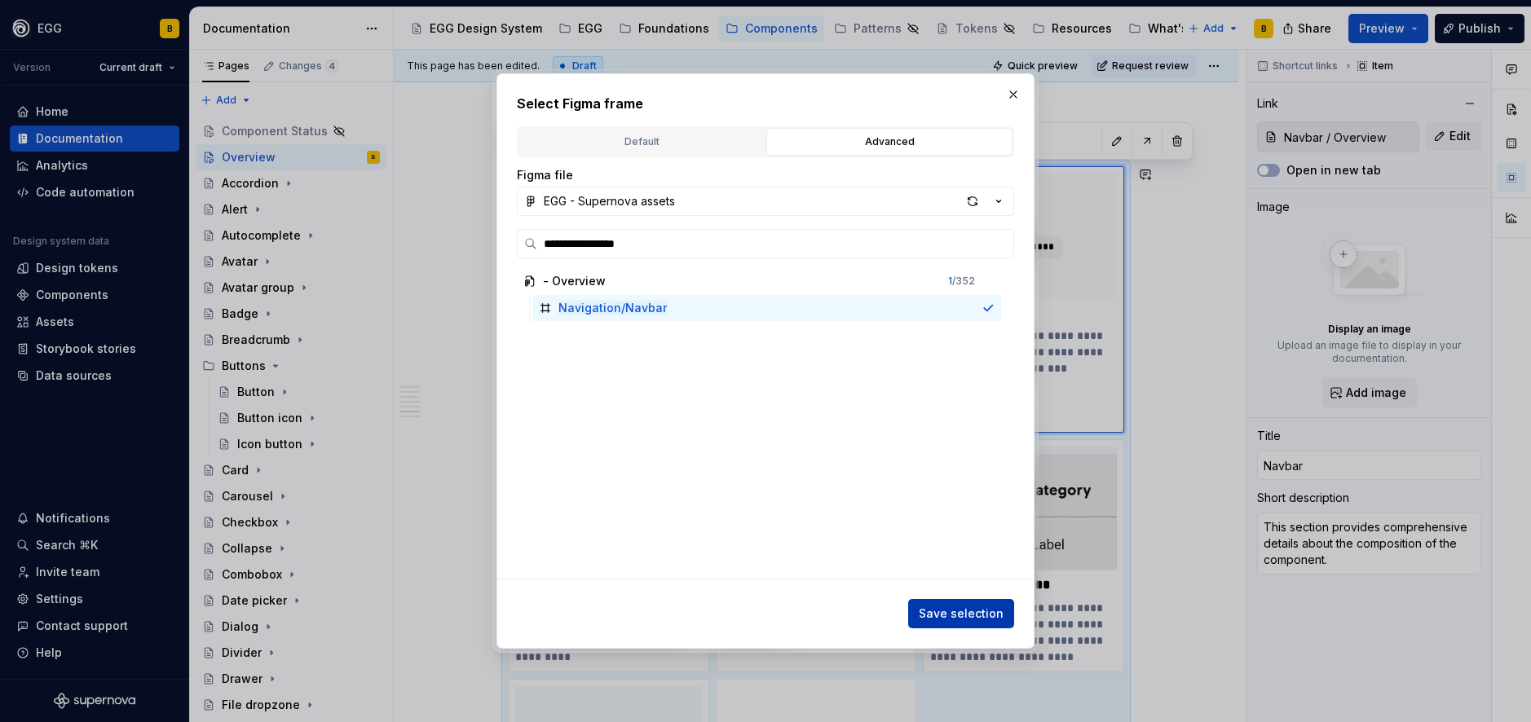
click at [958, 614] on span "Save selection" at bounding box center [961, 614] width 85 height 16
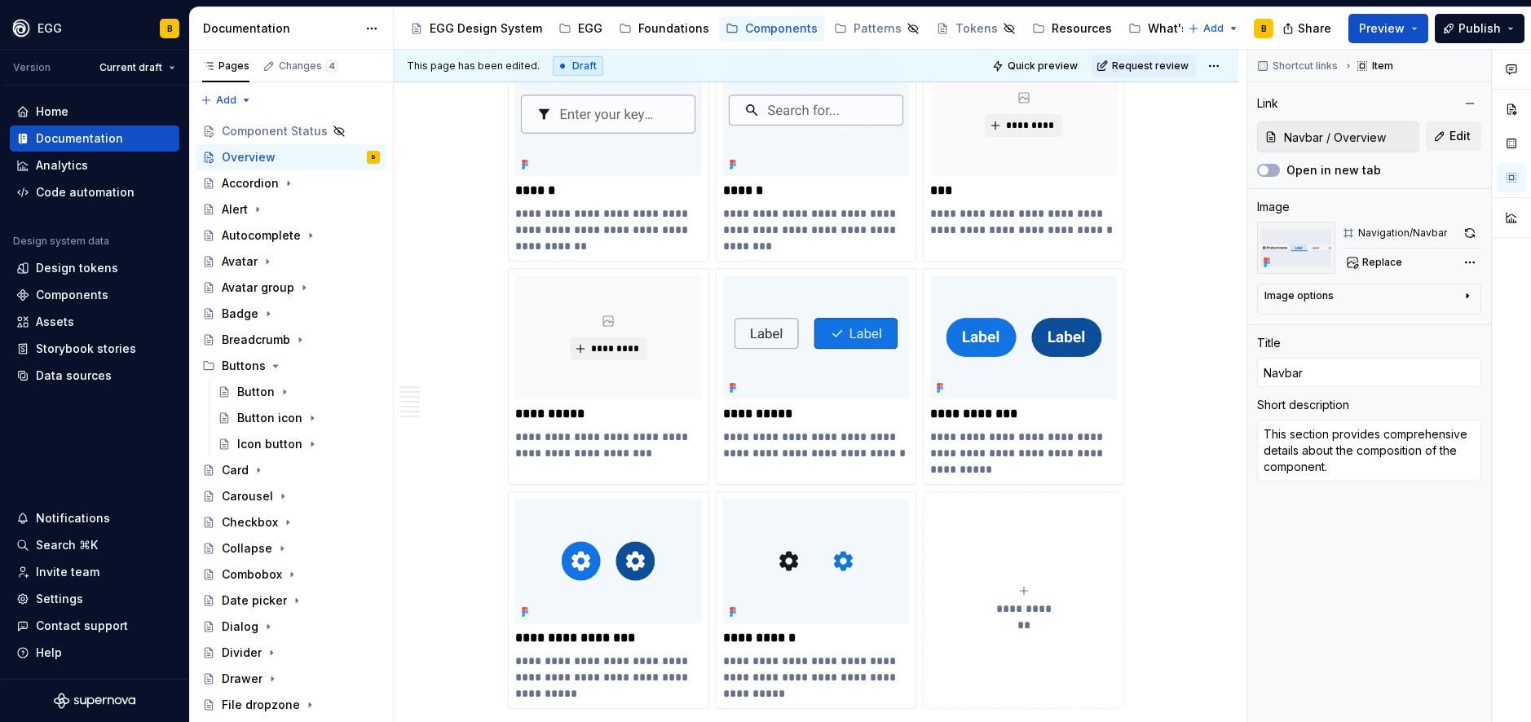
scroll to position [6607, 0]
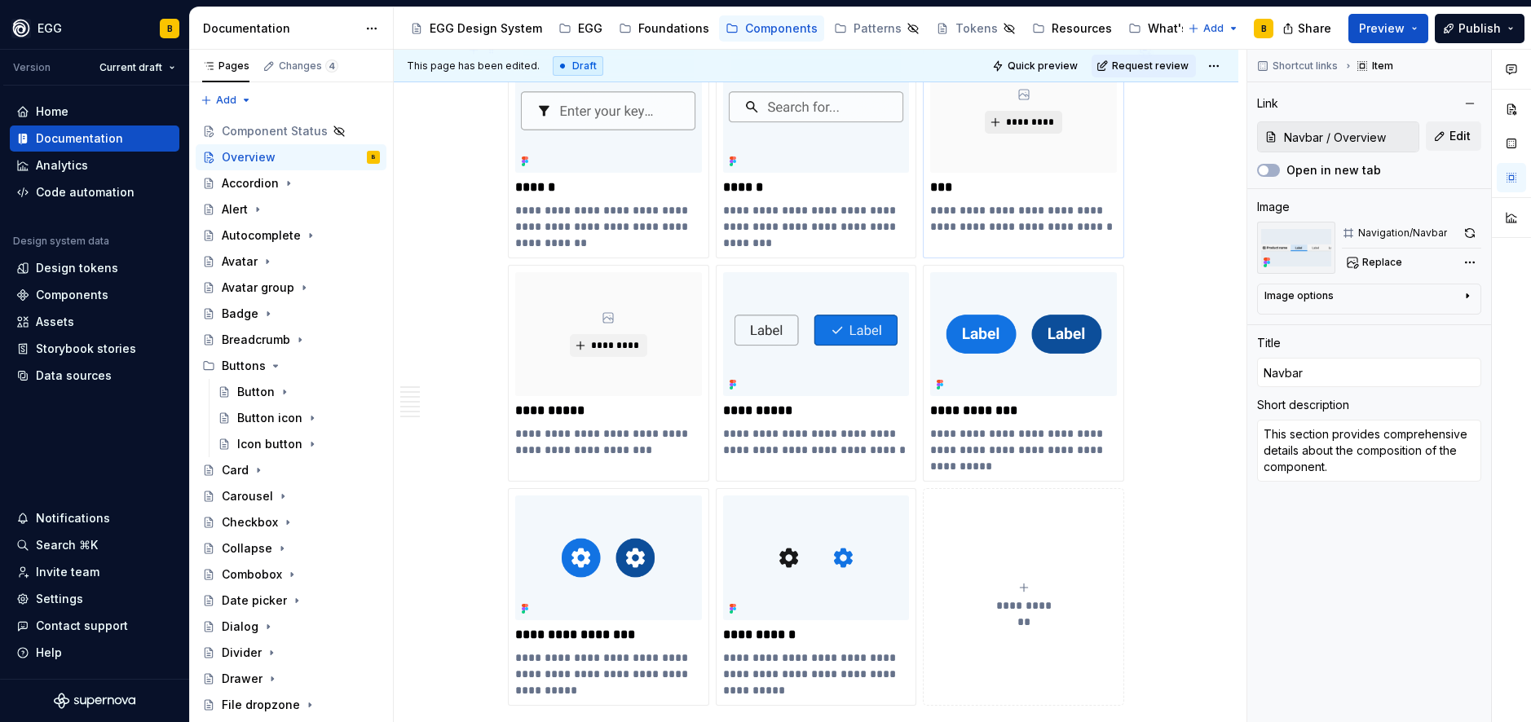
type textarea "*"
type input "Tag / Overview"
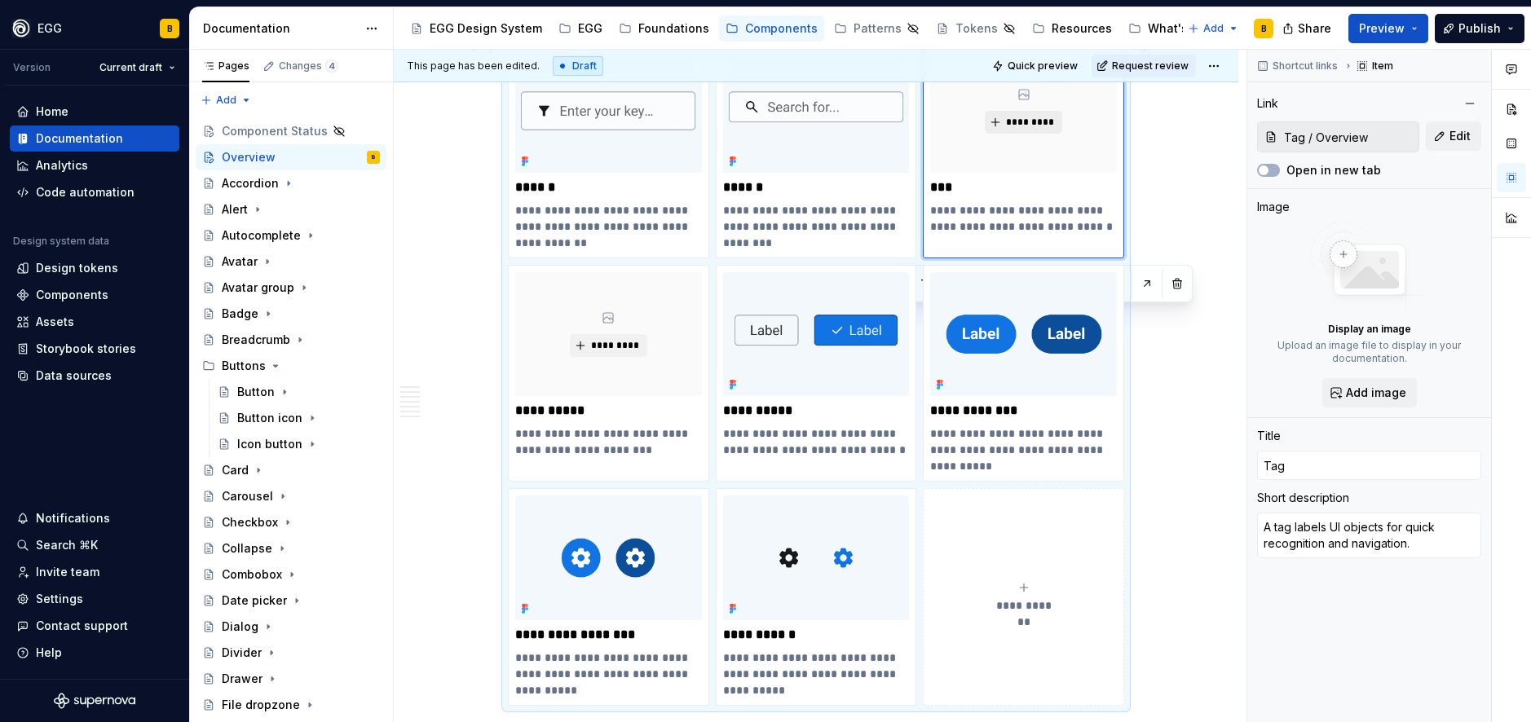
click at [1031, 121] on span "*********" at bounding box center [1030, 122] width 50 height 13
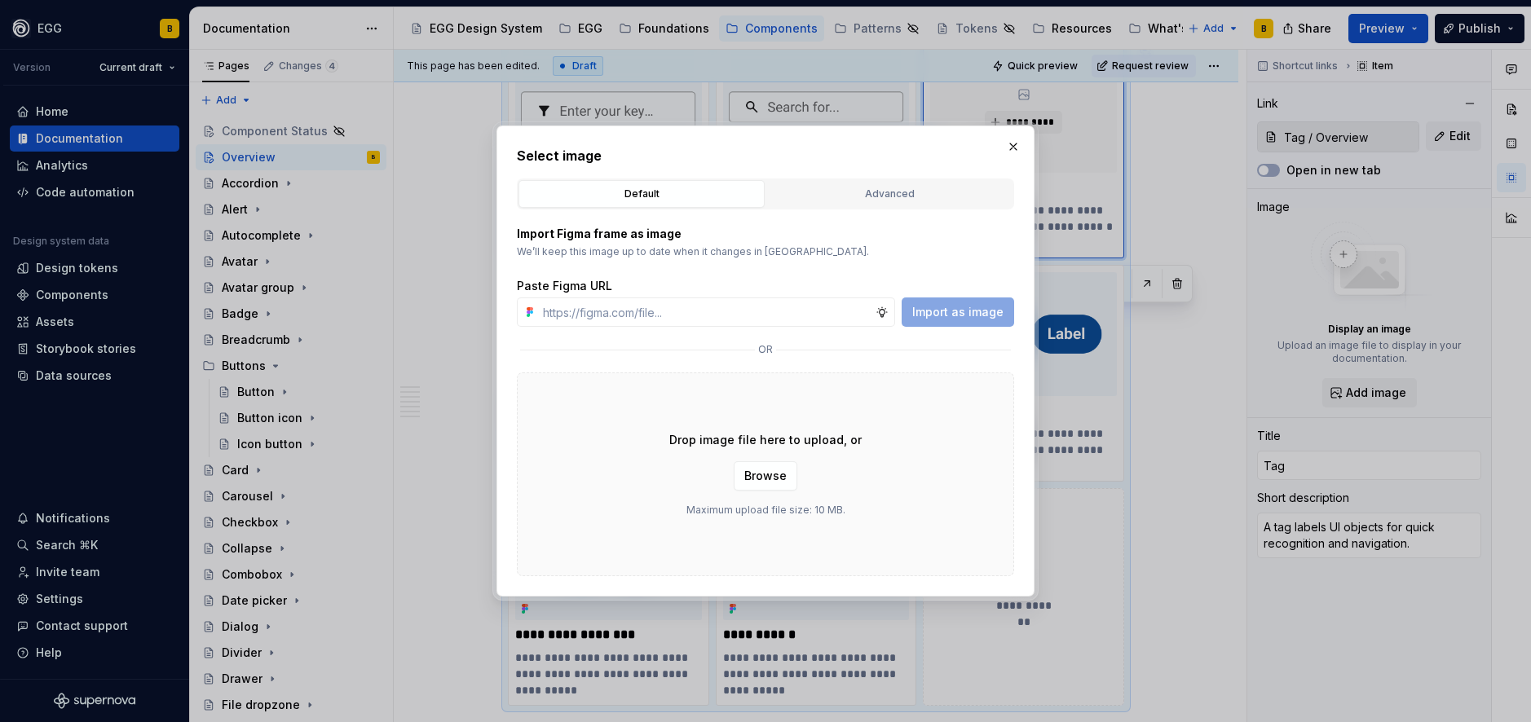
type textarea "*"
click at [838, 198] on div "Advanced" at bounding box center [889, 194] width 235 height 16
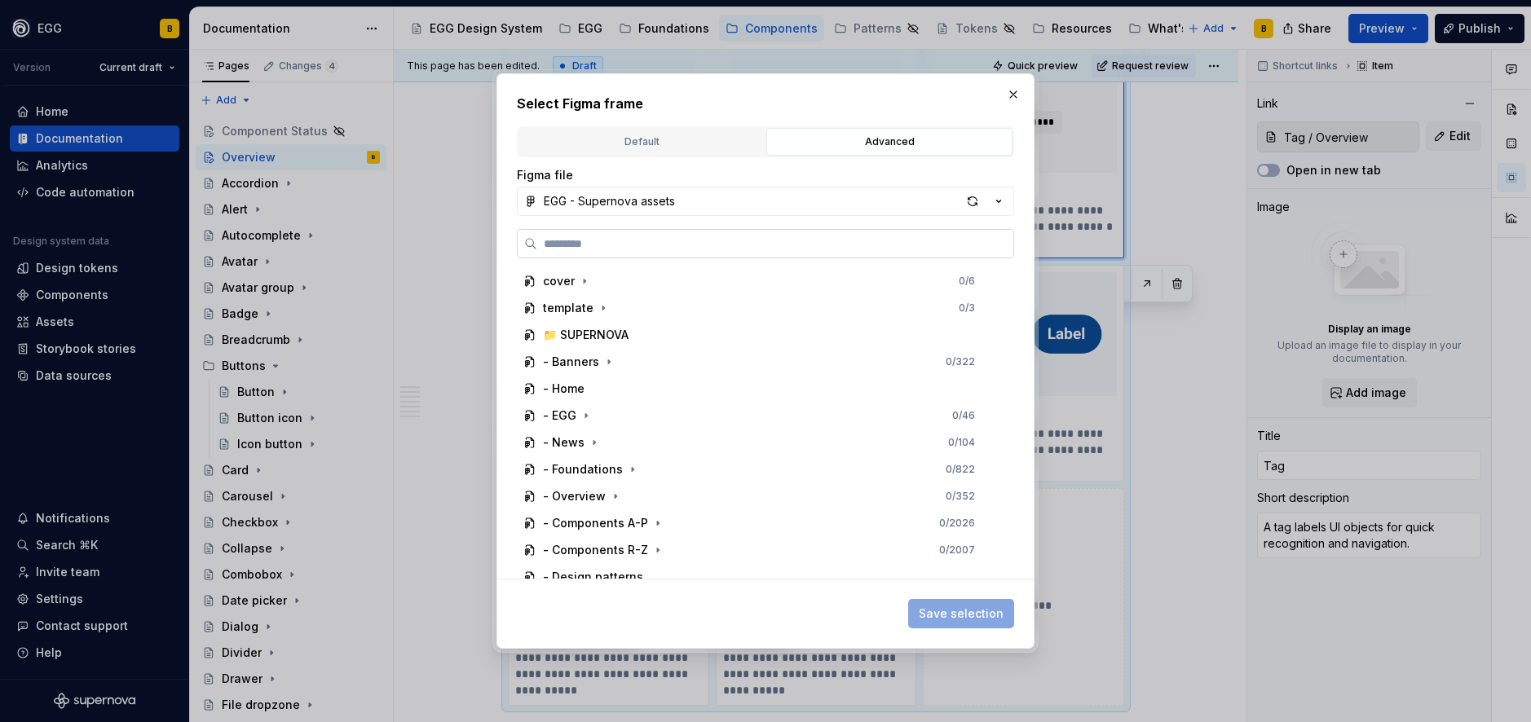
click at [611, 240] on input "search" at bounding box center [775, 244] width 476 height 16
paste input "**********"
type input "**********"
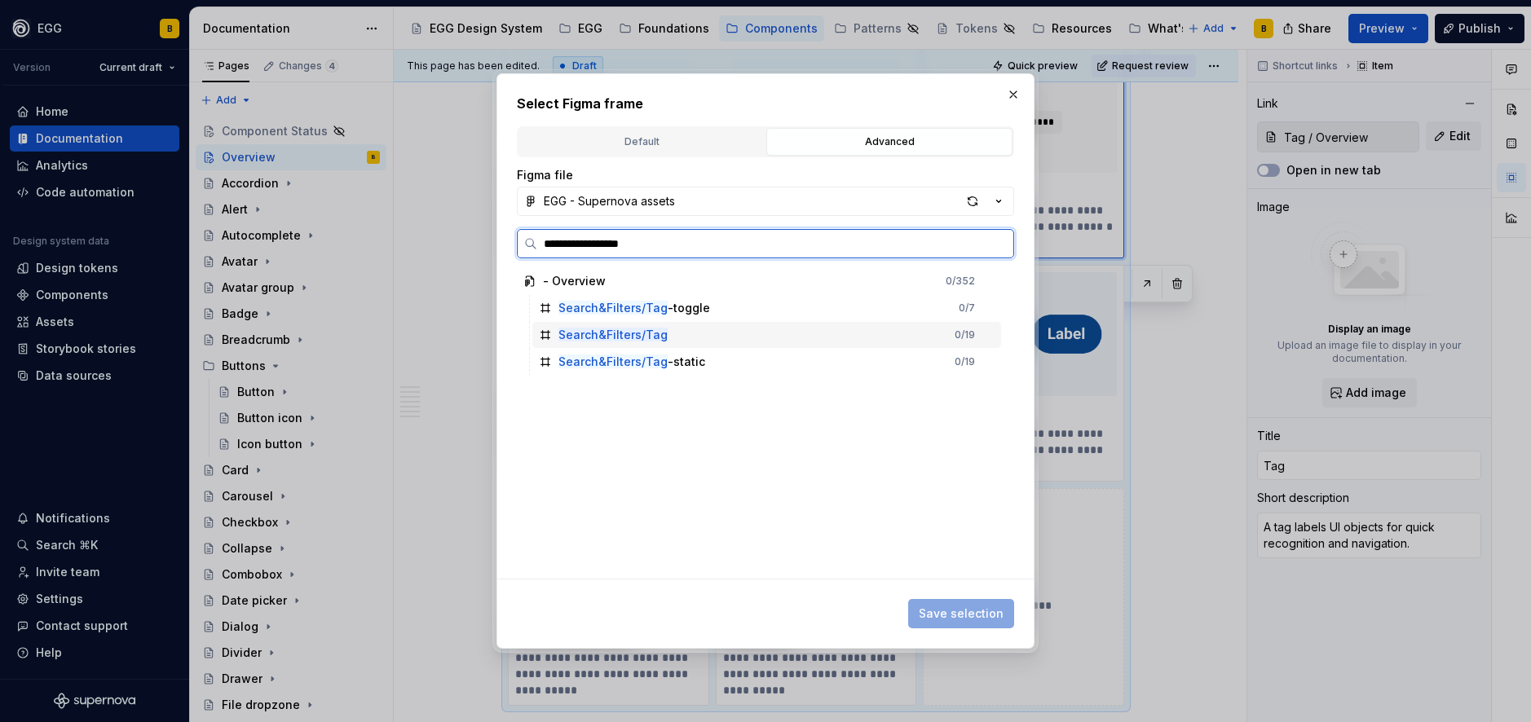
click at [612, 329] on mark "Search&Filters/Tag" at bounding box center [612, 335] width 109 height 14
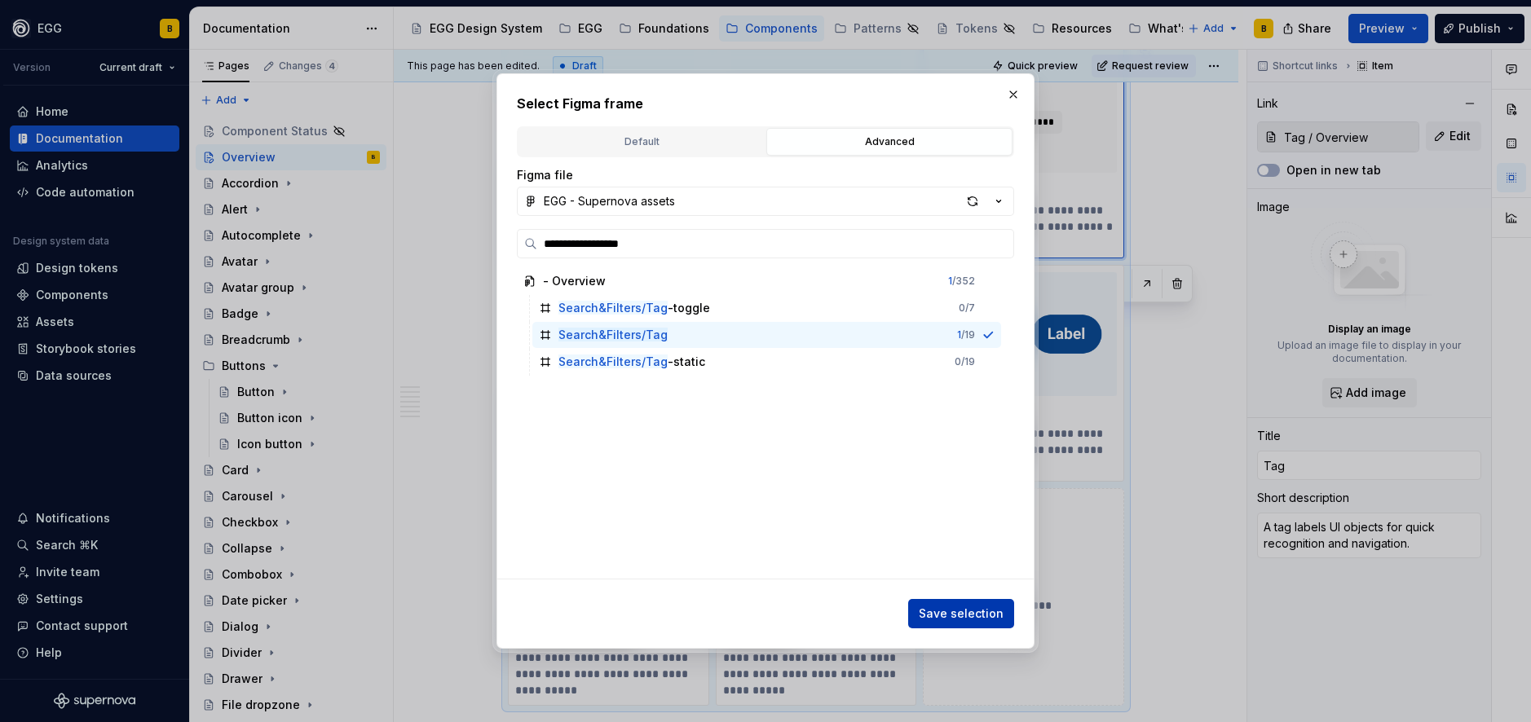
click at [969, 611] on span "Save selection" at bounding box center [961, 614] width 85 height 16
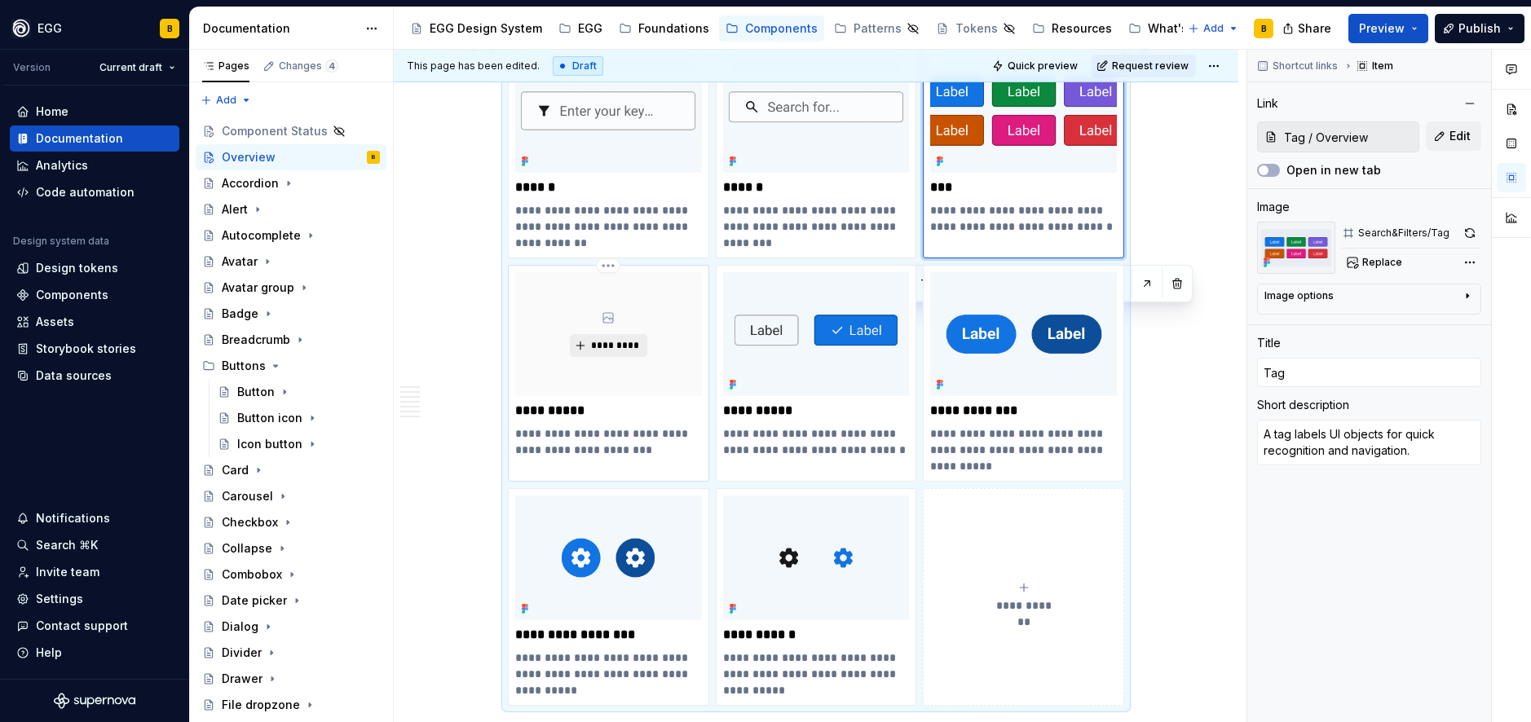
type textarea "*"
type input "Tag static / Overview"
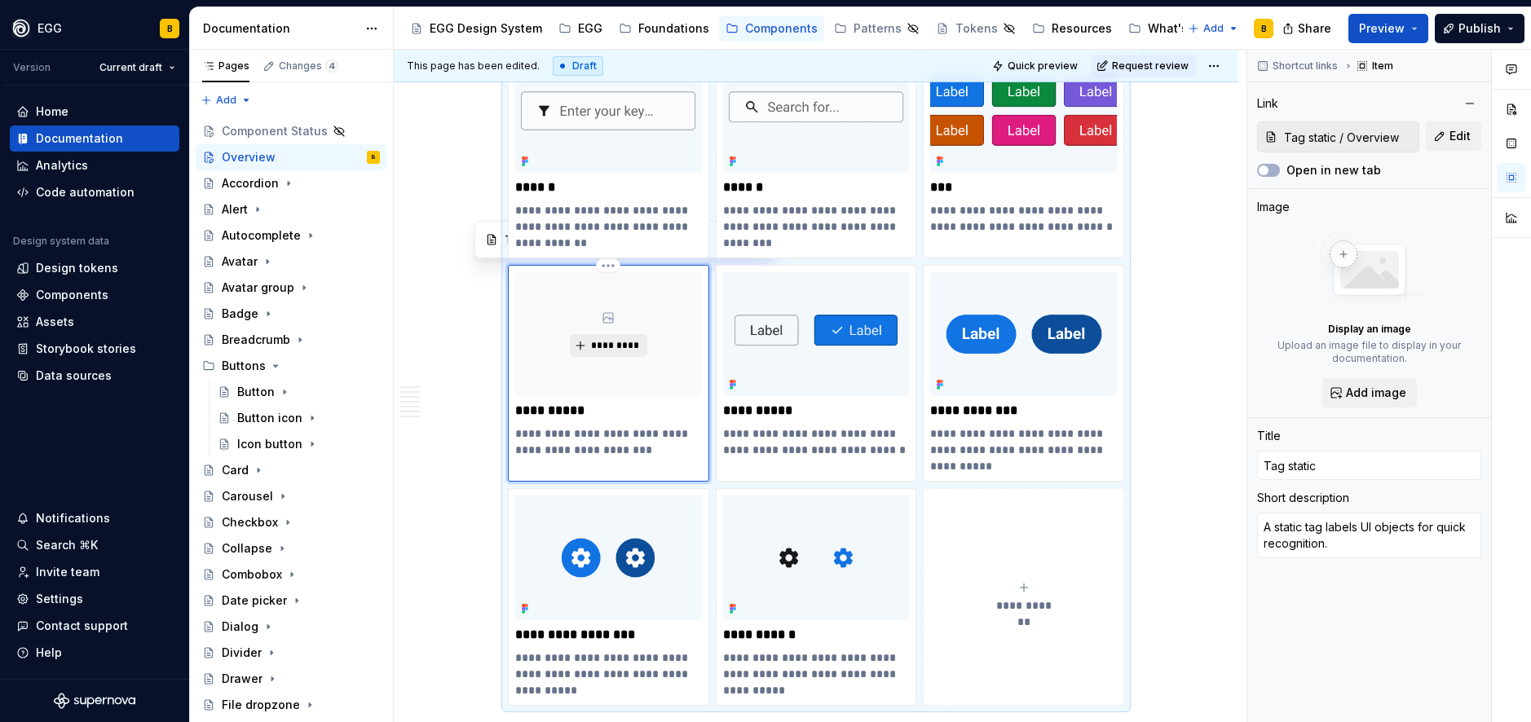
click at [603, 346] on span "*********" at bounding box center [615, 345] width 50 height 13
type textarea "*"
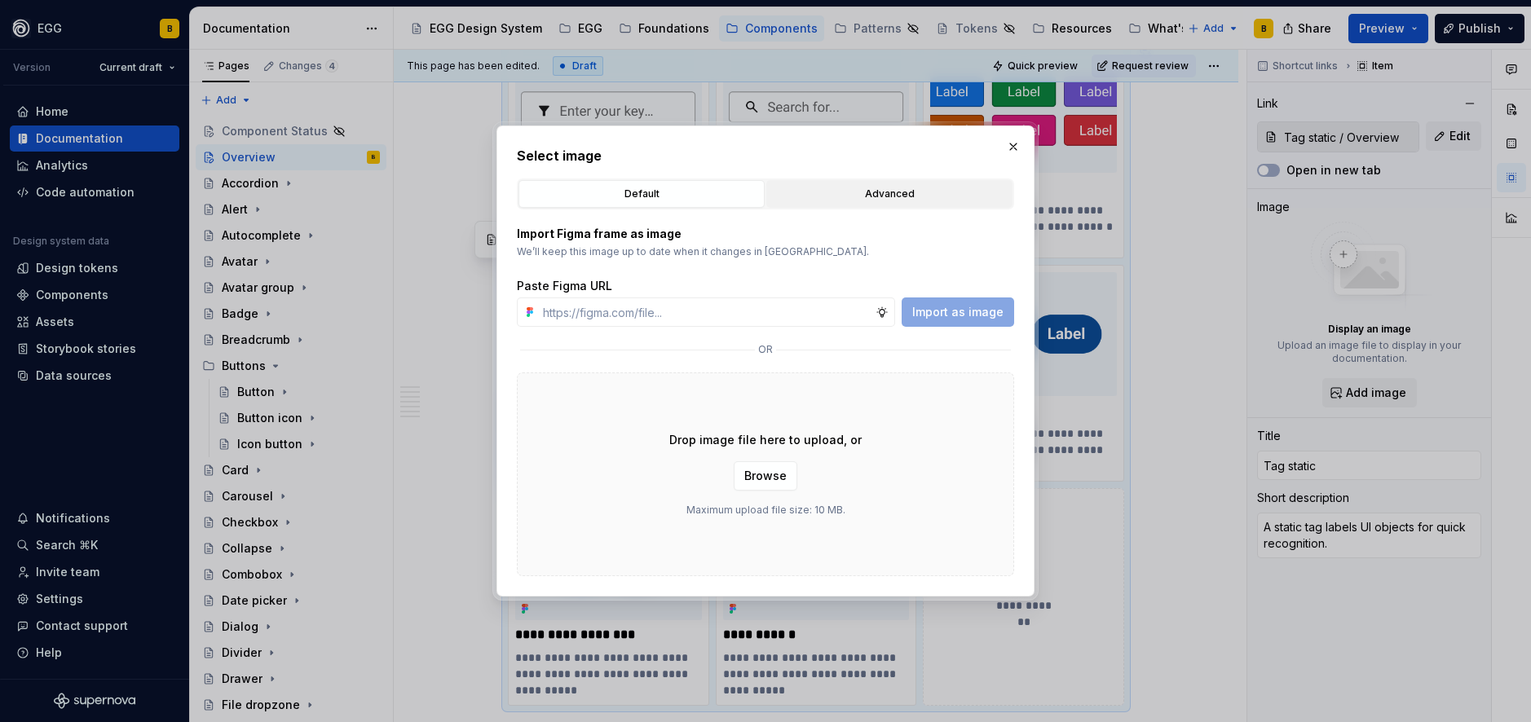
click at [900, 198] on div "Advanced" at bounding box center [889, 194] width 235 height 16
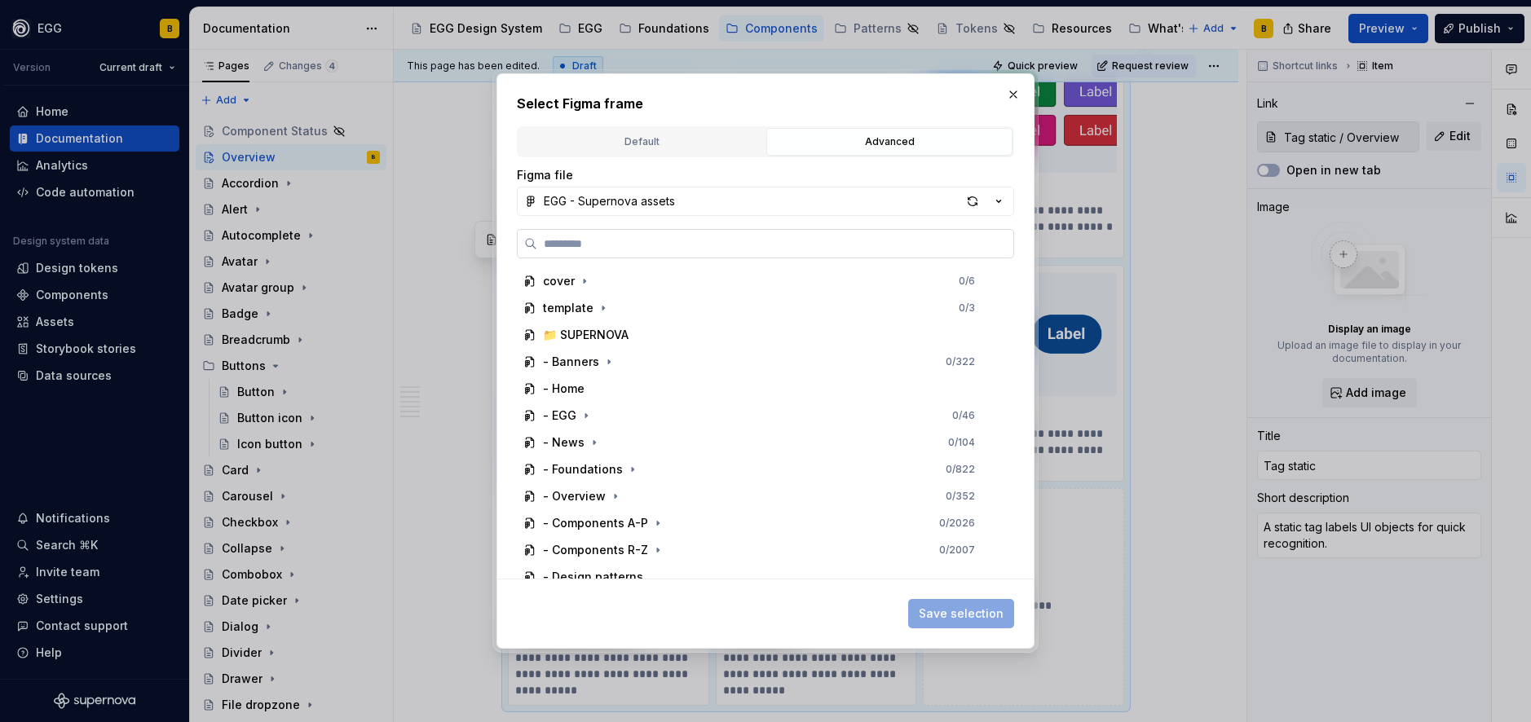
click at [635, 245] on input "search" at bounding box center [775, 244] width 476 height 16
paste input "**********"
type input "**********"
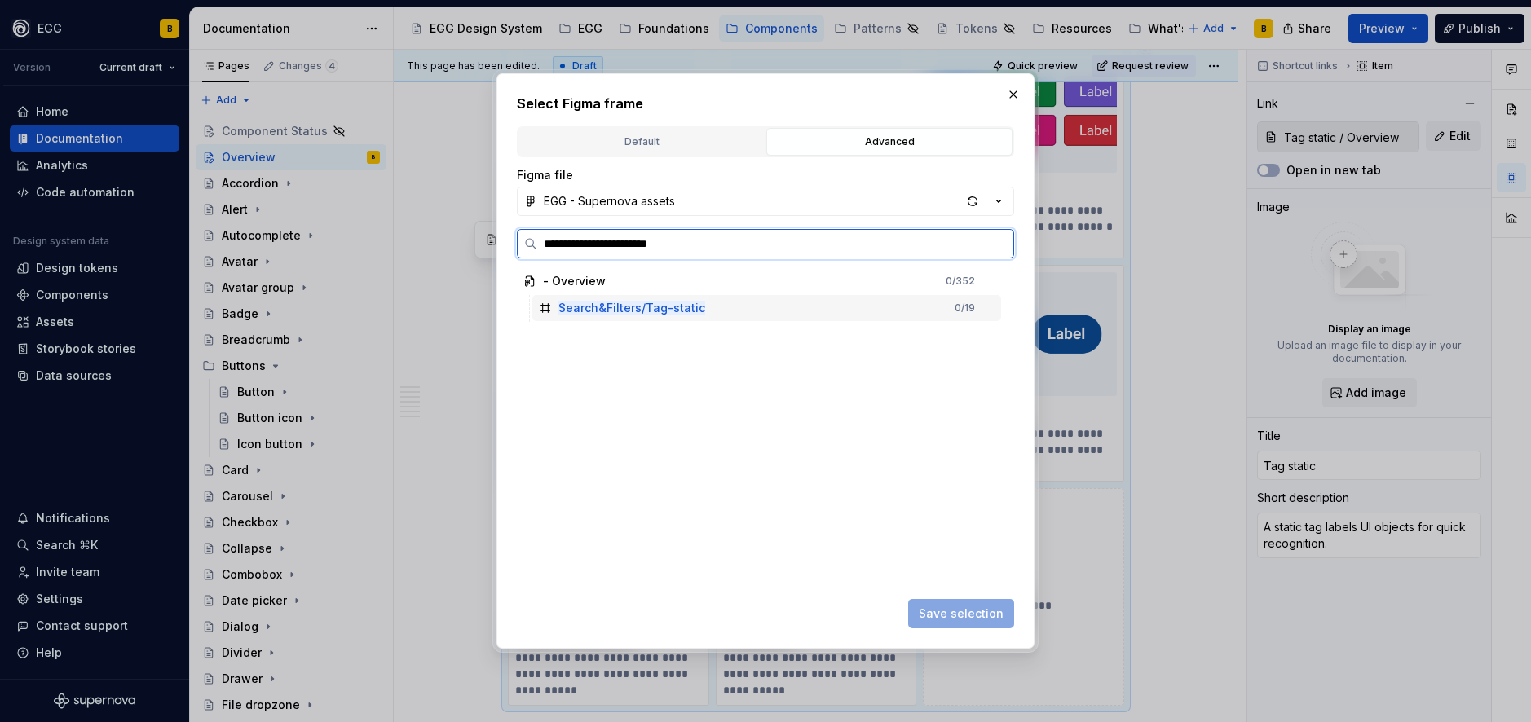
click at [663, 313] on mark "Search&Filters/Tag-static" at bounding box center [631, 308] width 147 height 14
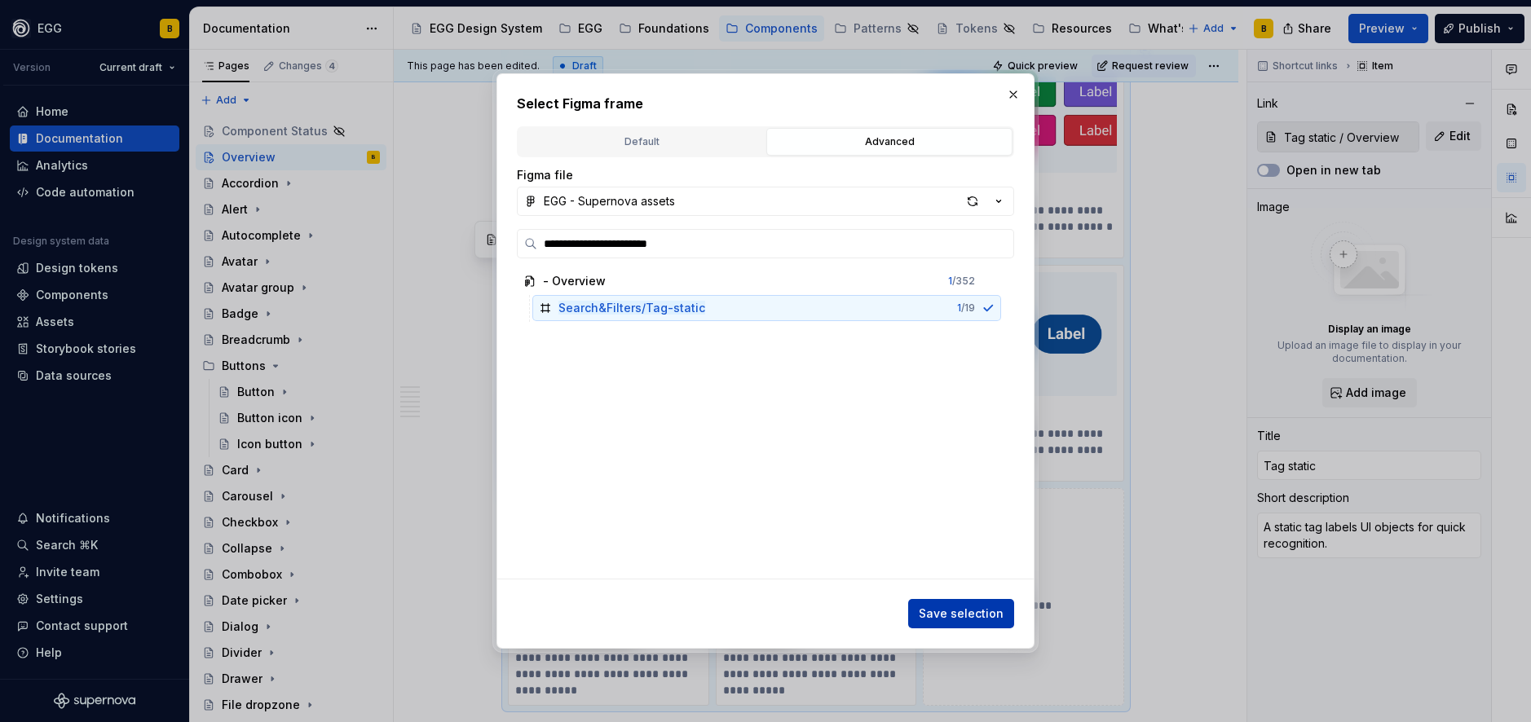
click at [974, 617] on span "Save selection" at bounding box center [961, 614] width 85 height 16
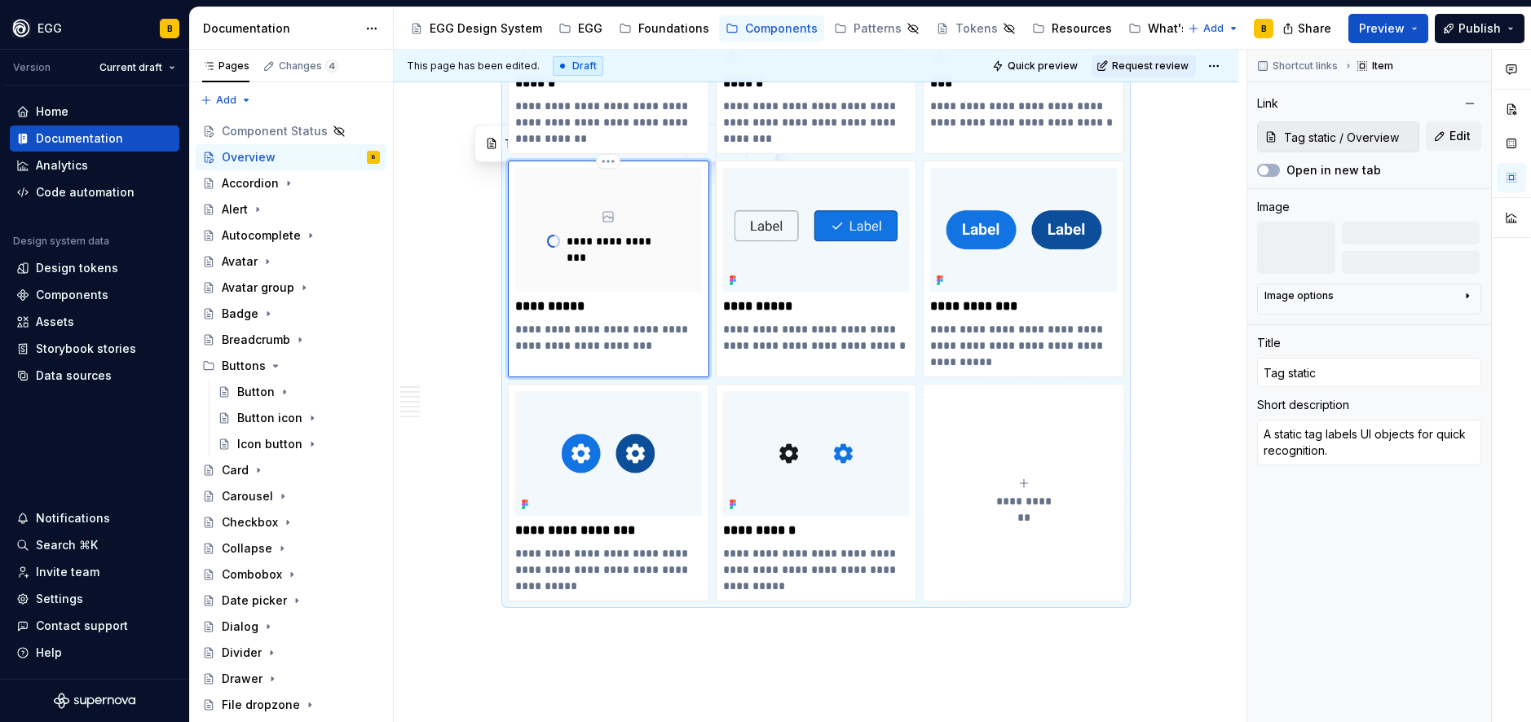
scroll to position [6712, 0]
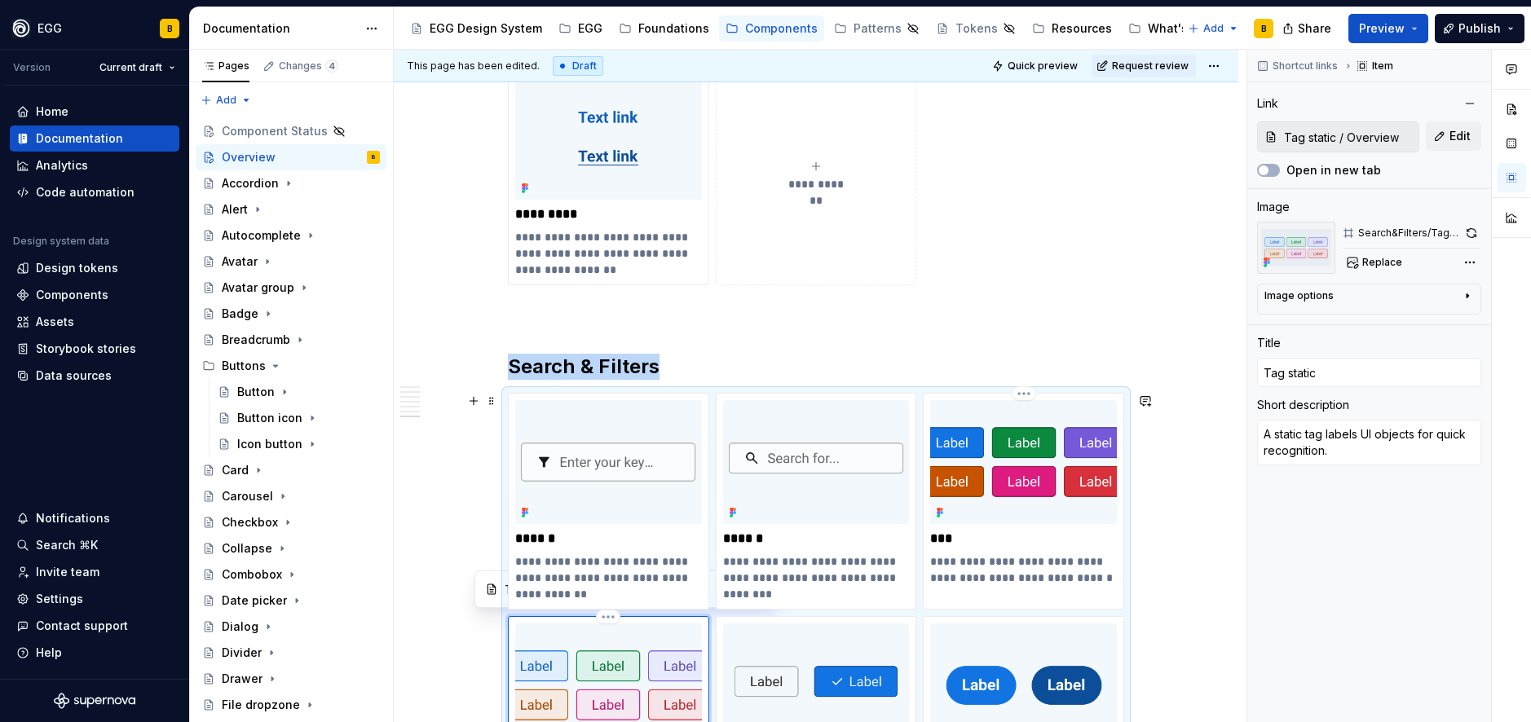
scroll to position [6254, 0]
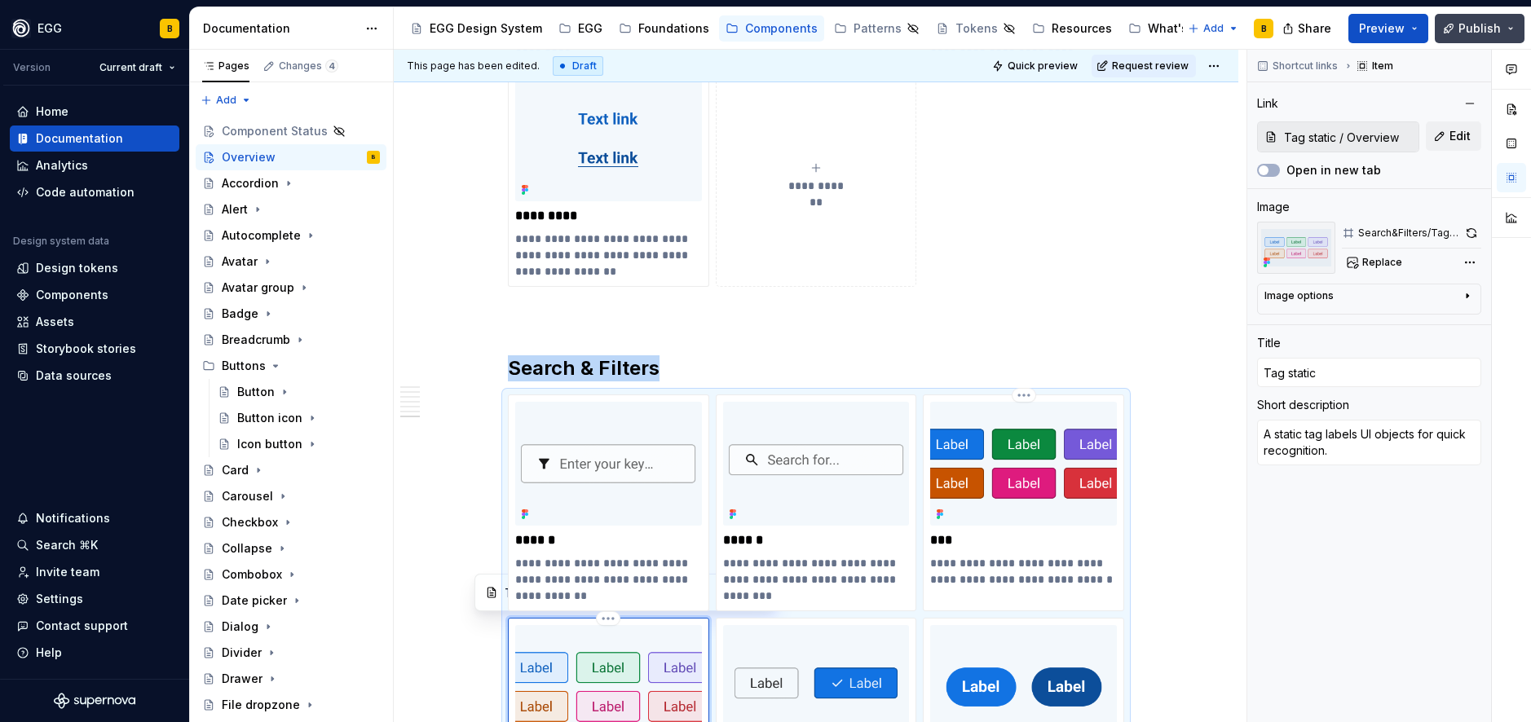
click at [1450, 26] on button "Publish" at bounding box center [1480, 28] width 90 height 29
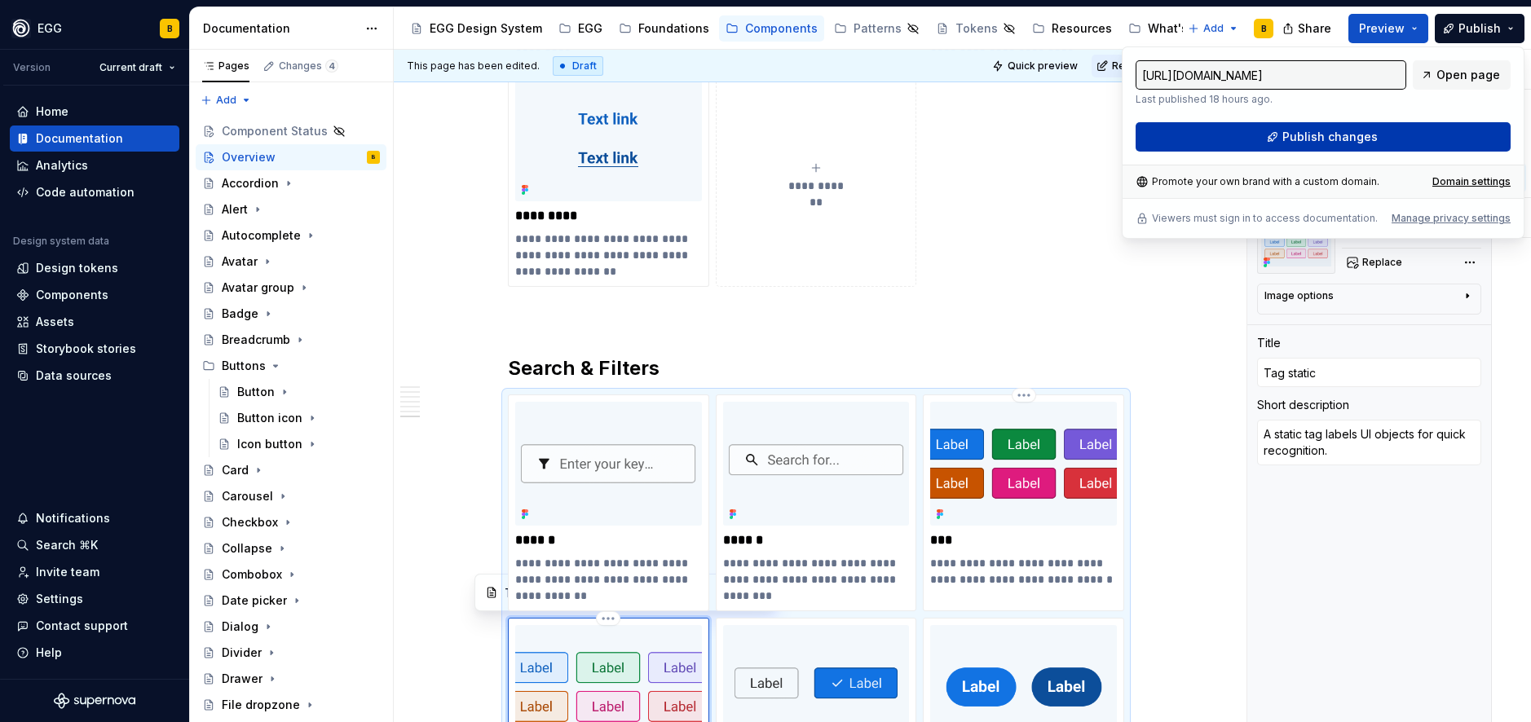
click at [1311, 141] on span "Publish changes" at bounding box center [1329, 137] width 95 height 16
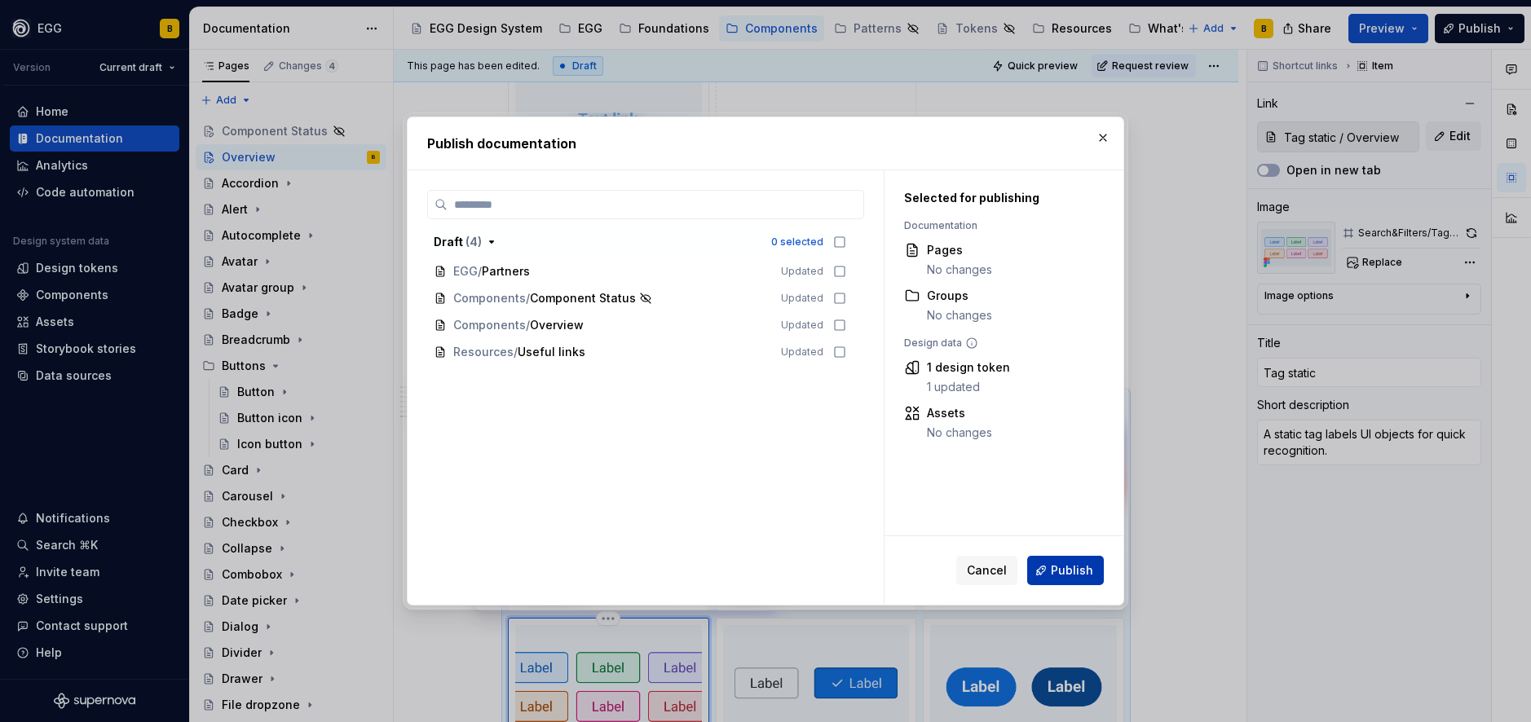
click at [1079, 572] on span "Publish" at bounding box center [1072, 571] width 42 height 16
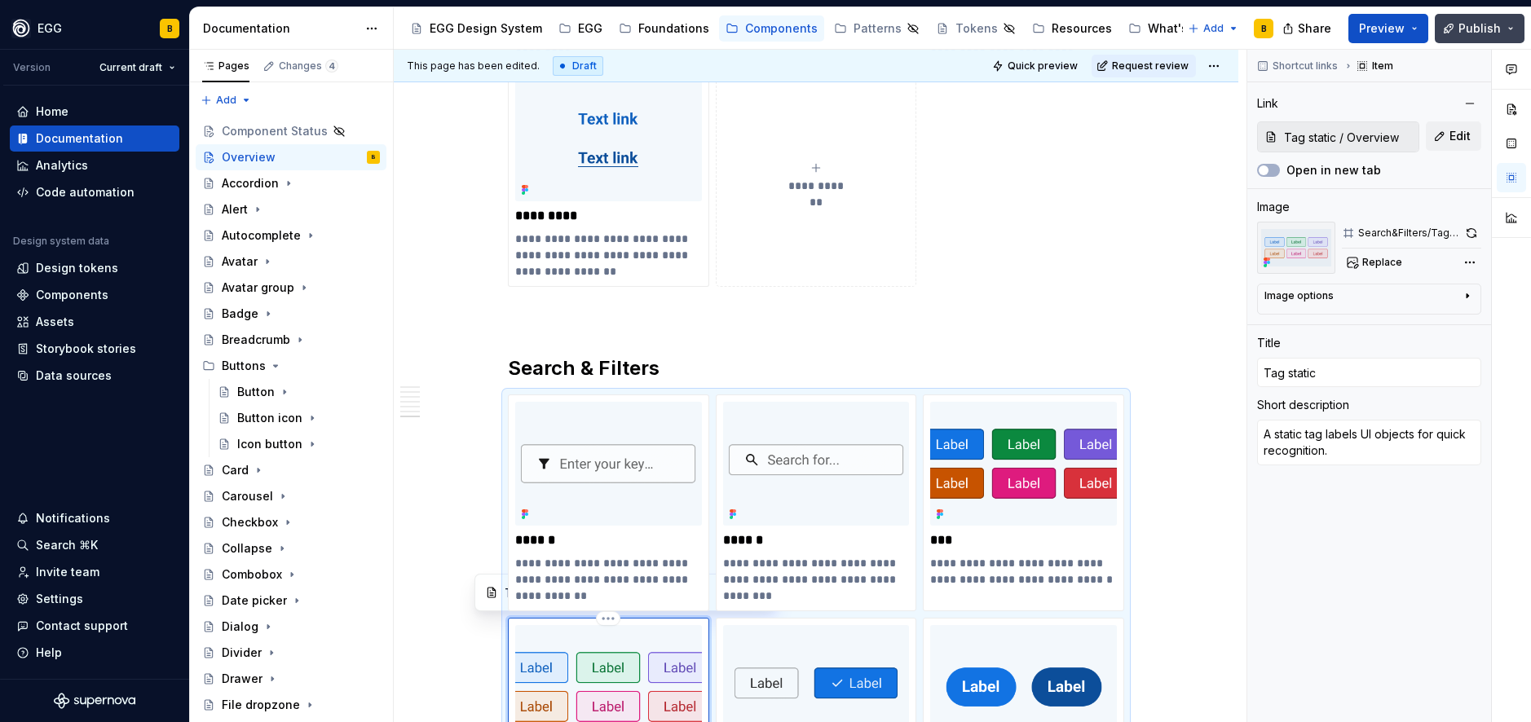
click at [1468, 26] on span "Publish" at bounding box center [1479, 28] width 42 height 16
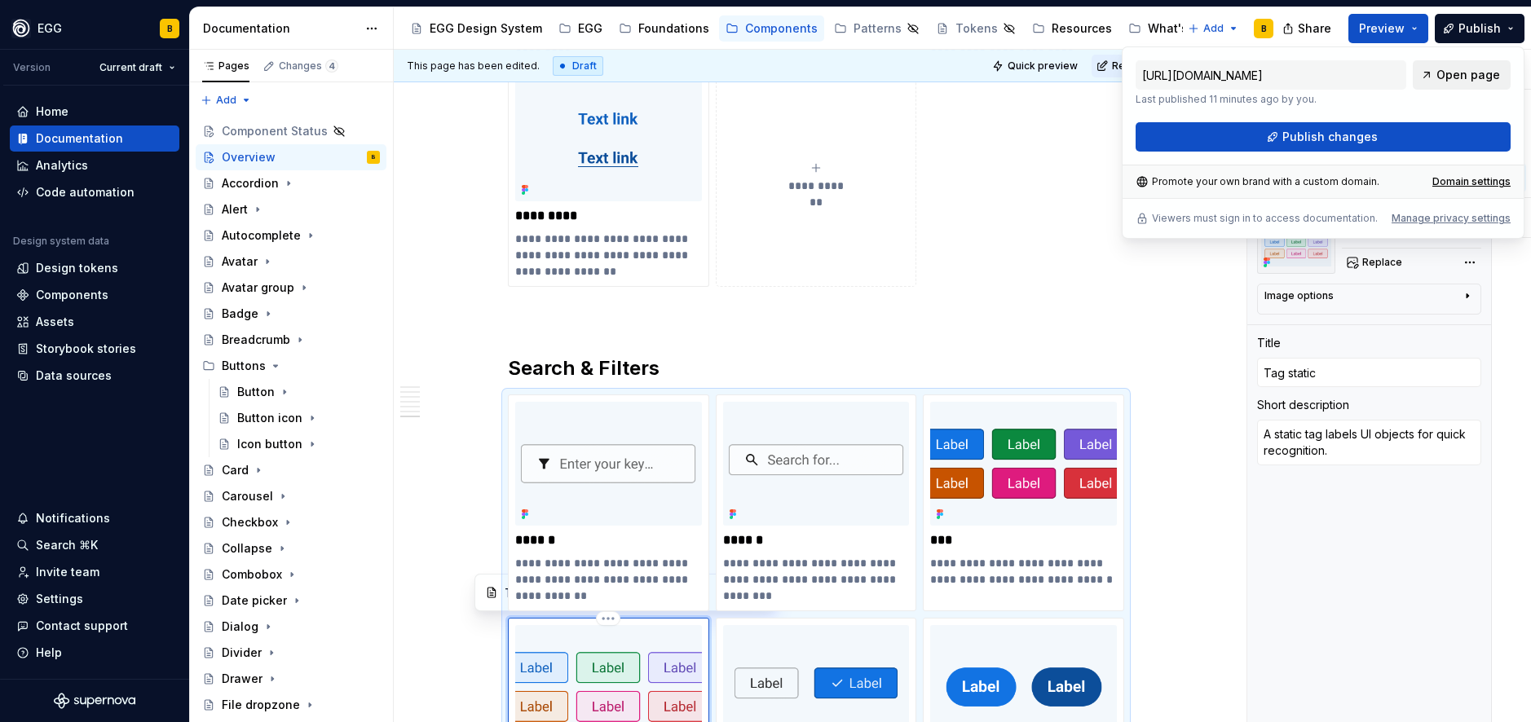
click at [1452, 77] on span "Open page" at bounding box center [1468, 75] width 64 height 16
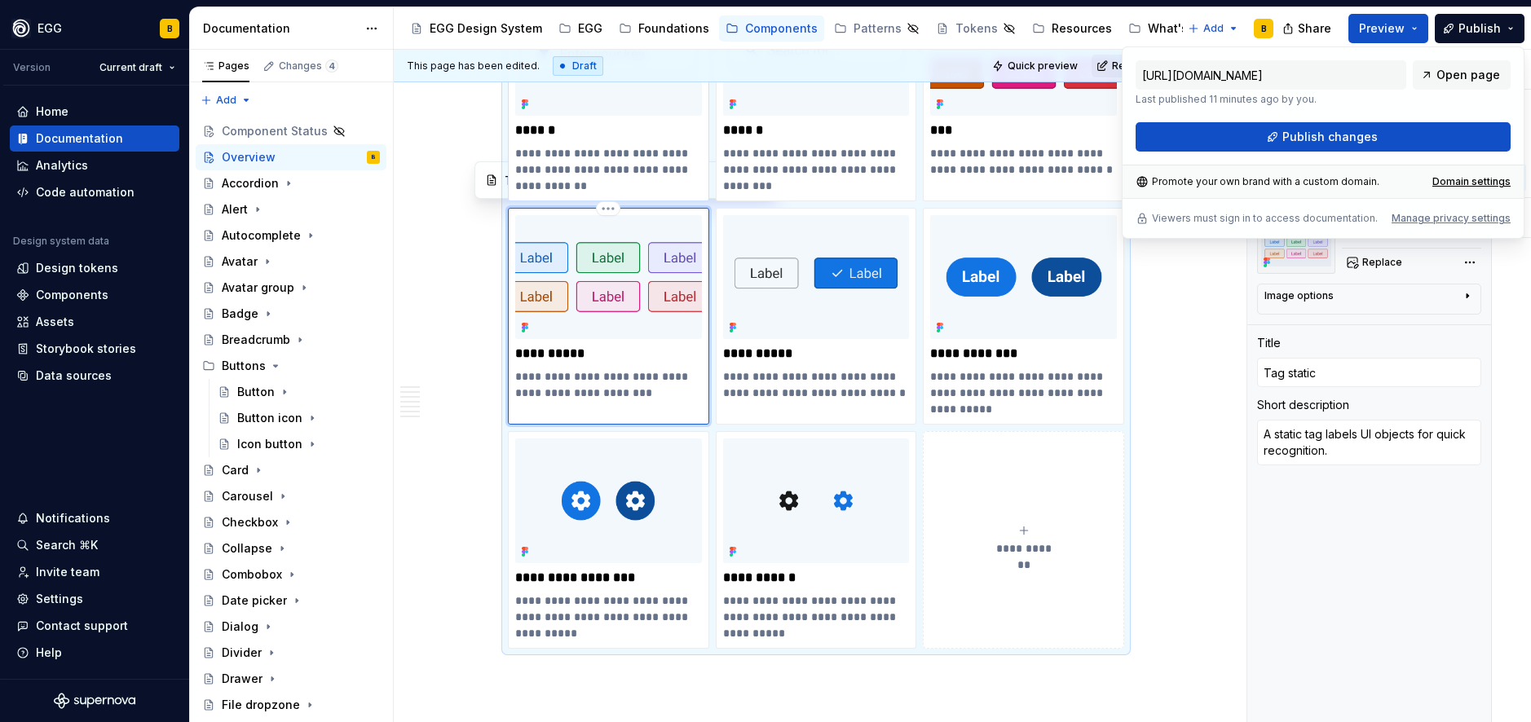
scroll to position [6663, 0]
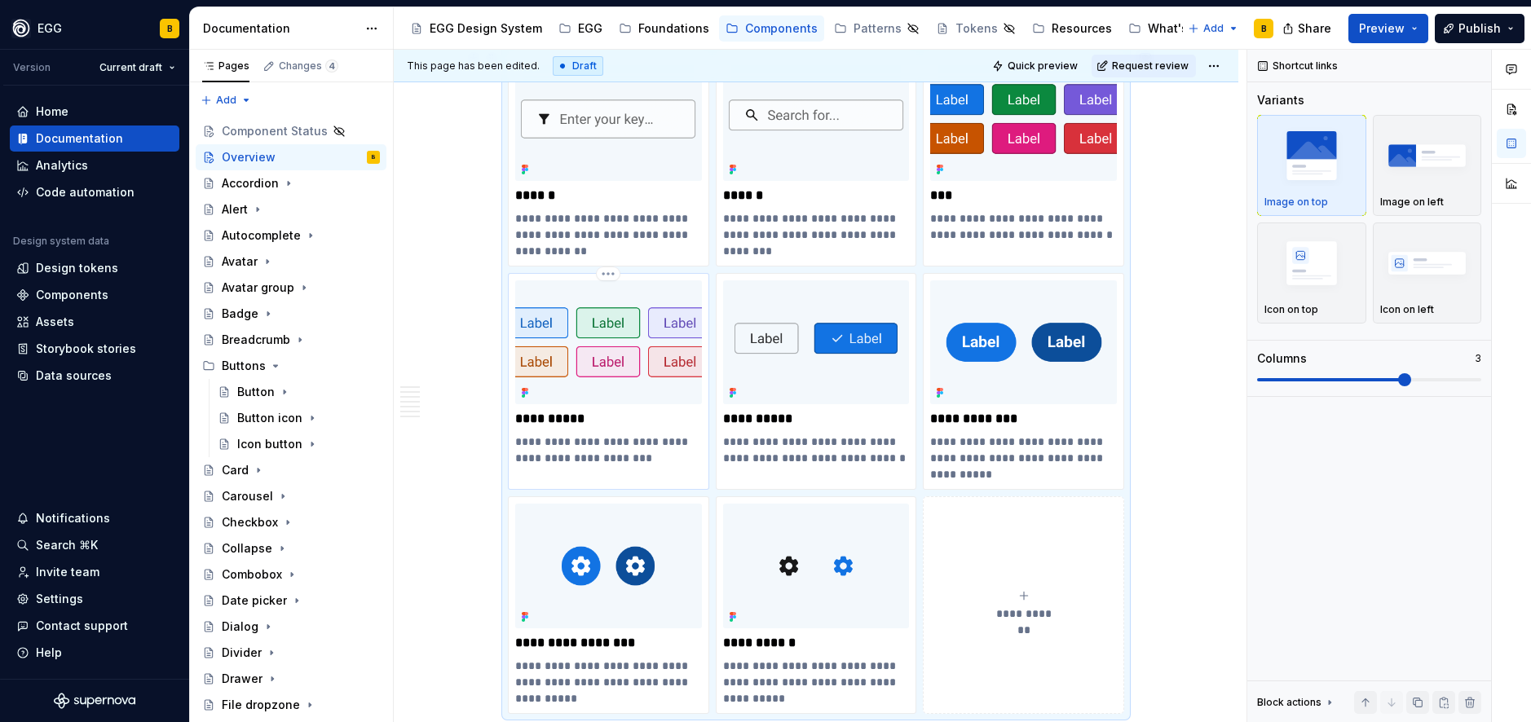
click at [643, 284] on img at bounding box center [608, 342] width 187 height 124
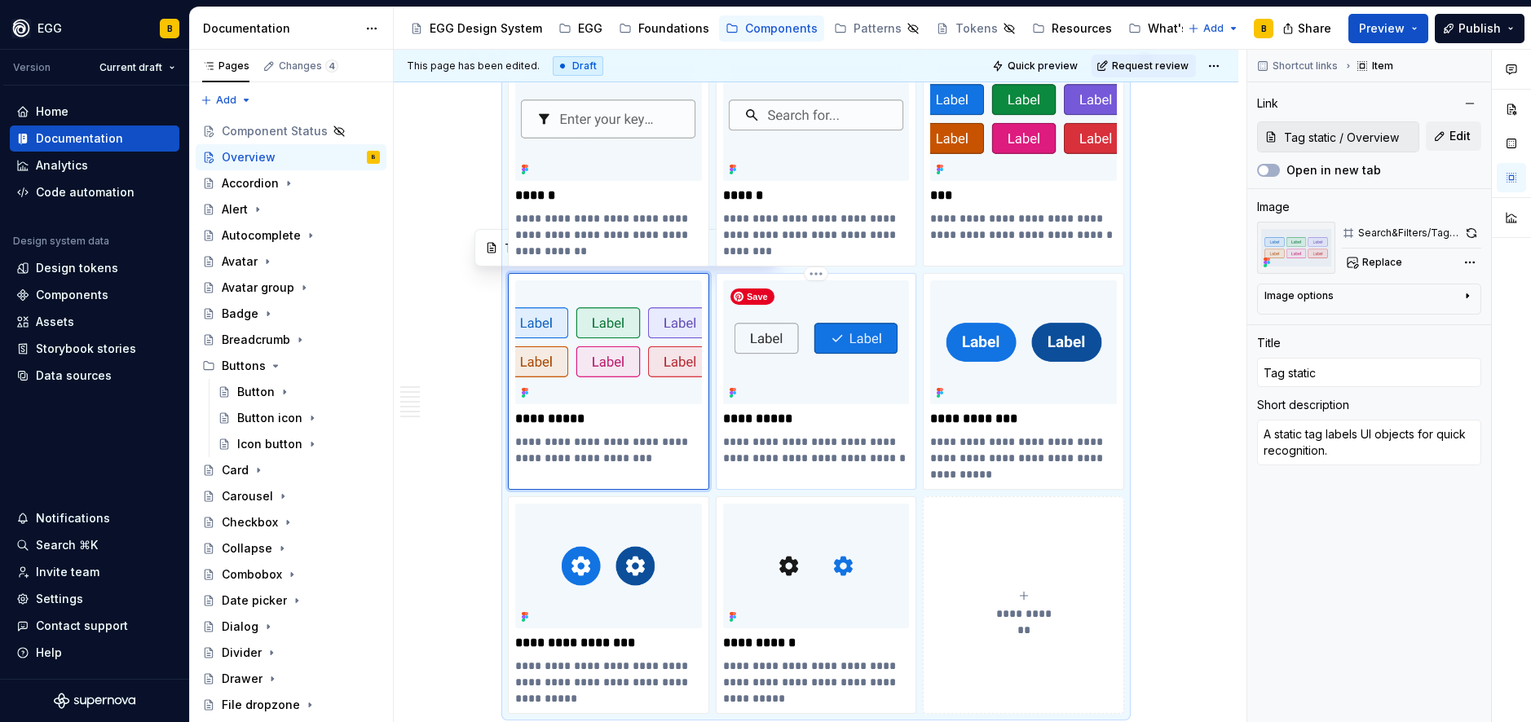
type textarea "*"
type input "Tag toggle"
type textarea "A tag labels UI objects for quick recognition and navigation."
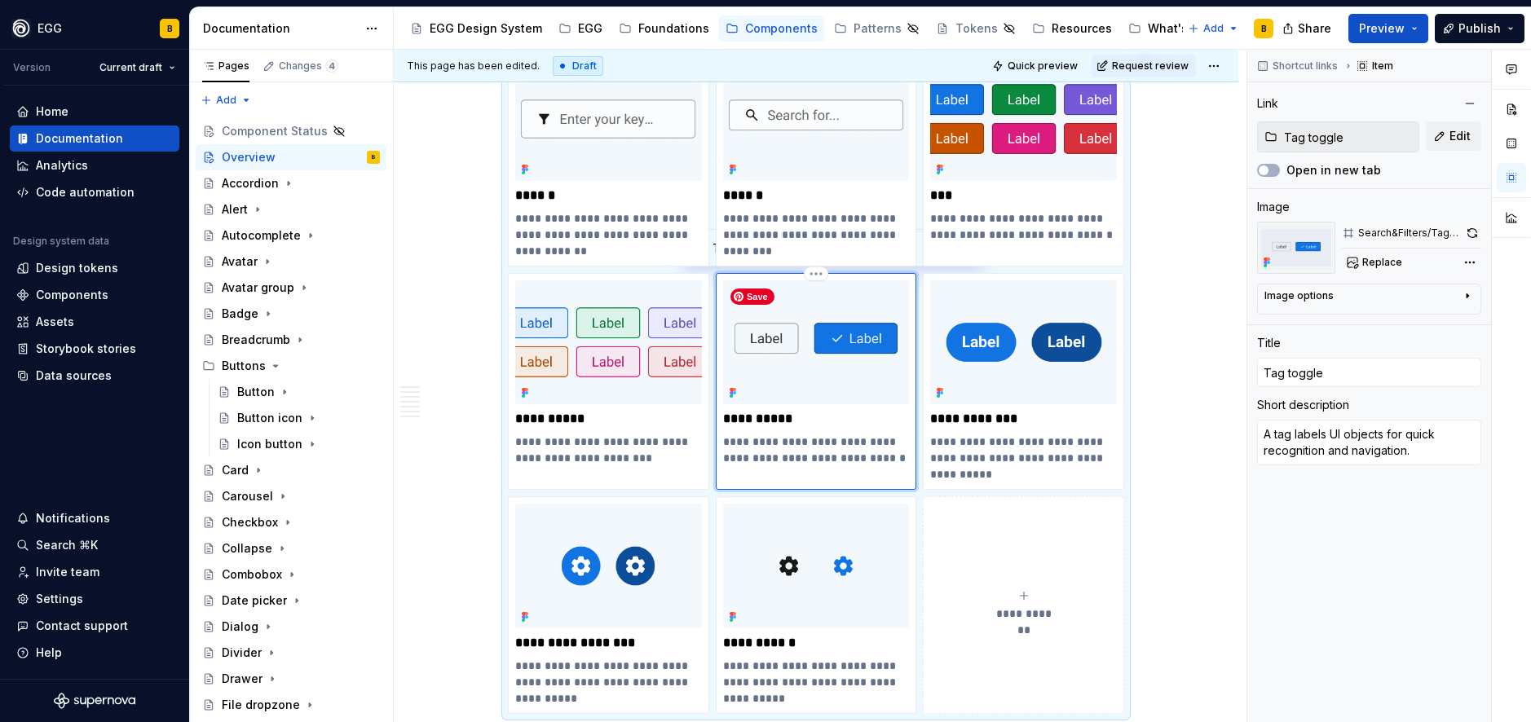
click at [858, 292] on img at bounding box center [816, 342] width 187 height 124
type textarea "*"
type input "Tag static / Overview"
type input "Tag static"
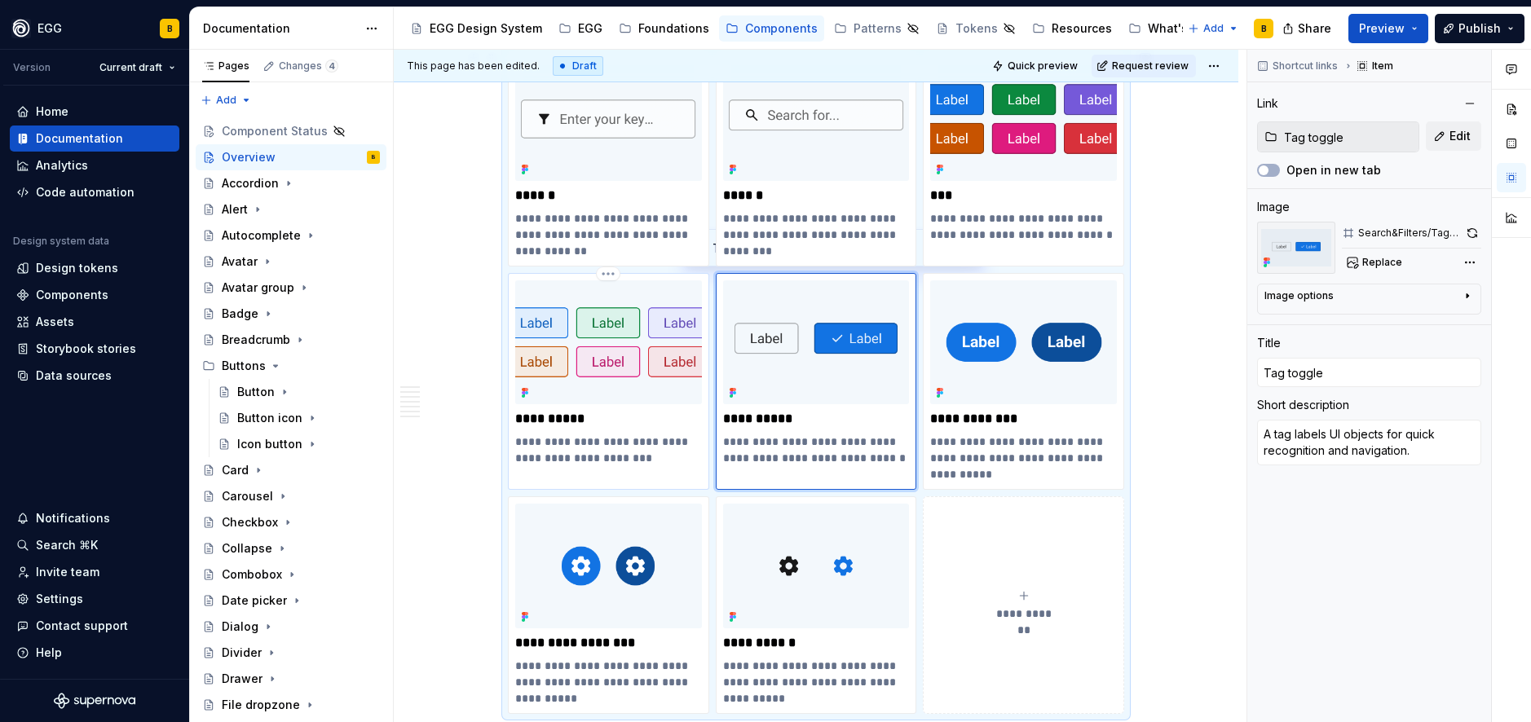
type textarea "A static tag labels UI objects for quick recognition."
click at [637, 293] on img at bounding box center [608, 342] width 187 height 124
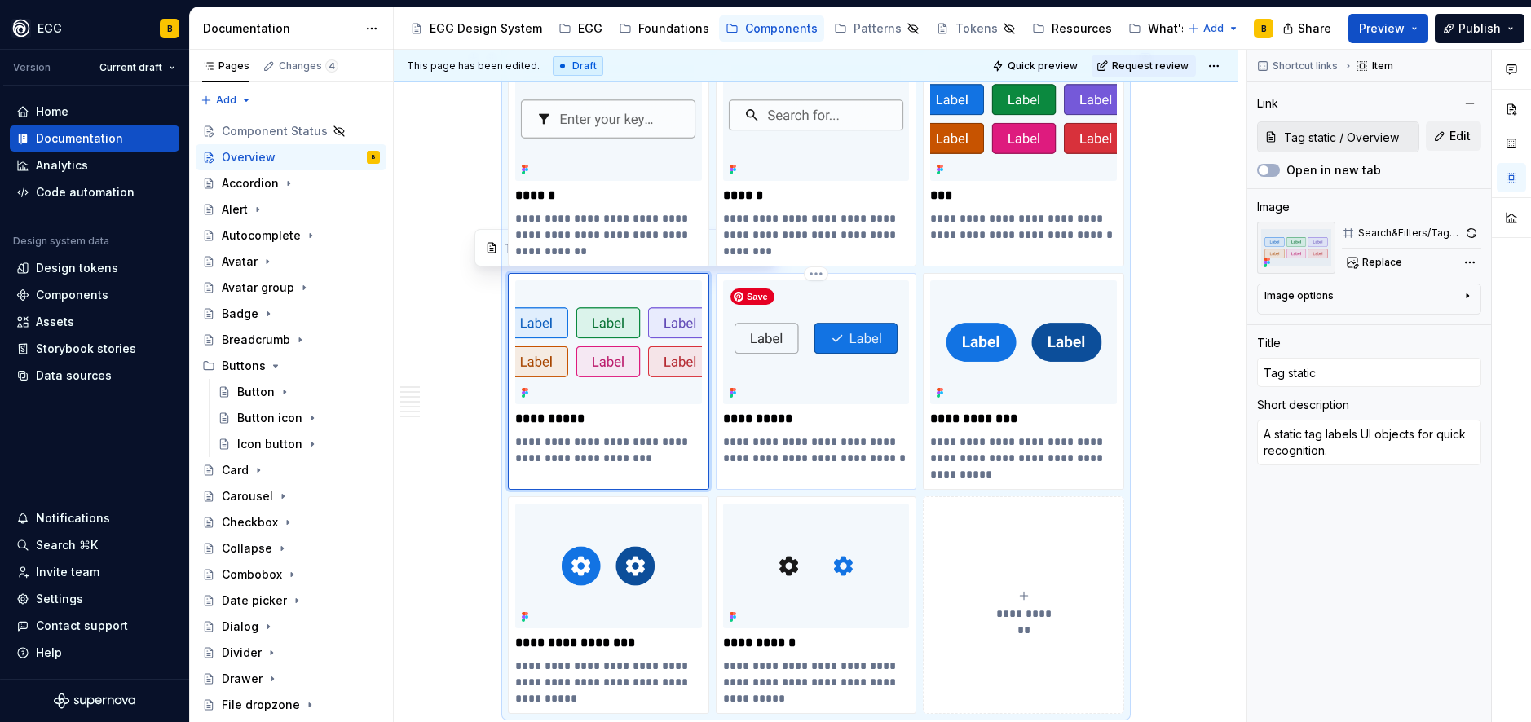
type textarea "*"
type input "Tag toggle"
type textarea "A tag labels UI objects for quick recognition and navigation."
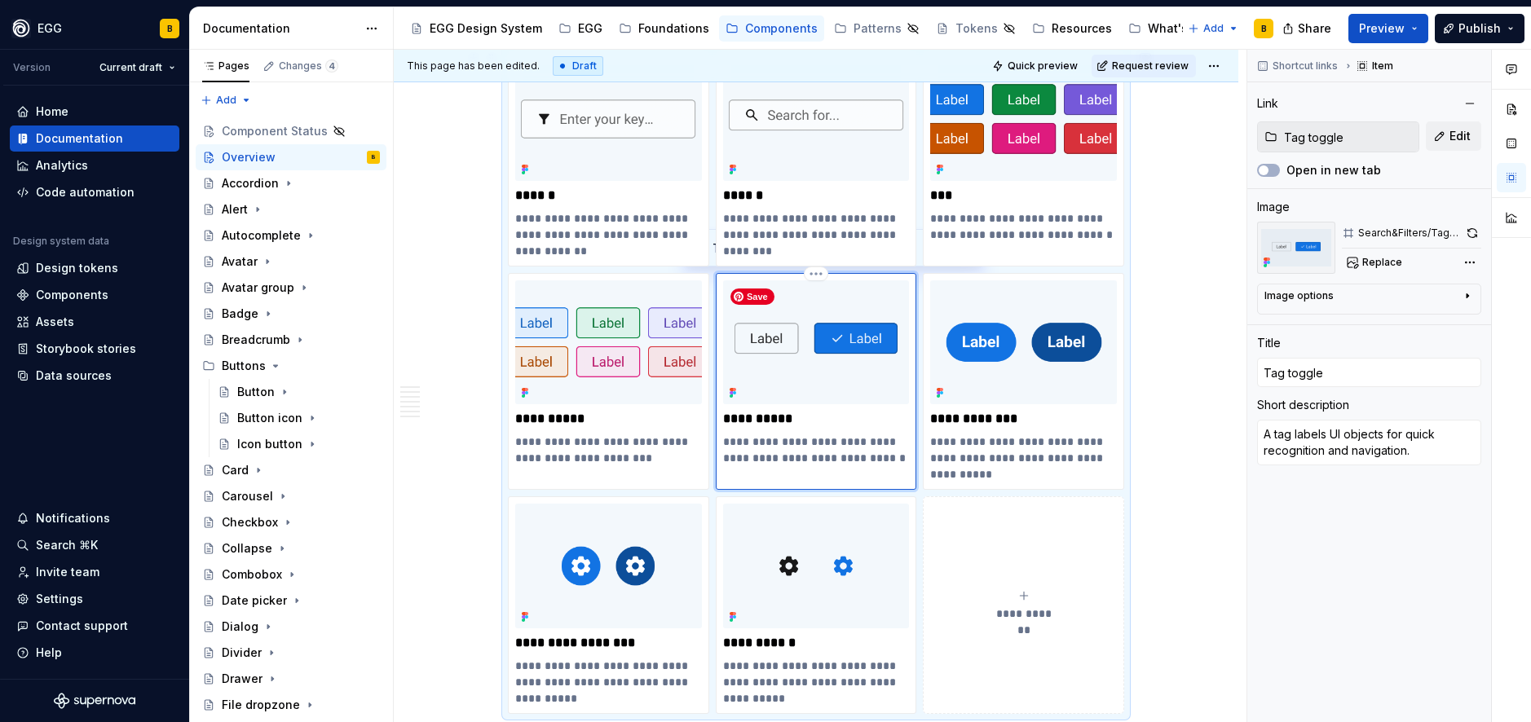
click at [867, 296] on img at bounding box center [816, 342] width 187 height 124
click at [1046, 61] on span "Quick preview" at bounding box center [1043, 66] width 70 height 13
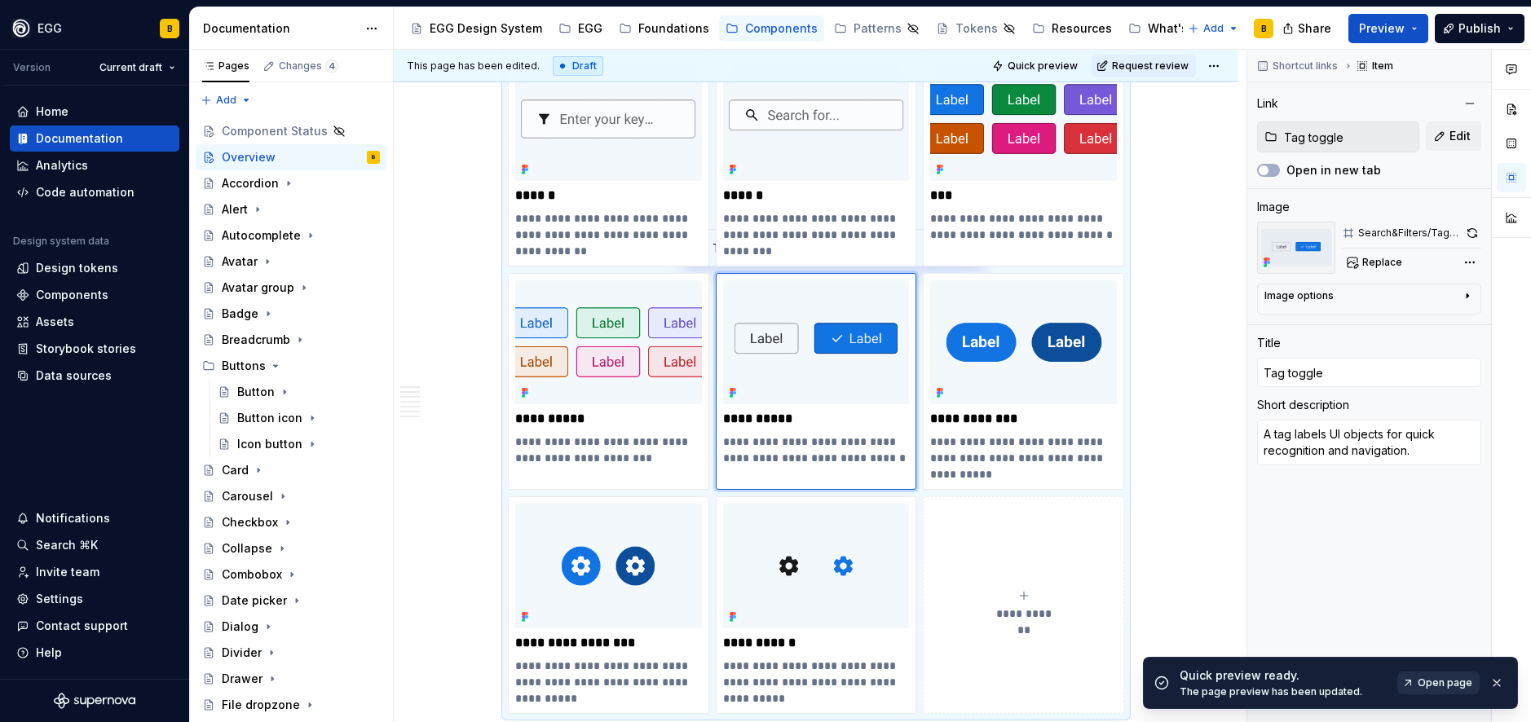
click at [1428, 685] on span "Open page" at bounding box center [1445, 683] width 55 height 13
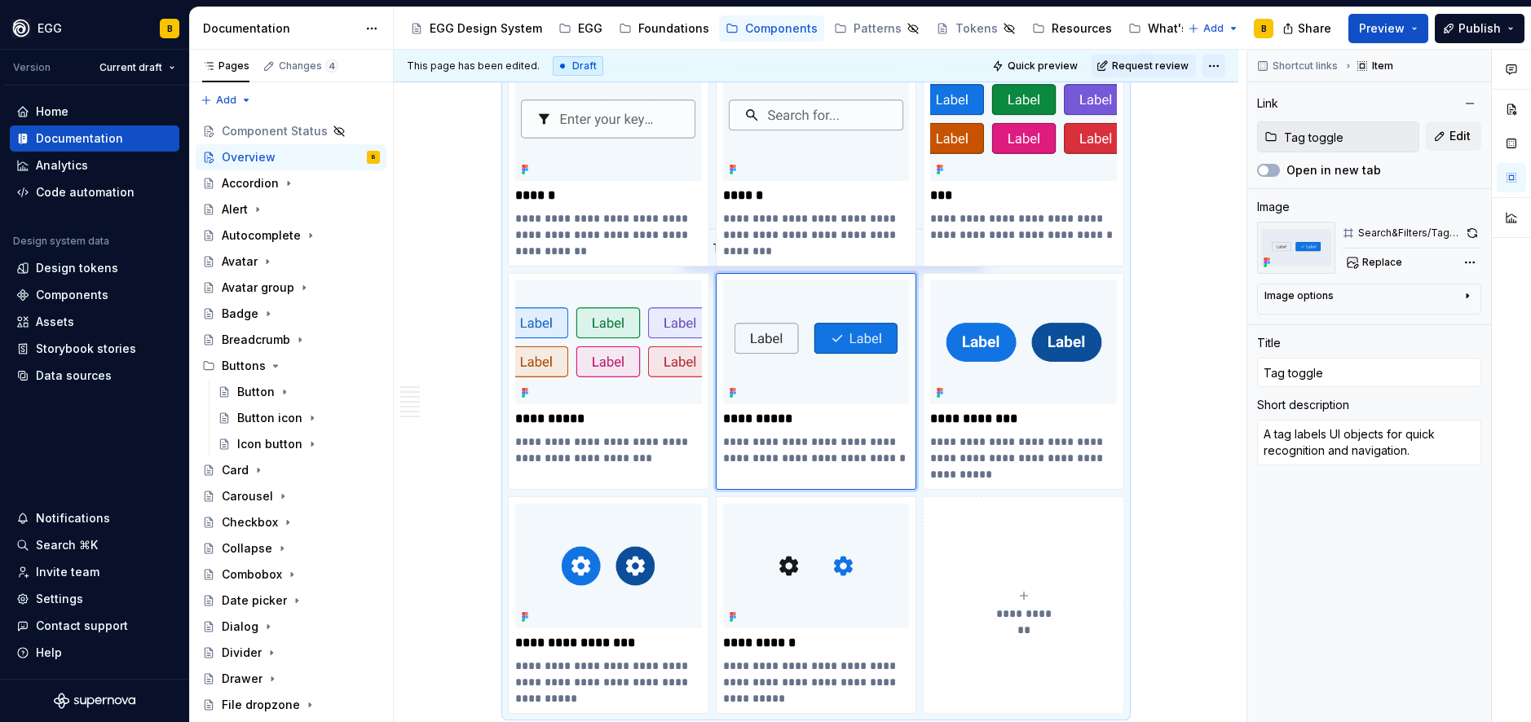
click at [1207, 68] on html "EGG B Version Current draft Home Documentation Analytics Code automation Design…" at bounding box center [765, 361] width 1531 height 722
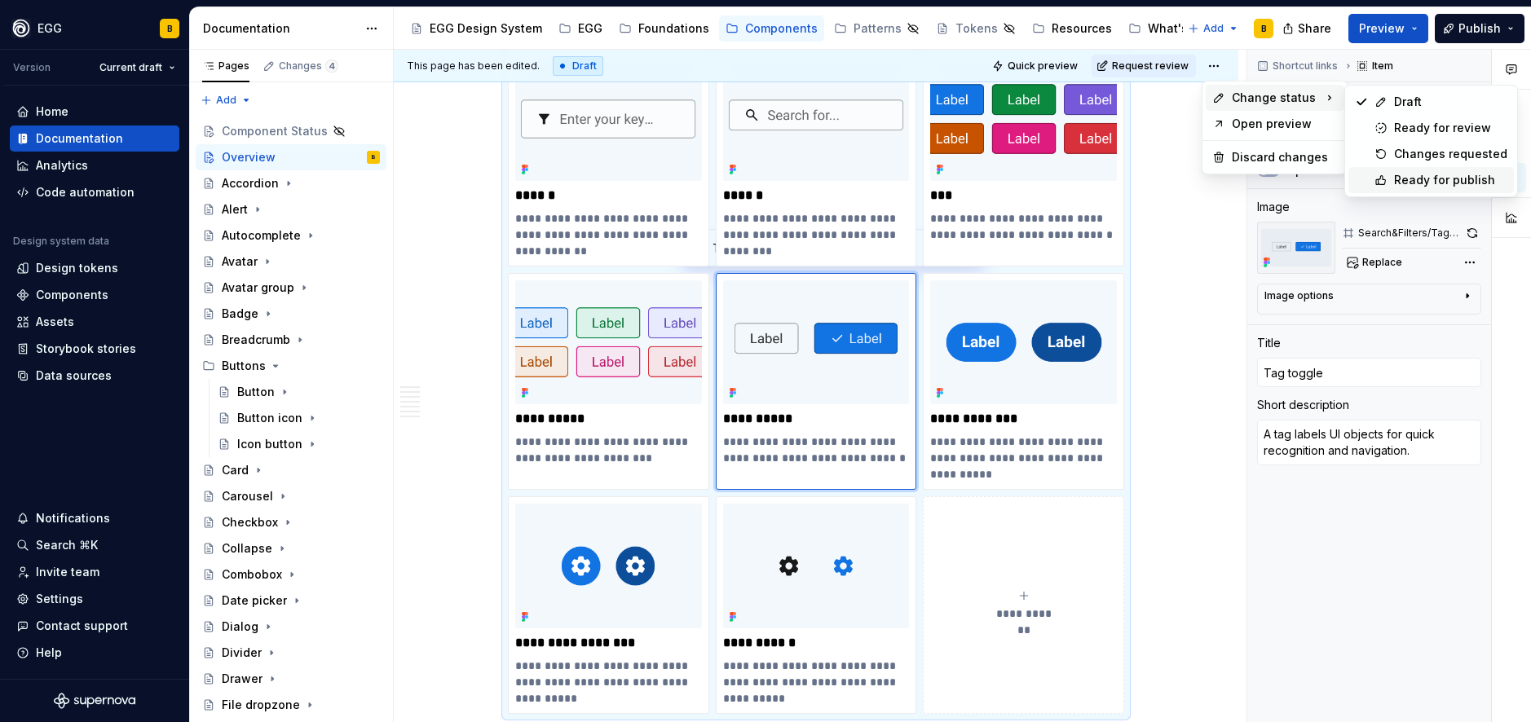
click at [1401, 179] on div "Ready for publish" at bounding box center [1450, 180] width 113 height 16
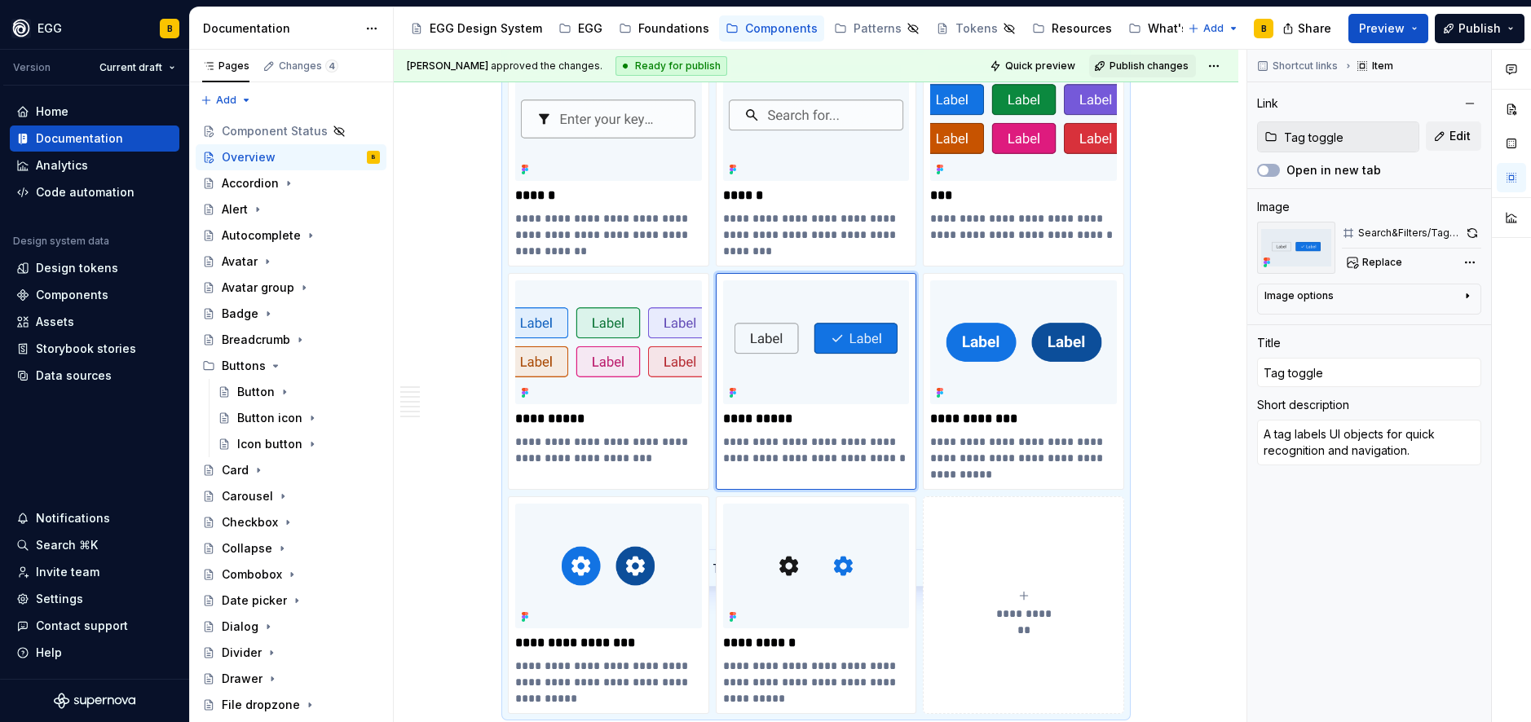
scroll to position [6278, 0]
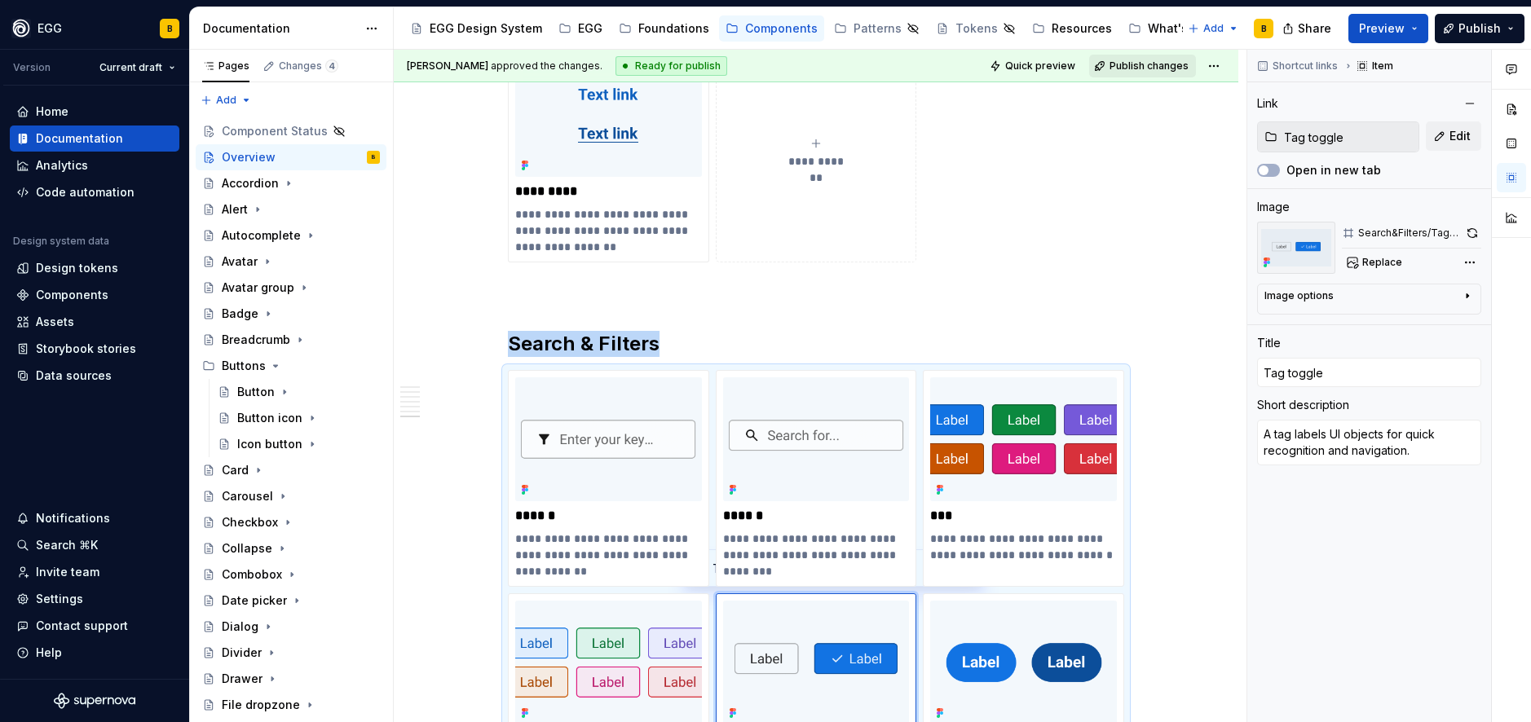
click at [1133, 60] on span "Publish changes" at bounding box center [1149, 66] width 79 height 13
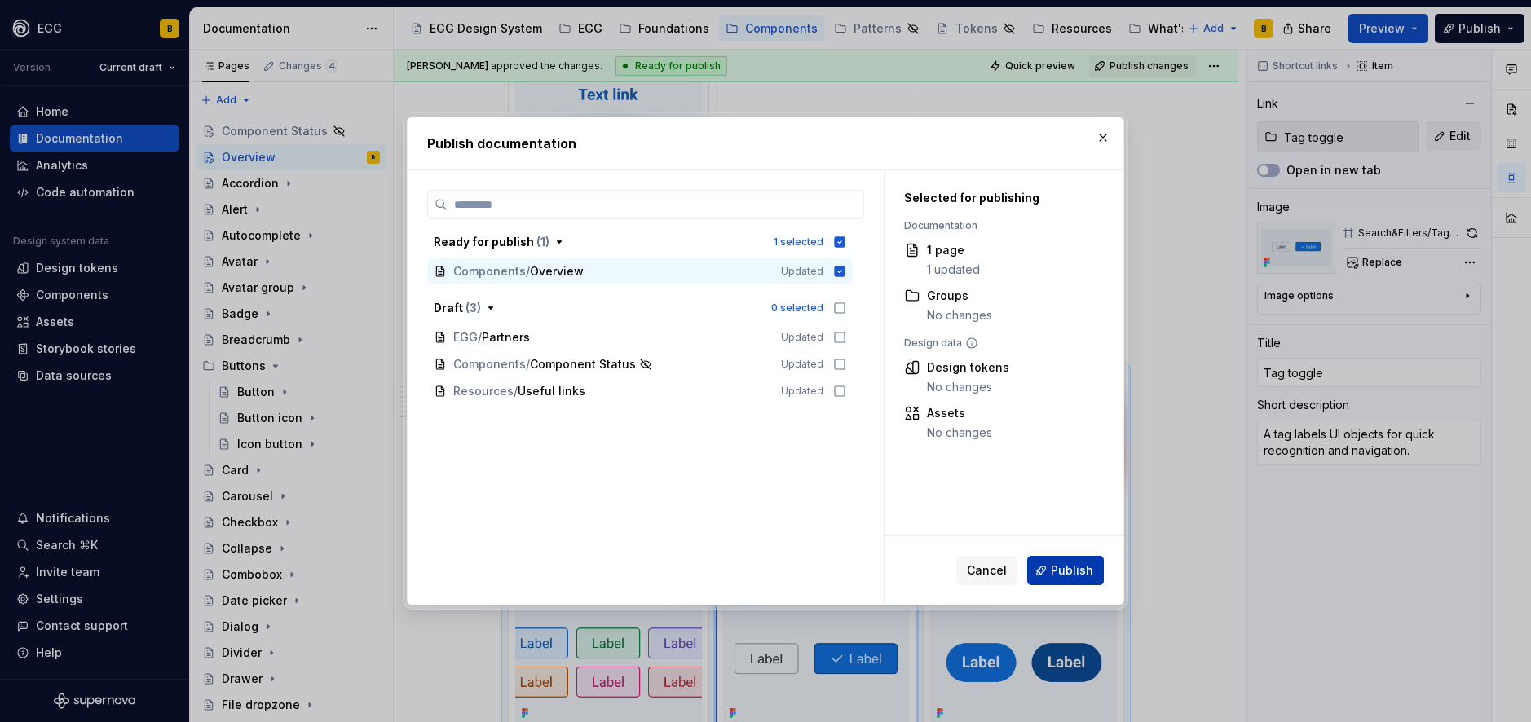
click at [1070, 565] on span "Publish" at bounding box center [1072, 571] width 42 height 16
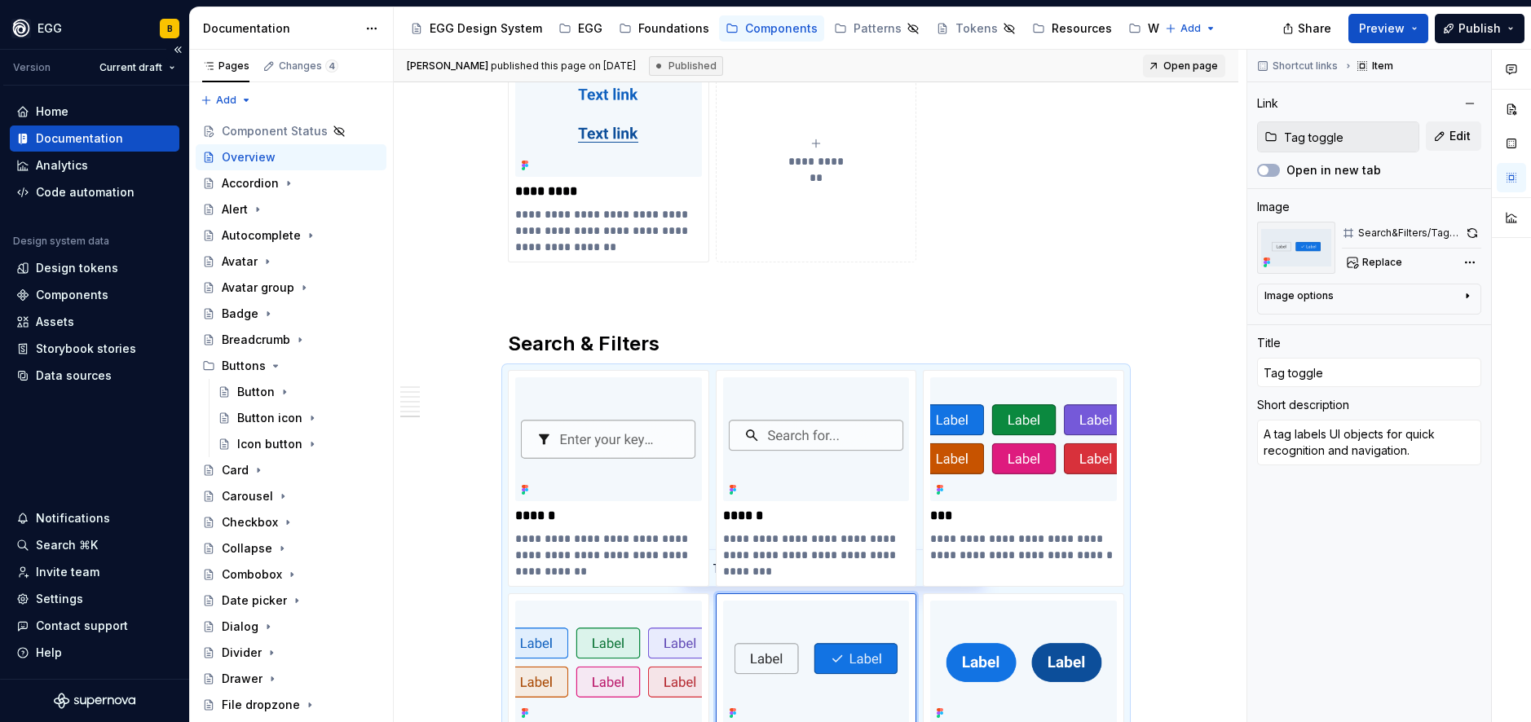
type textarea "*"
